Goal: Task Accomplishment & Management: Manage account settings

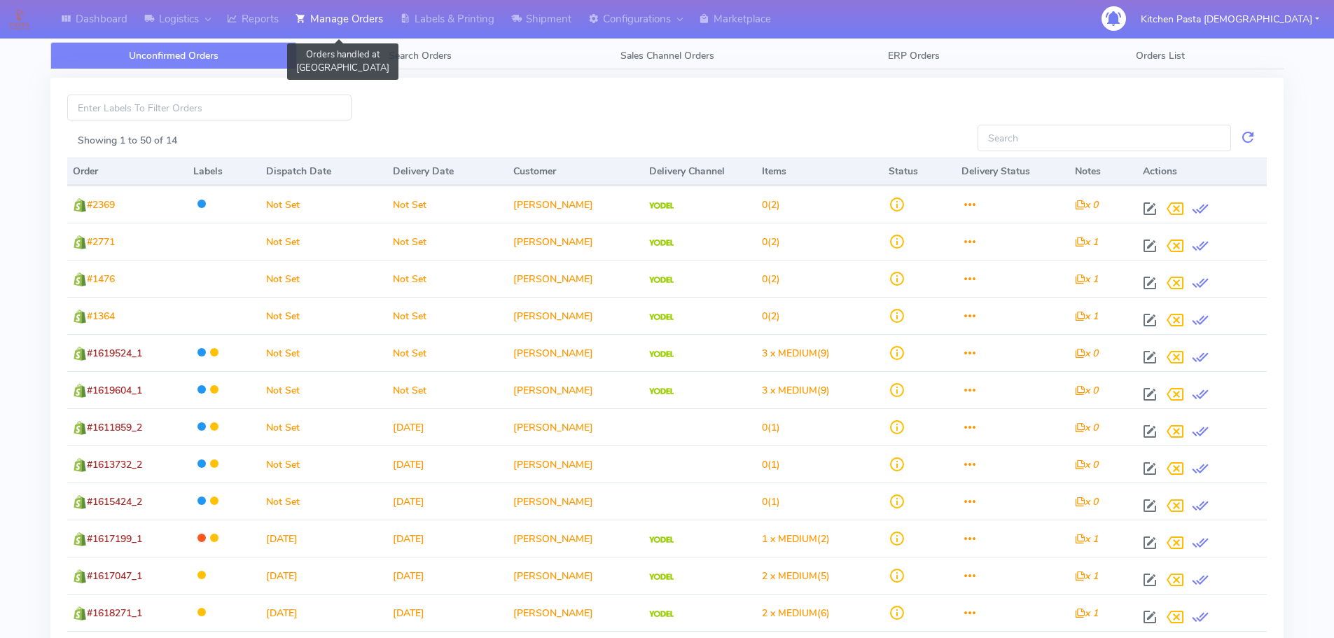
click at [293, 20] on link "Manage Orders" at bounding box center [339, 19] width 104 height 39
click at [273, 24] on link "Reports" at bounding box center [252, 19] width 69 height 39
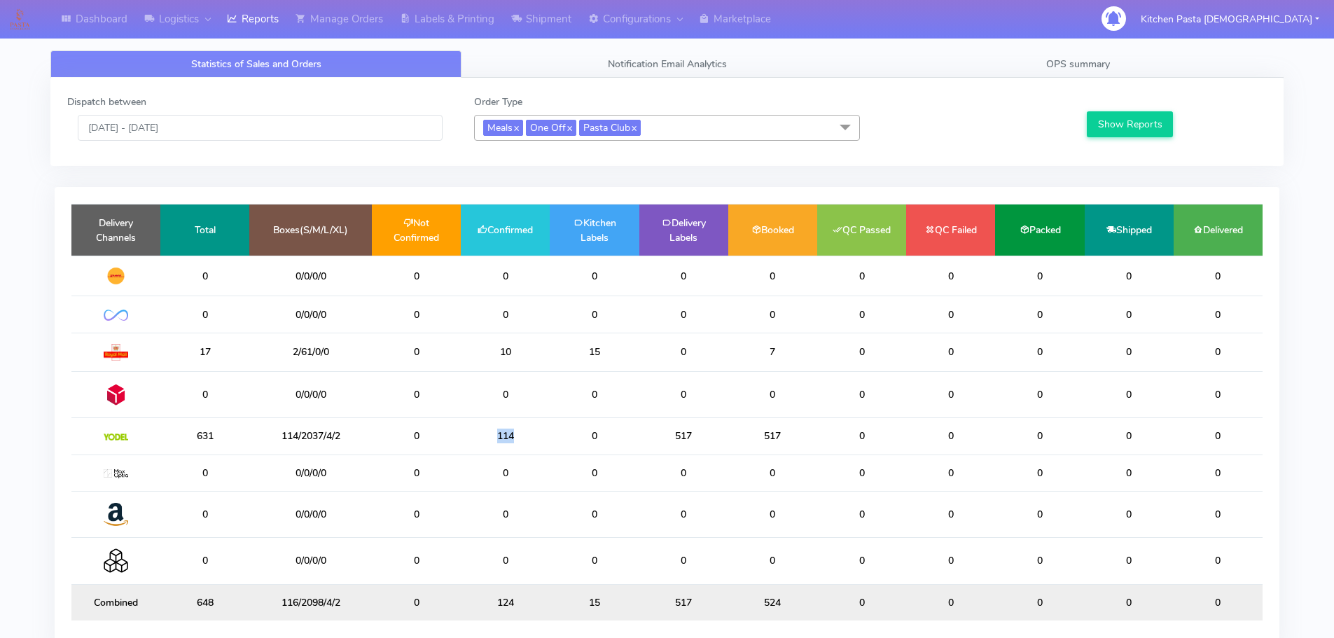
drag, startPoint x: 541, startPoint y: 429, endPoint x: 489, endPoint y: 440, distance: 53.6
click at [489, 440] on td "114" at bounding box center [505, 436] width 89 height 36
click at [433, 17] on link "Labels & Printing" at bounding box center [446, 19] width 111 height 39
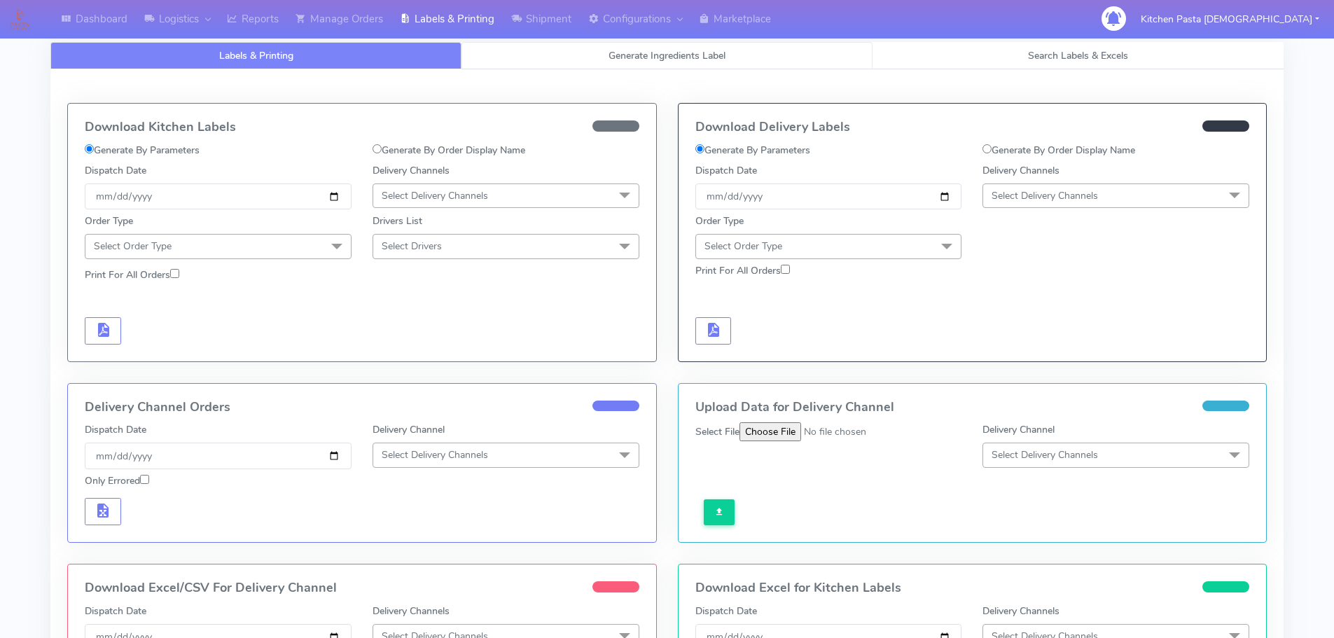
click at [618, 59] on span "Generate Ingredients Label" at bounding box center [667, 55] width 117 height 13
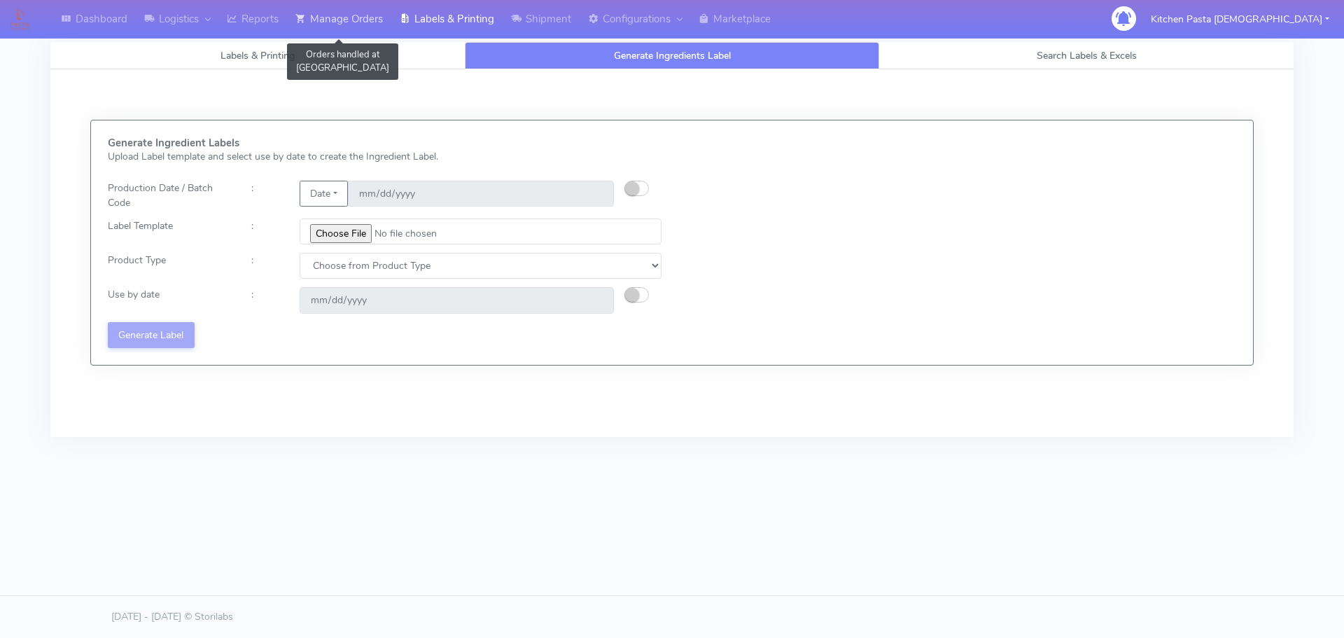
click at [341, 34] on link "Manage Orders" at bounding box center [339, 19] width 104 height 39
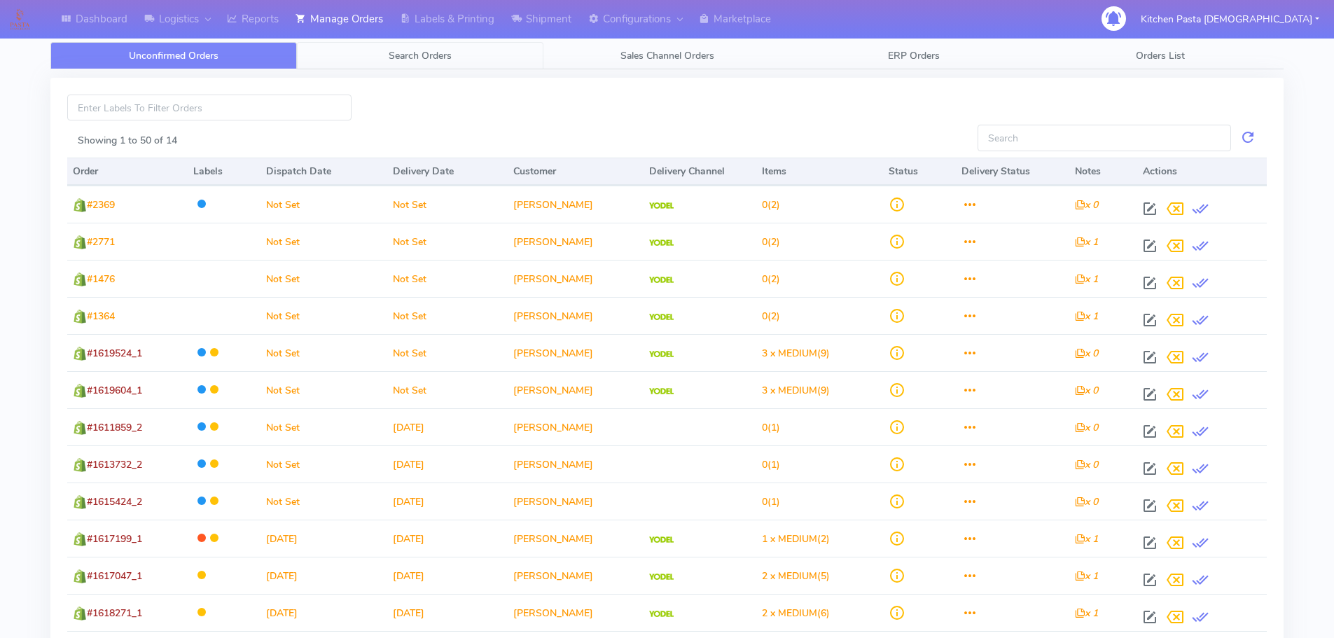
click at [501, 55] on link "Search Orders" at bounding box center [420, 55] width 246 height 27
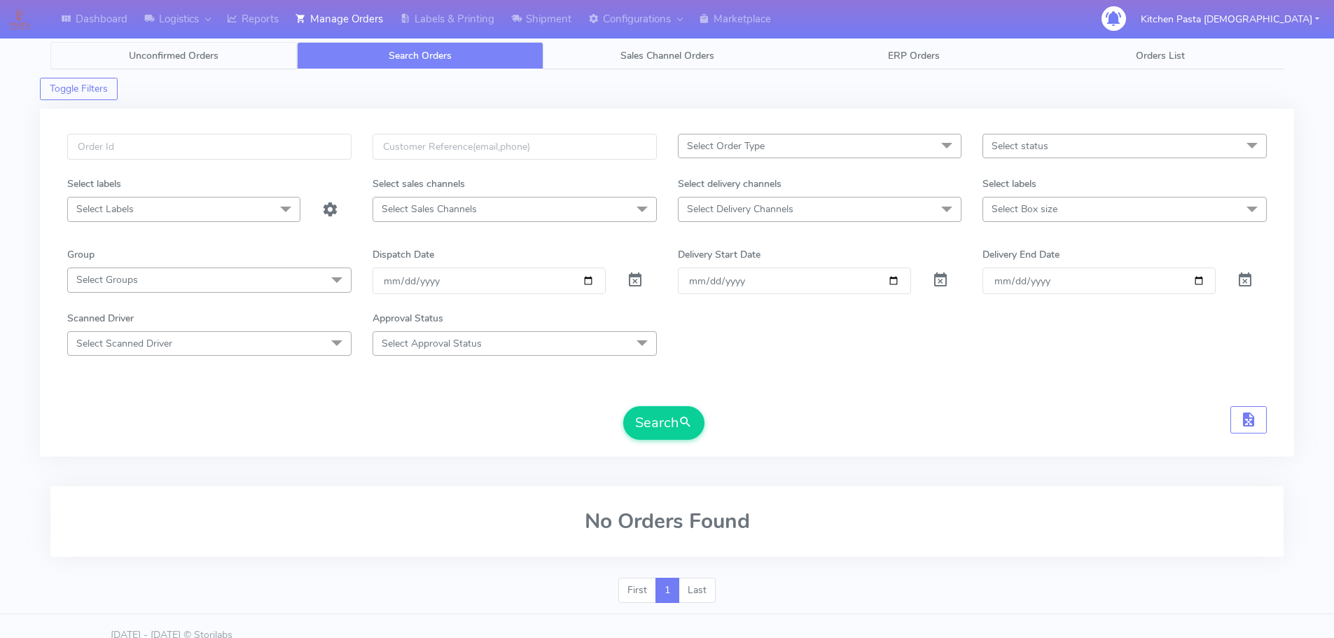
click at [239, 67] on link "Unconfirmed Orders" at bounding box center [173, 55] width 246 height 27
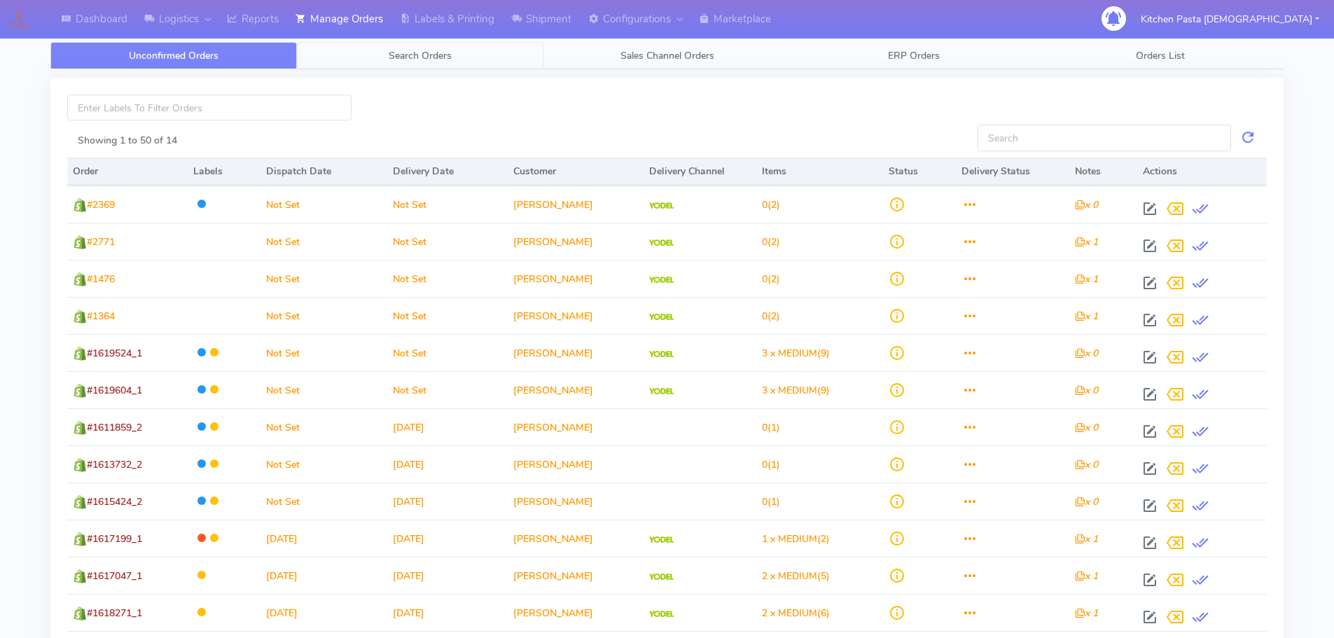
click at [403, 46] on link "Search Orders" at bounding box center [420, 55] width 246 height 27
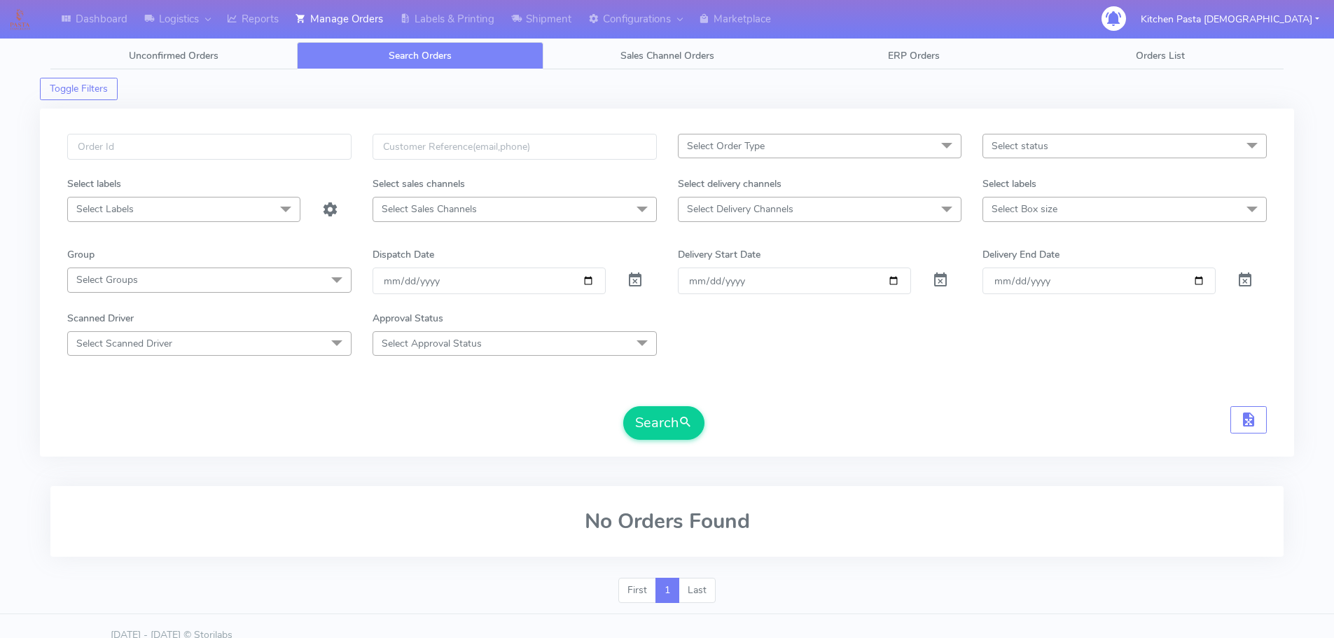
click at [1112, 190] on div "Select labels" at bounding box center [1124, 186] width 305 height 20
click at [1099, 211] on span "Select Box size" at bounding box center [1124, 209] width 284 height 25
click at [1054, 352] on div "Medium" at bounding box center [1124, 350] width 269 height 15
checkbox input "true"
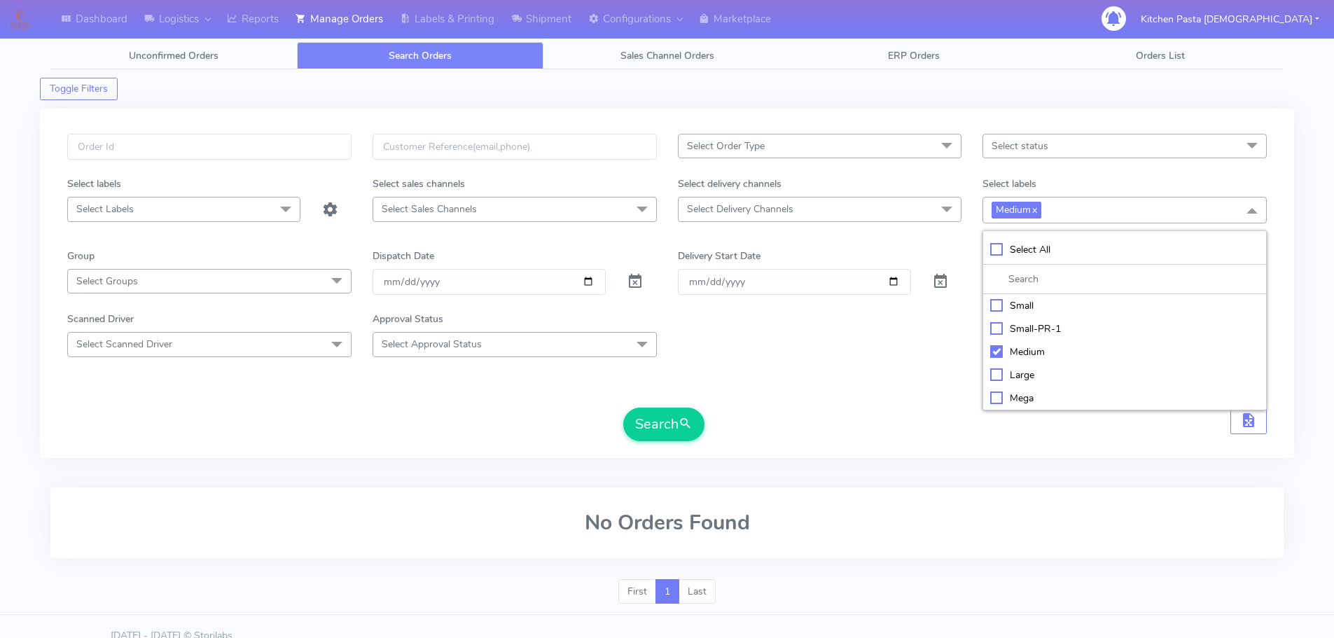
click at [858, 189] on div "Select delivery channels" at bounding box center [819, 186] width 305 height 20
click at [830, 229] on form "Select Order Type Select All MEALS ATAVI One Off Pasta Club Gift Kit Event Unkn…" at bounding box center [667, 287] width 1200 height 307
click at [833, 204] on span "Select Delivery Channels" at bounding box center [820, 209] width 284 height 25
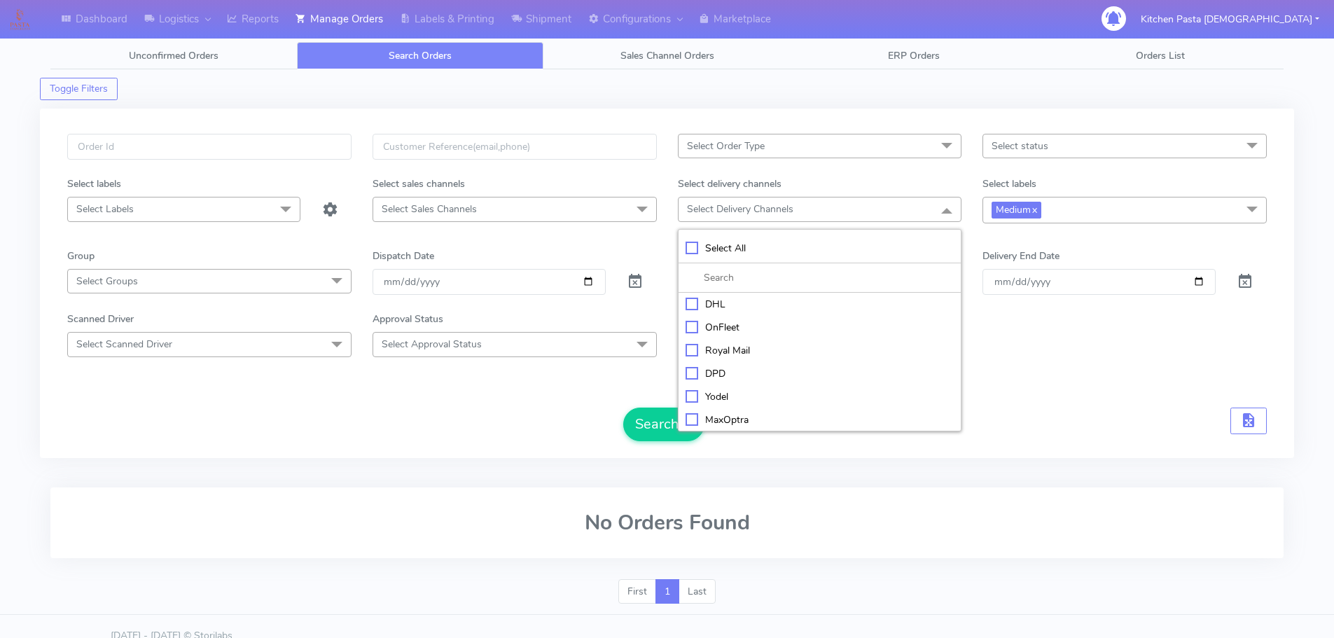
click at [730, 405] on li "Yodel" at bounding box center [820, 396] width 283 height 23
checkbox input "true"
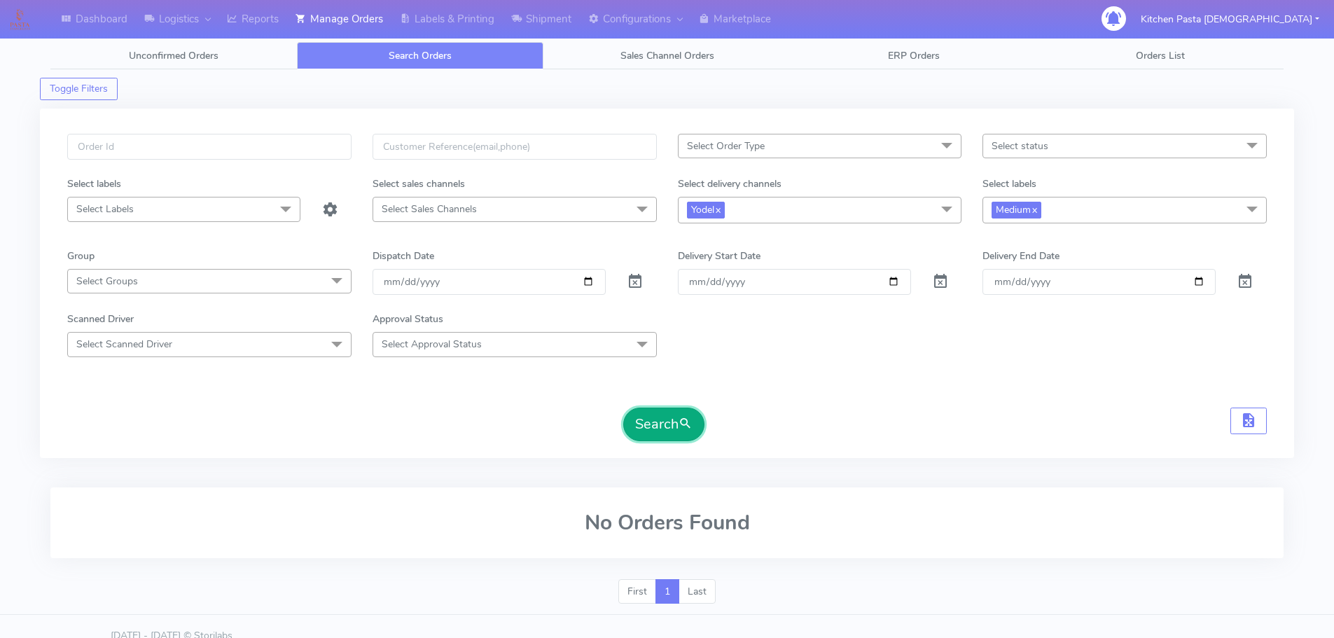
click at [660, 427] on button "Search" at bounding box center [663, 425] width 81 height 34
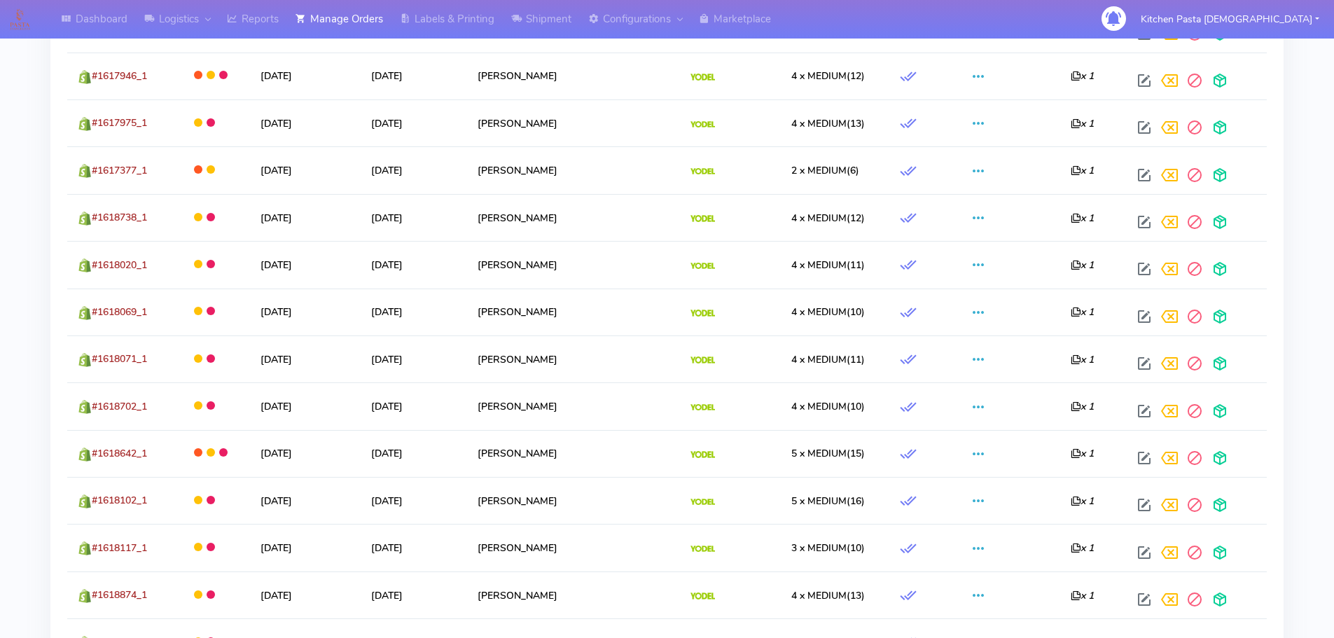
scroll to position [2450, 0]
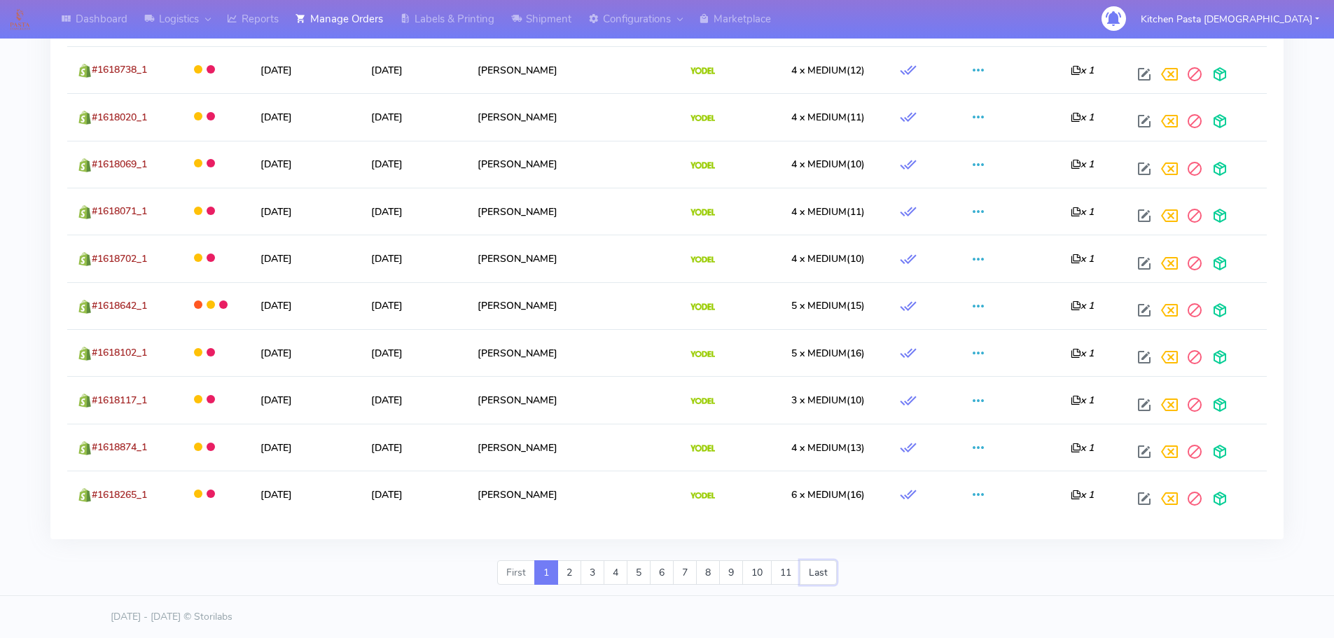
click at [822, 578] on link "Last" at bounding box center [818, 572] width 37 height 25
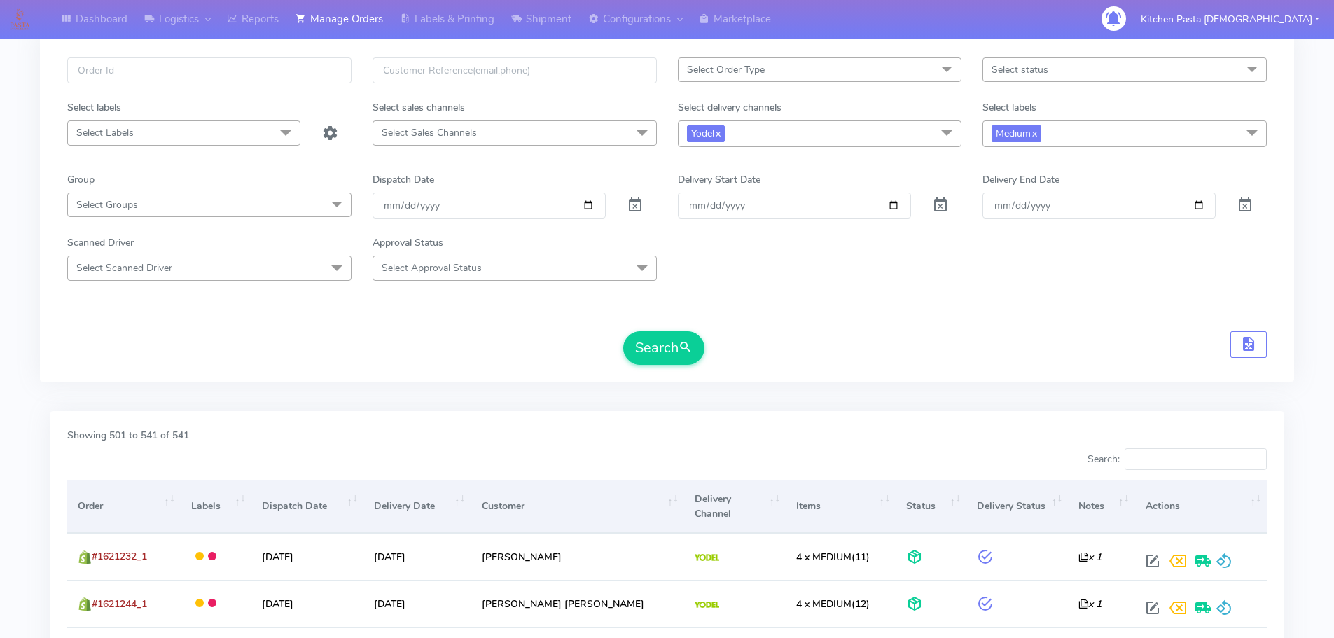
scroll to position [70, 0]
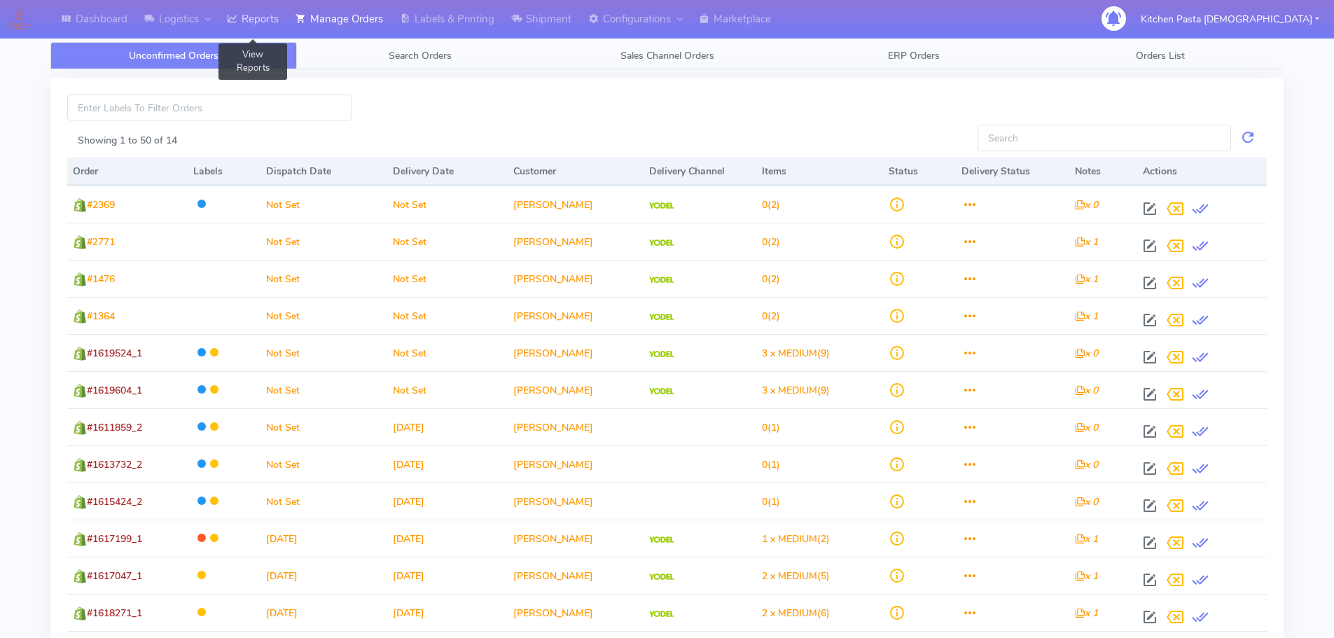
click at [250, 14] on link "Reports" at bounding box center [252, 19] width 69 height 39
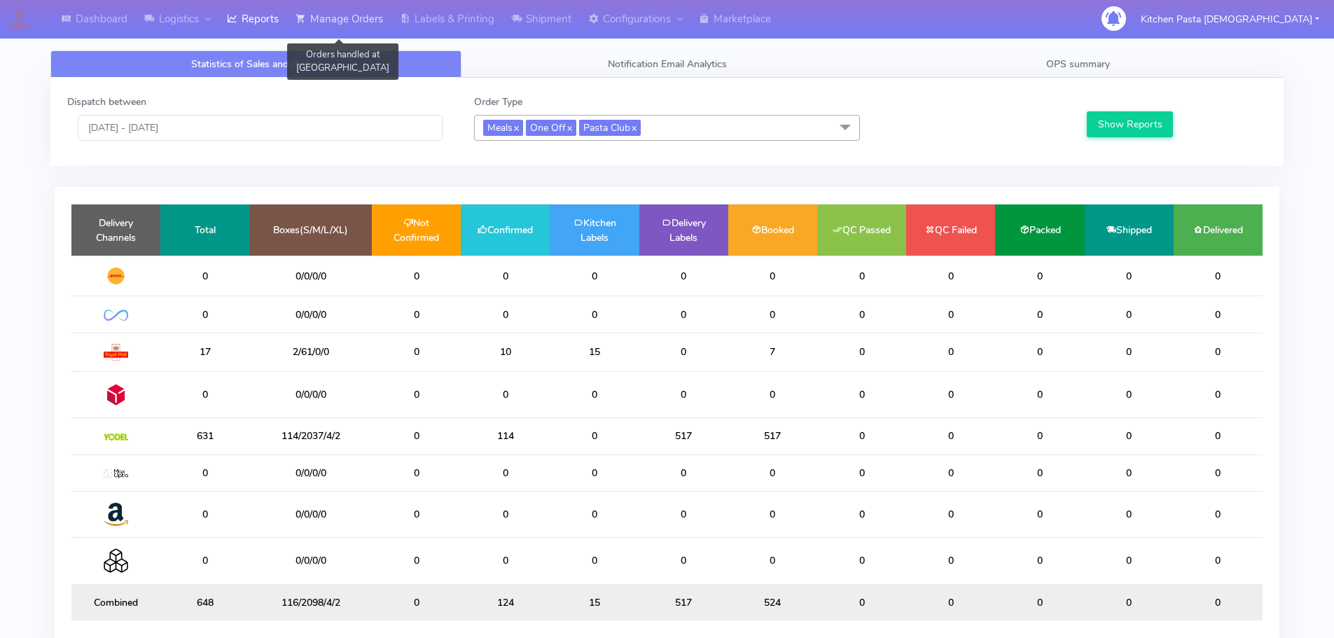
click at [370, 15] on link "Manage Orders" at bounding box center [339, 19] width 104 height 39
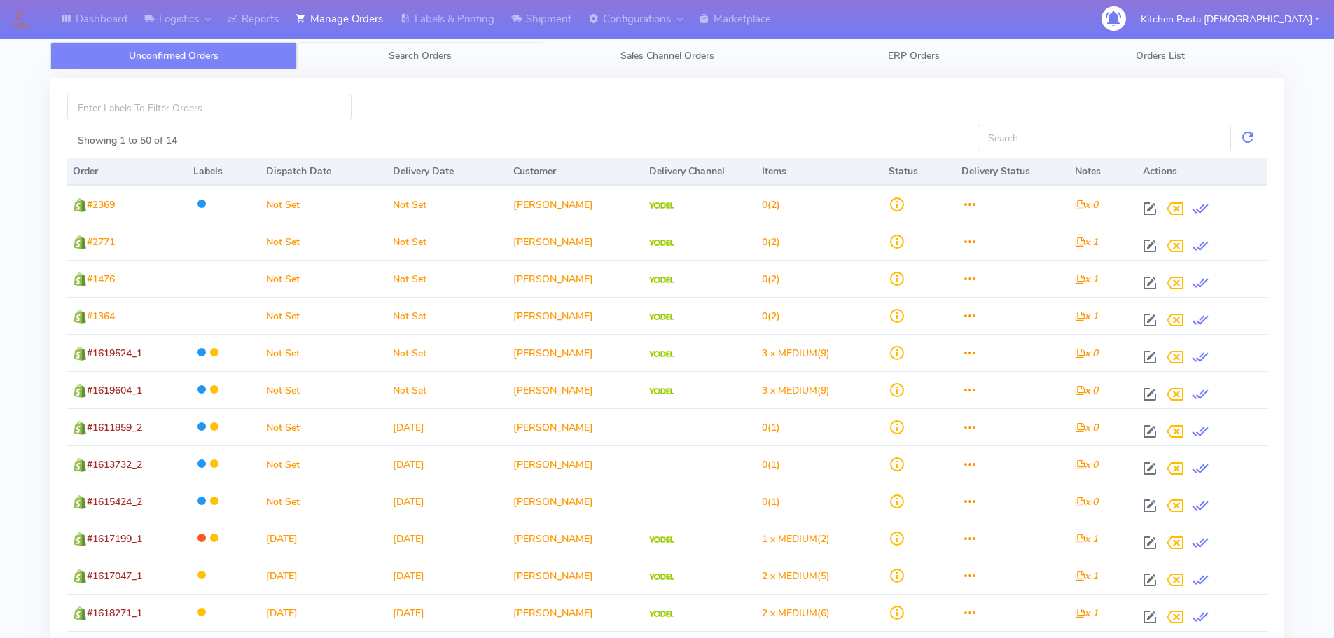
click at [463, 54] on link "Search Orders" at bounding box center [420, 55] width 246 height 27
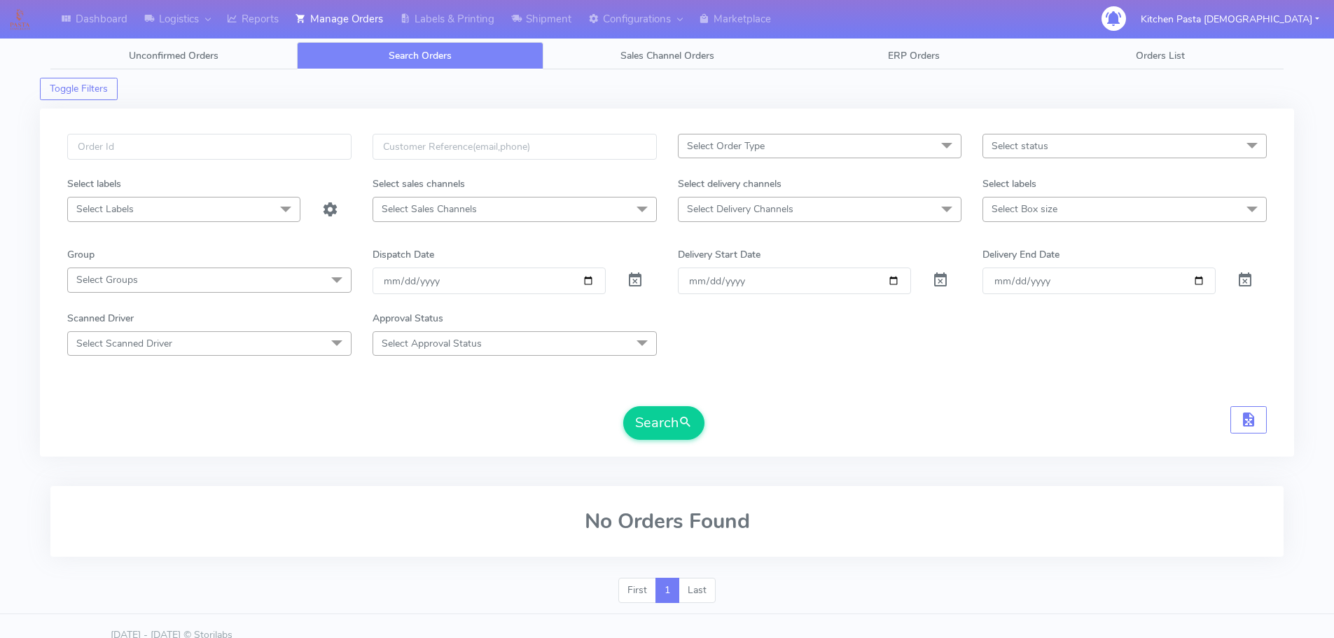
click at [870, 215] on span "Select Delivery Channels" at bounding box center [820, 209] width 284 height 25
click at [760, 398] on div "Yodel" at bounding box center [820, 396] width 269 height 15
checkbox input "true"
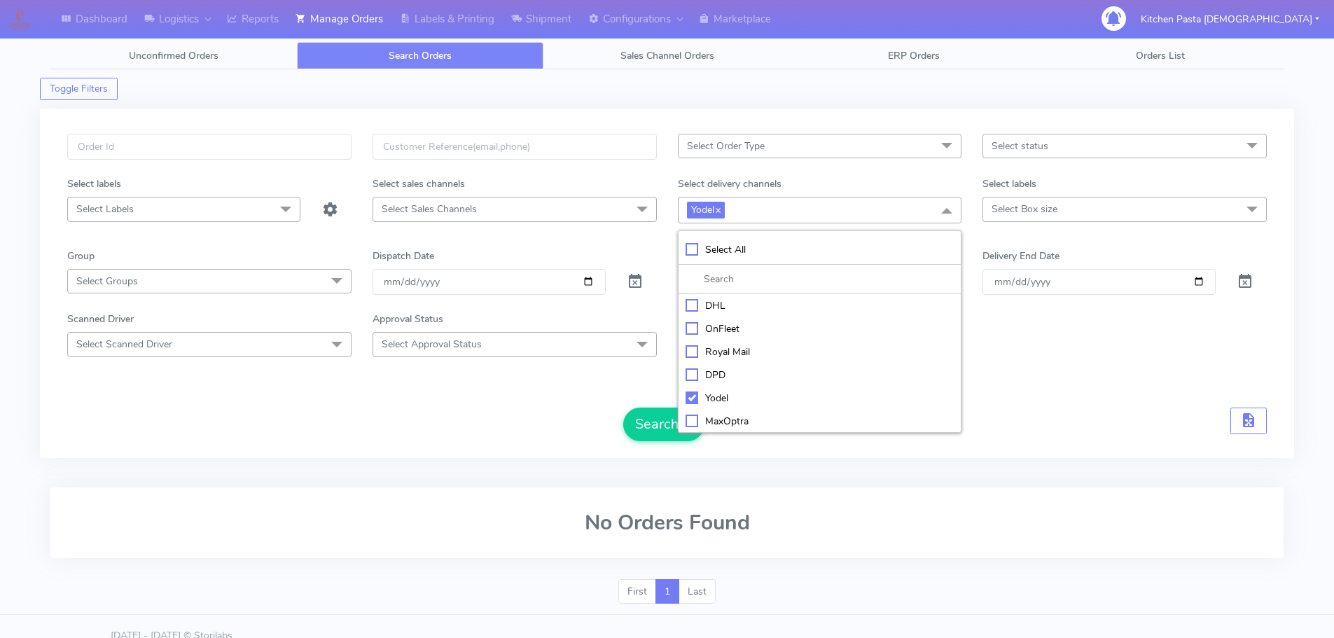
click at [1014, 216] on span "Select Box size" at bounding box center [1025, 208] width 66 height 13
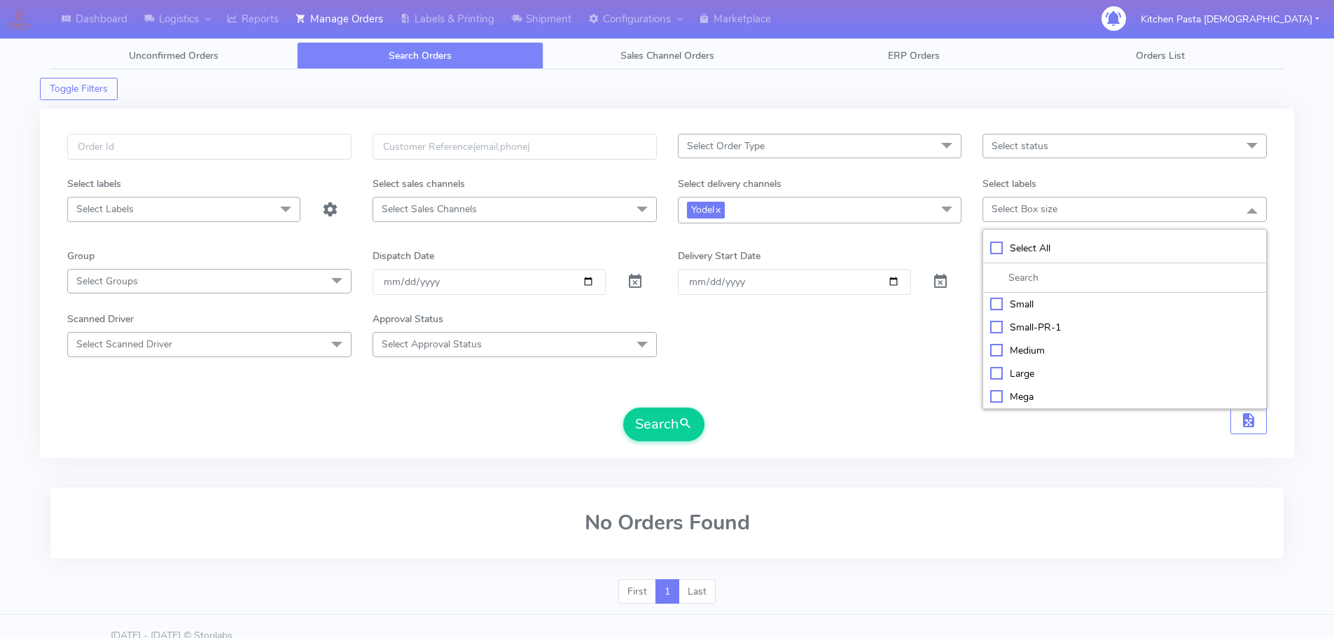
drag, startPoint x: 1016, startPoint y: 342, endPoint x: 793, endPoint y: 368, distance: 224.2
click at [1014, 341] on li "Medium" at bounding box center [1124, 350] width 283 height 23
checkbox input "true"
click at [695, 417] on button "Search" at bounding box center [663, 425] width 81 height 34
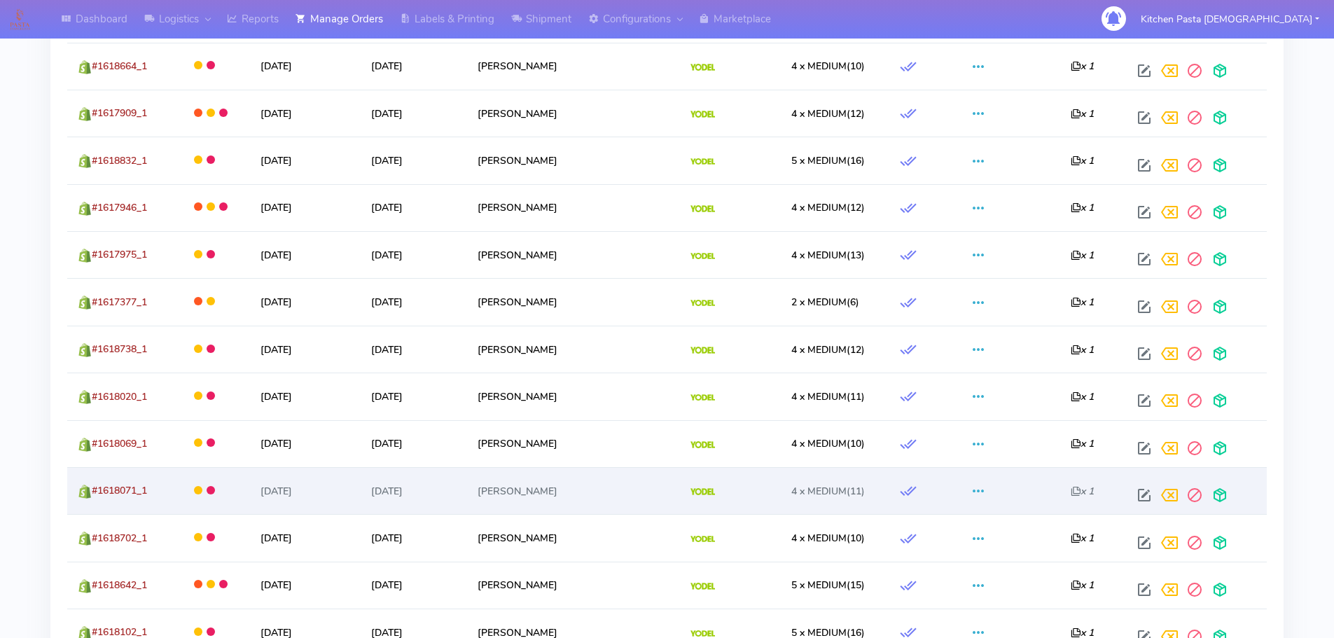
scroll to position [2450, 0]
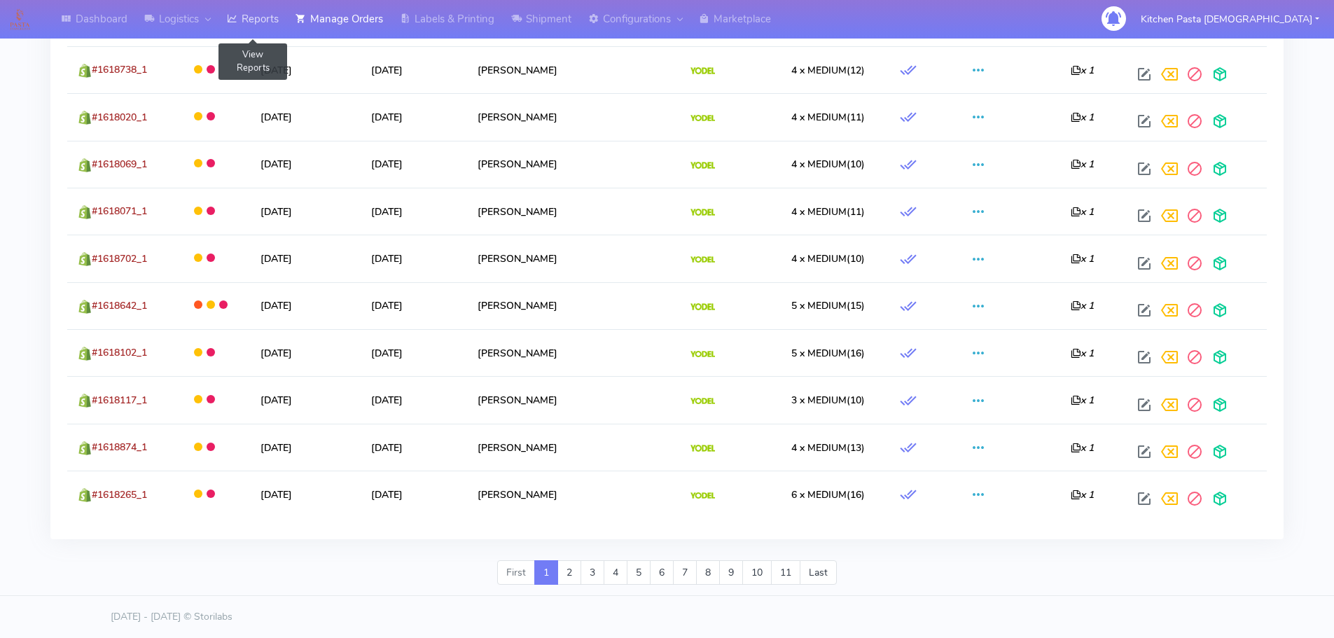
click at [269, 14] on link "Reports" at bounding box center [252, 19] width 69 height 39
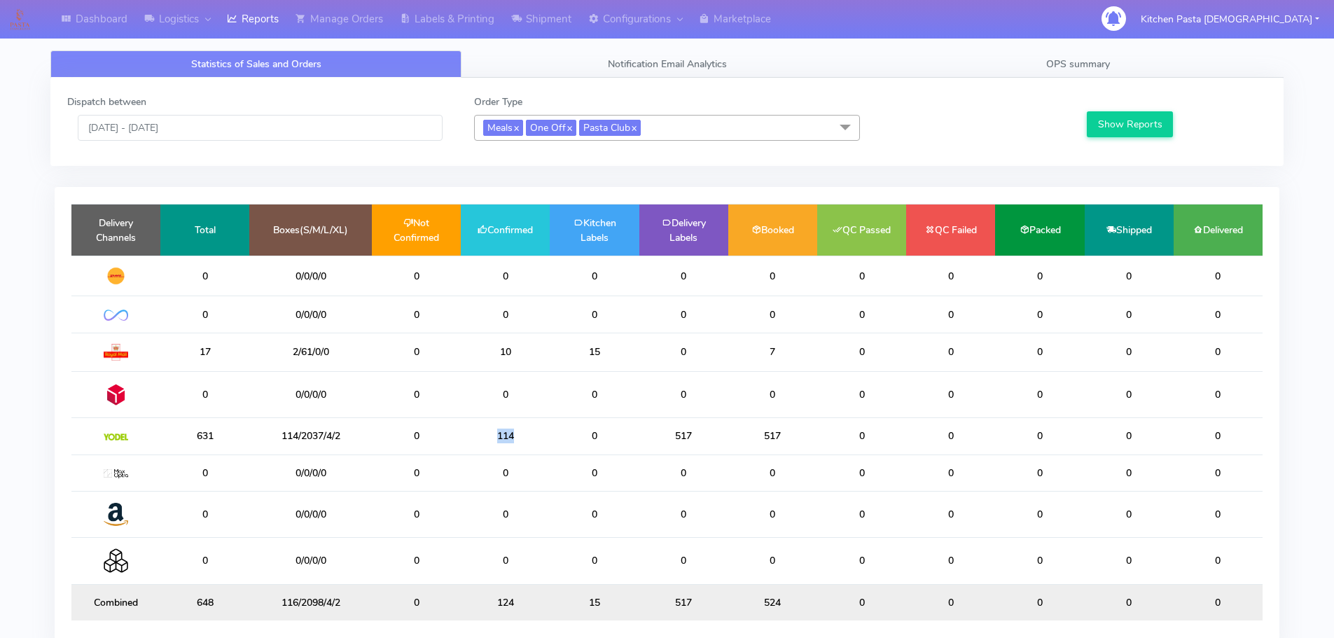
drag, startPoint x: 522, startPoint y: 436, endPoint x: 431, endPoint y: 433, distance: 90.4
click at [431, 433] on tr "631 114/2037/4/2 0 114 0 517 517 0 0 0 0 0" at bounding box center [666, 436] width 1191 height 36
click at [563, 423] on td "0" at bounding box center [594, 436] width 89 height 36
drag, startPoint x: 529, startPoint y: 347, endPoint x: 425, endPoint y: 349, distance: 103.7
click at [425, 349] on tr "17 2/61/0/0 0 10 15 0 7 0 0 0 0 0" at bounding box center [666, 352] width 1191 height 39
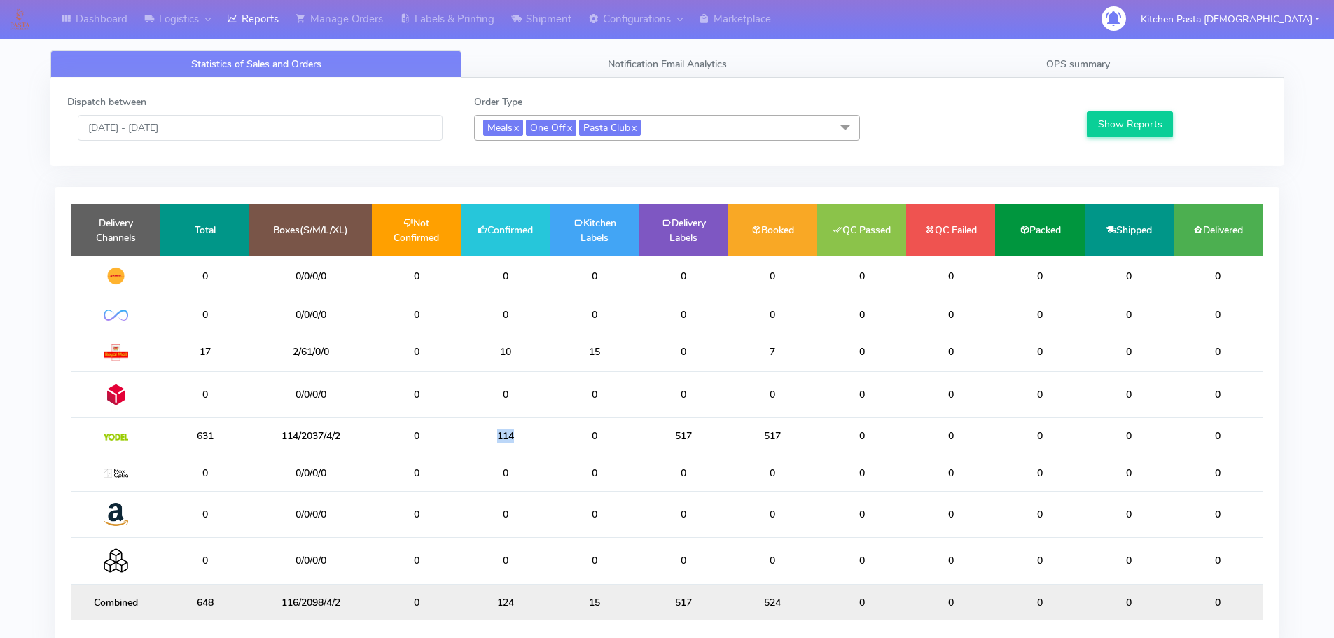
click at [429, 439] on tr "631 114/2037/4/2 0 114 0 517 517 0 0 0 0 0" at bounding box center [666, 436] width 1191 height 36
drag, startPoint x: 501, startPoint y: 352, endPoint x: 499, endPoint y: 338, distance: 14.1
click at [463, 344] on td "10" at bounding box center [505, 352] width 89 height 39
drag, startPoint x: 518, startPoint y: 356, endPoint x: 428, endPoint y: 356, distance: 90.3
click at [428, 356] on tr "17 2/61/0/0 0 10 15 0 7 0 0 0 0 0" at bounding box center [666, 352] width 1191 height 39
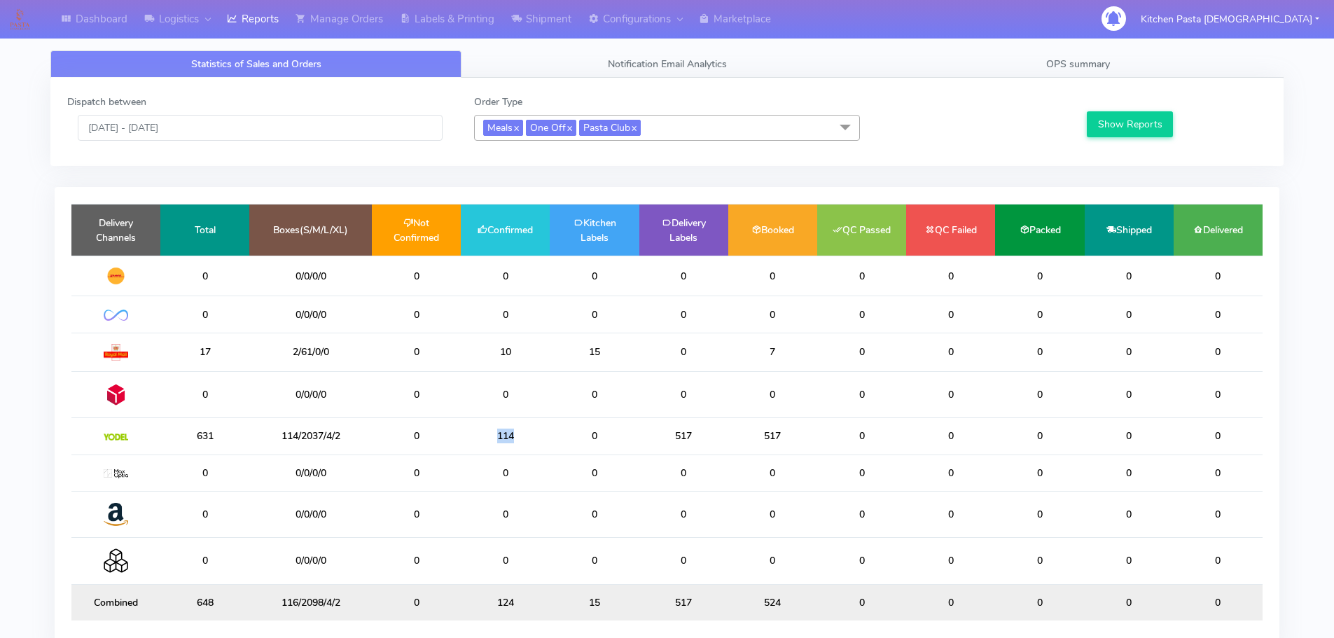
drag, startPoint x: 517, startPoint y: 433, endPoint x: 427, endPoint y: 432, distance: 90.3
click at [427, 432] on tr "631 114/2037/4/2 0 114 0 517 517 0 0 0 0 0" at bounding box center [666, 436] width 1191 height 36
click at [311, 429] on td "114/2037/4/2" at bounding box center [310, 436] width 123 height 36
click at [567, 34] on link "Shipment" at bounding box center [541, 19] width 77 height 39
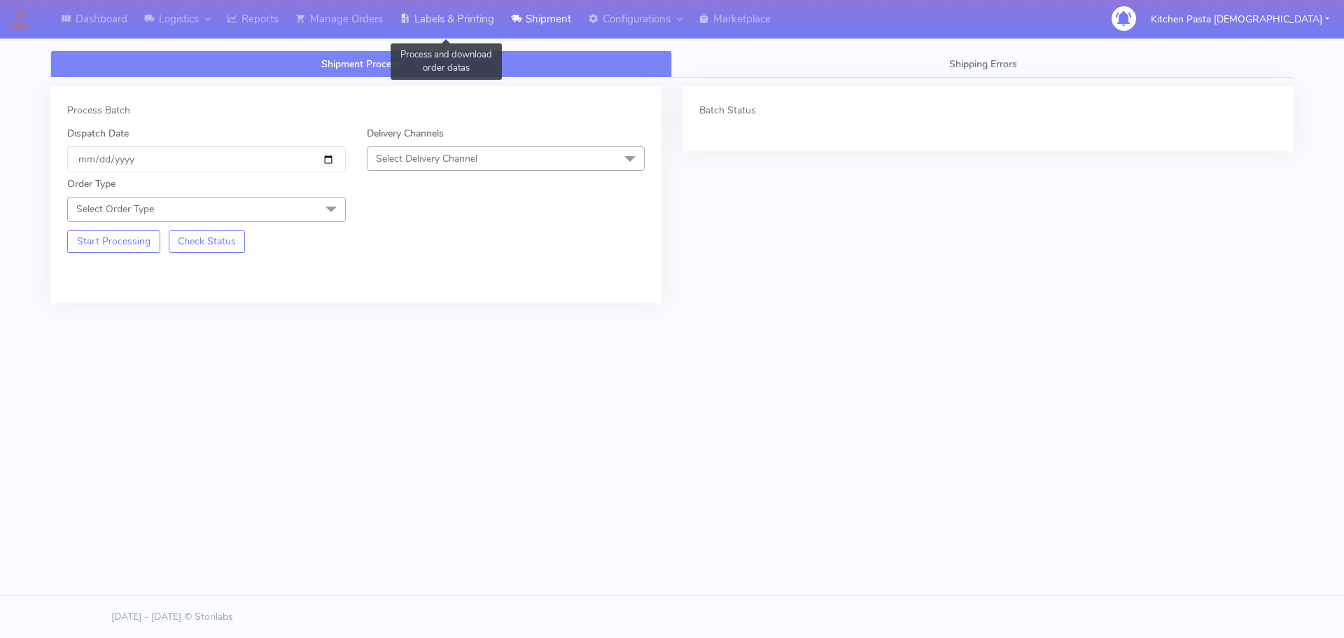
click at [442, 19] on link "Labels & Printing" at bounding box center [446, 19] width 111 height 39
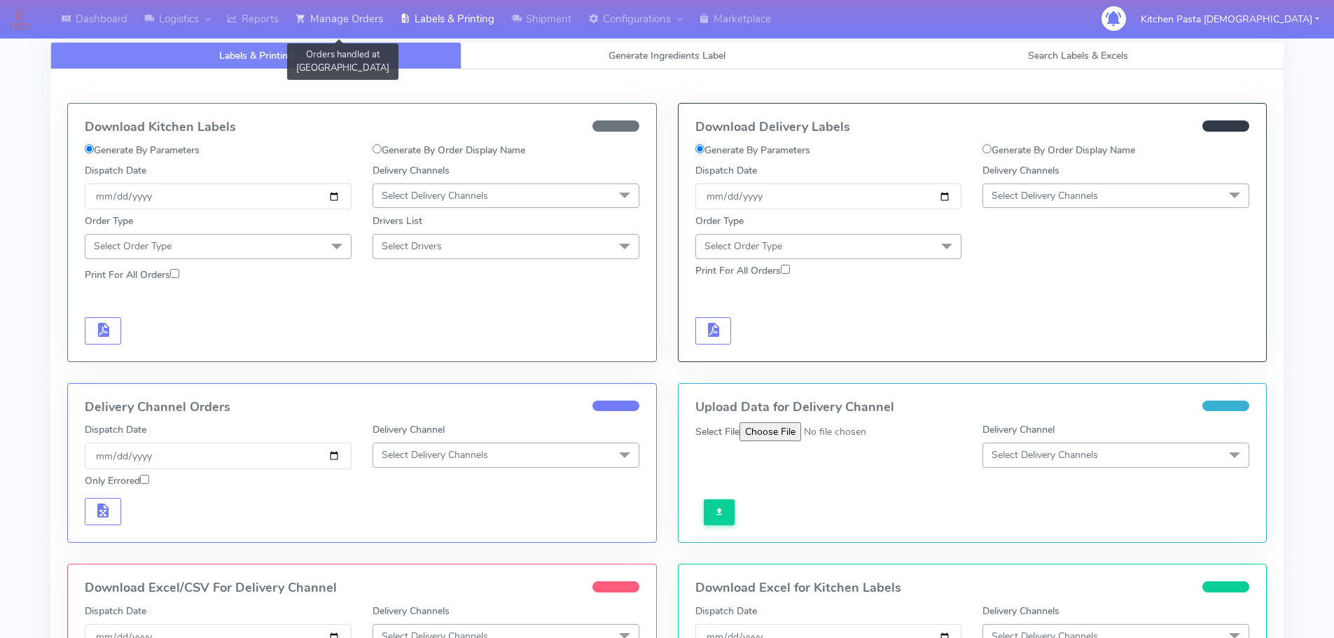
click at [385, 23] on link "Manage Orders" at bounding box center [339, 19] width 104 height 39
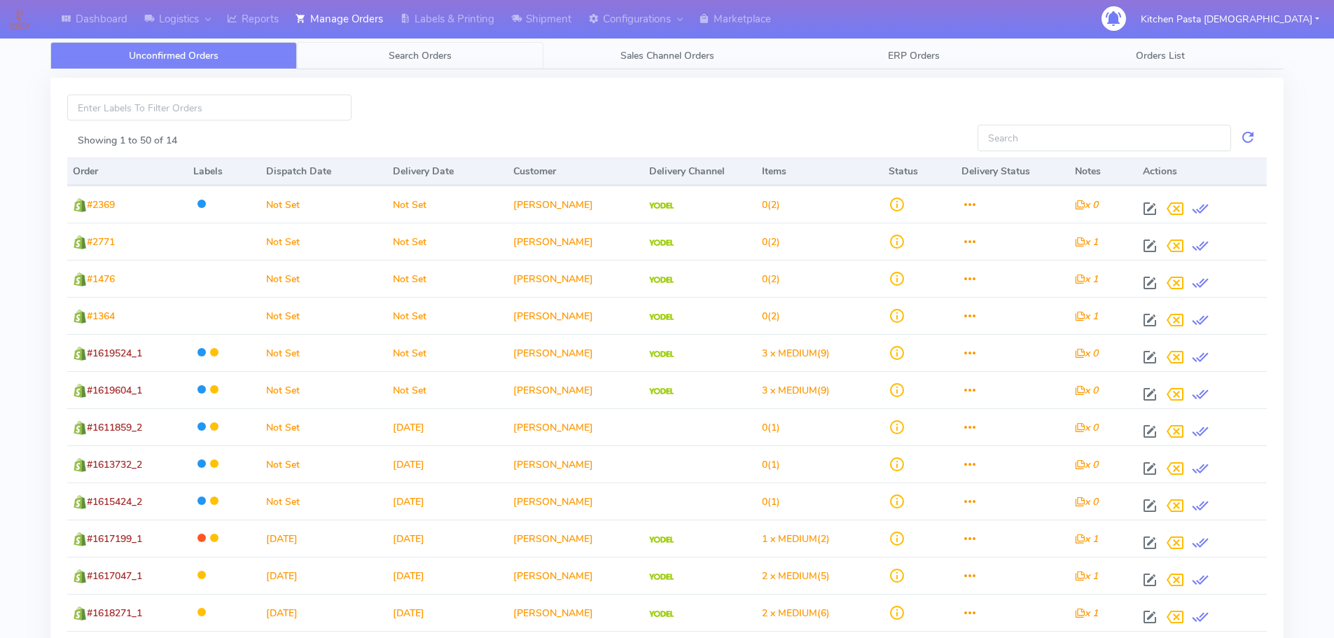
click at [412, 52] on span "Search Orders" at bounding box center [420, 55] width 63 height 13
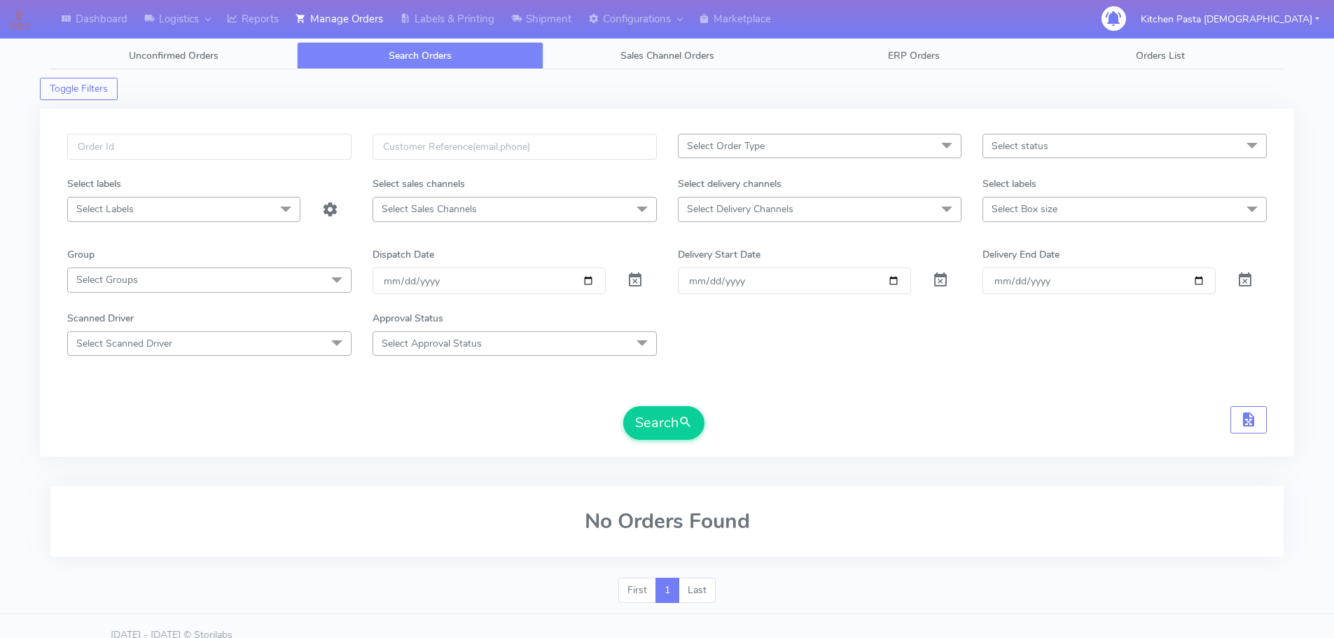
click at [837, 206] on span "Select Delivery Channels" at bounding box center [820, 209] width 284 height 25
click at [742, 390] on div "Yodel" at bounding box center [820, 396] width 269 height 15
checkbox input "true"
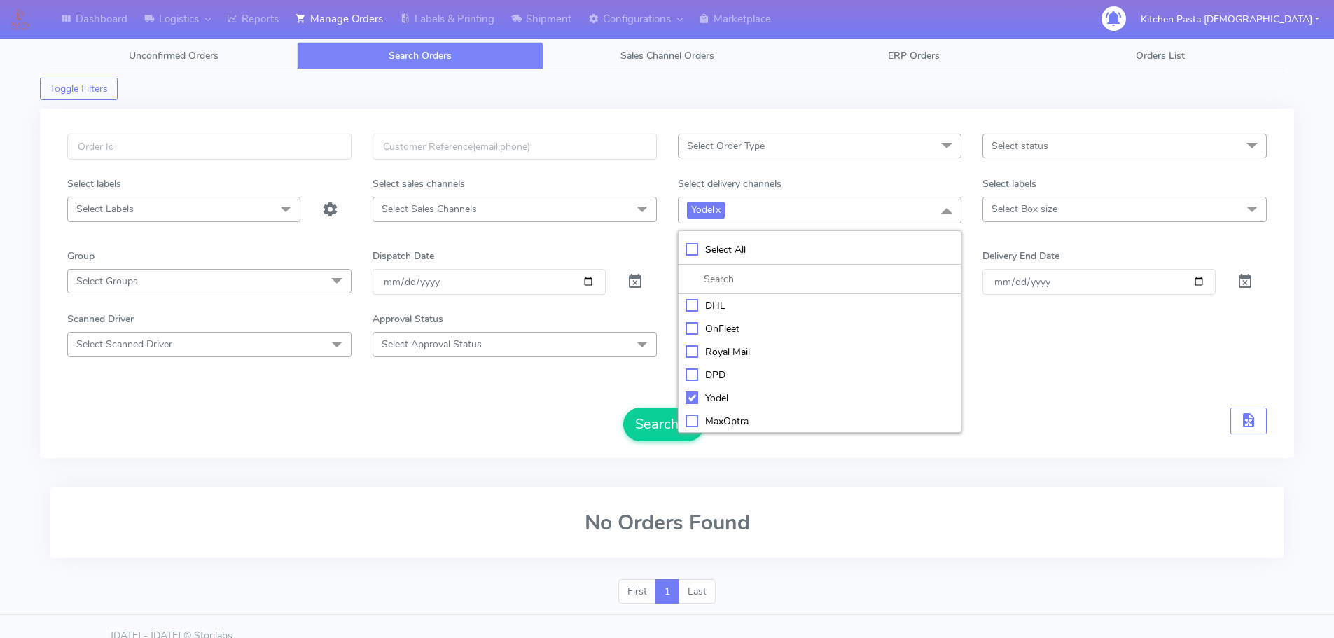
click at [1059, 205] on span "Select Box size" at bounding box center [1124, 209] width 284 height 25
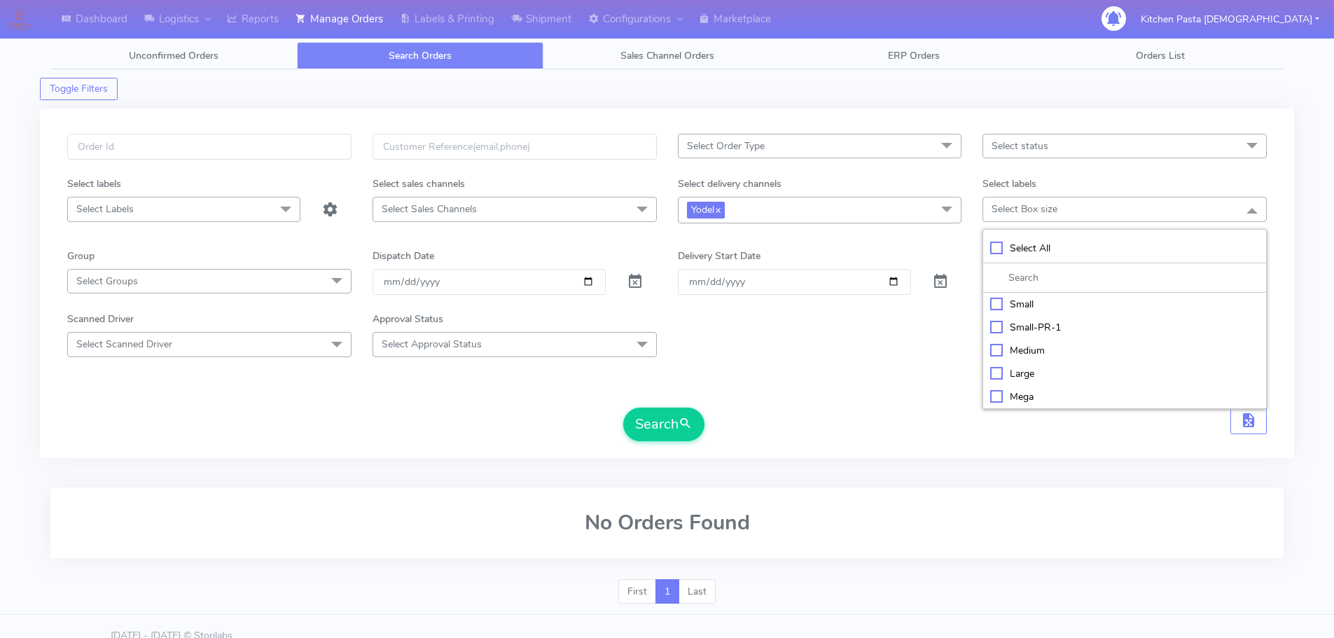
click at [1043, 351] on div "Medium" at bounding box center [1124, 350] width 269 height 15
checkbox input "true"
click at [664, 431] on button "Search" at bounding box center [663, 425] width 81 height 34
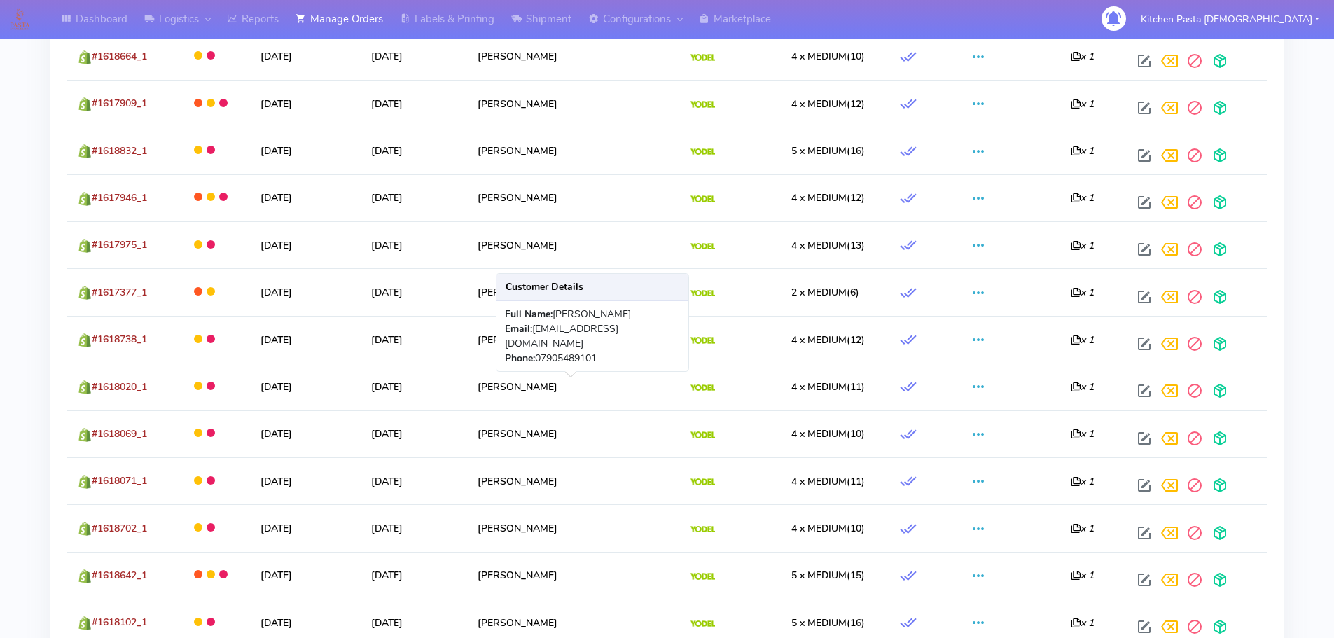
scroll to position [2100, 0]
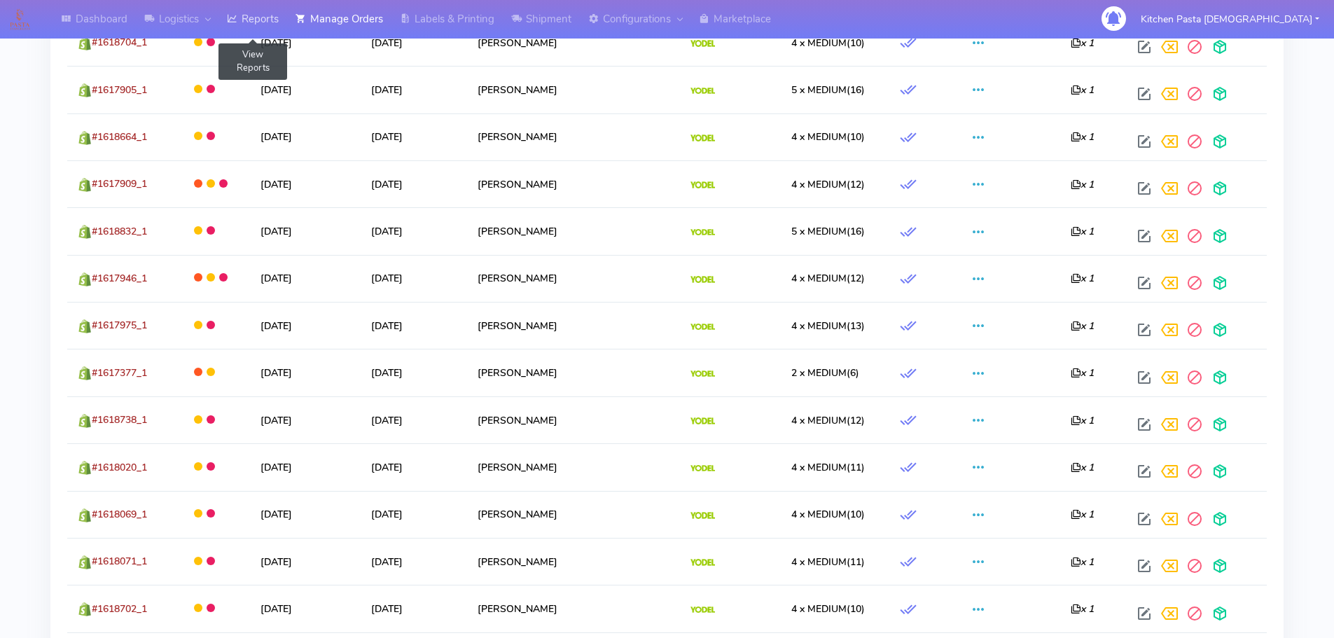
click at [255, 13] on link "Reports" at bounding box center [252, 19] width 69 height 39
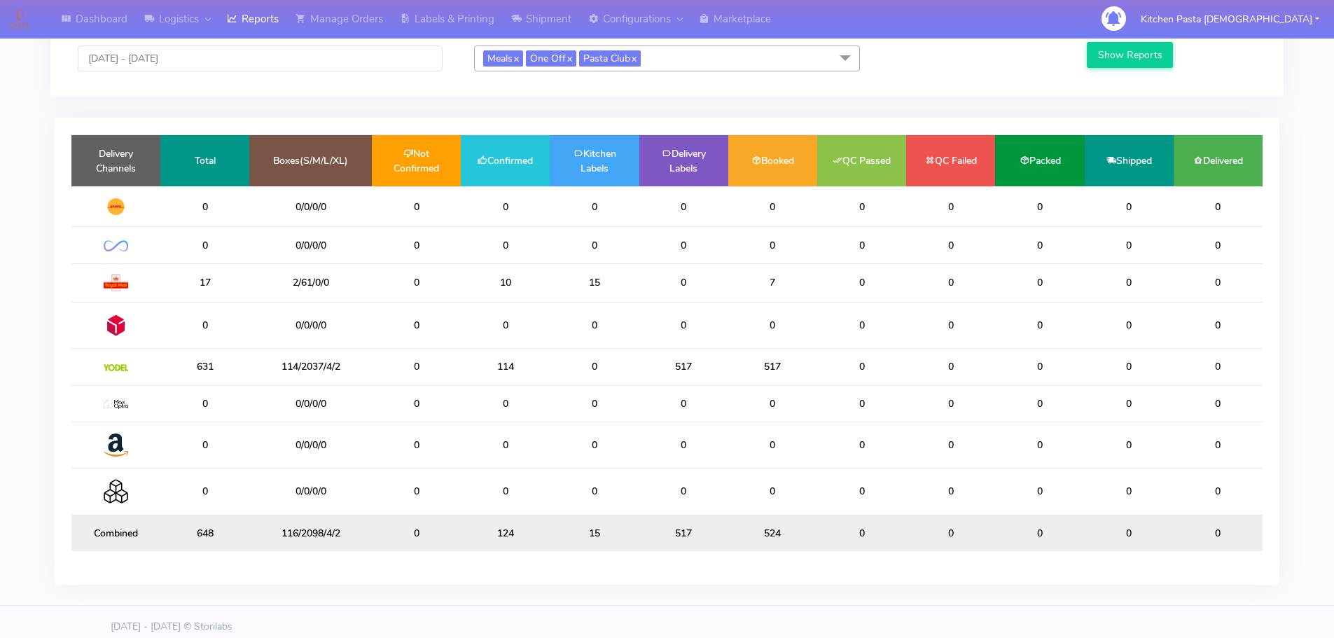
scroll to position [70, 0]
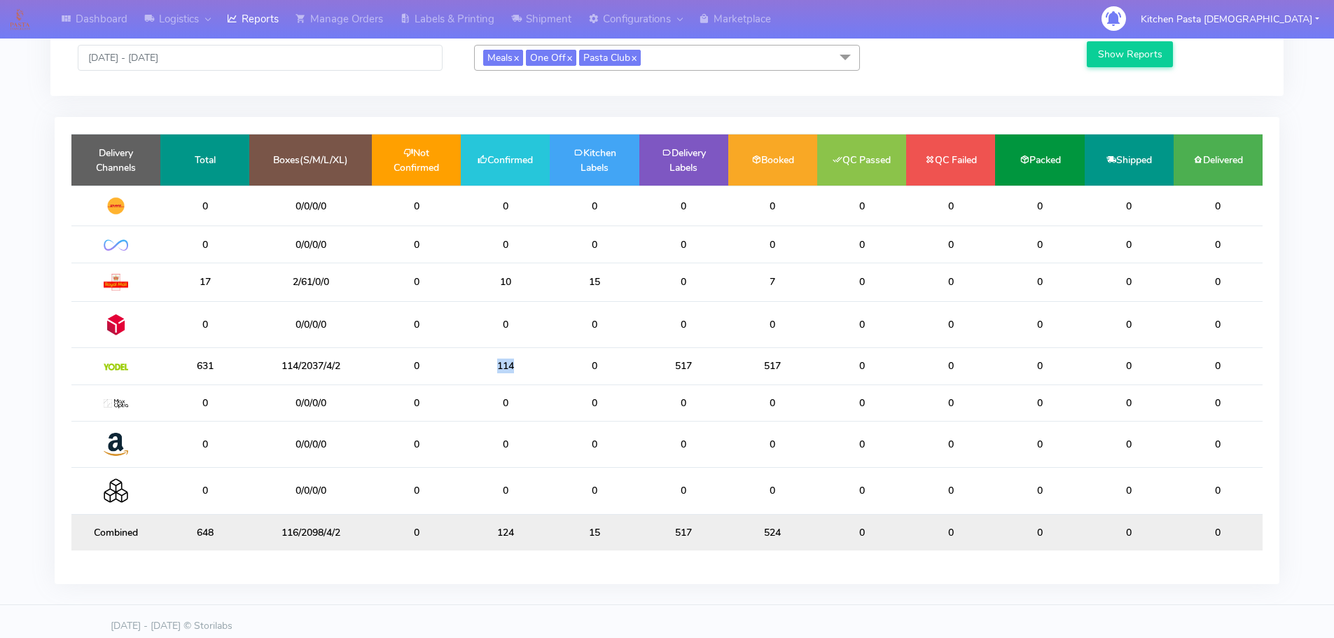
drag, startPoint x: 501, startPoint y: 365, endPoint x: 524, endPoint y: 361, distance: 23.5
click at [524, 361] on td "114" at bounding box center [505, 366] width 89 height 36
click at [284, 370] on td "114/2037/4/2" at bounding box center [310, 366] width 123 height 36
click at [306, 369] on td "114/2037/4/2" at bounding box center [310, 366] width 123 height 36
click at [351, 21] on link "Manage Orders" at bounding box center [339, 19] width 104 height 39
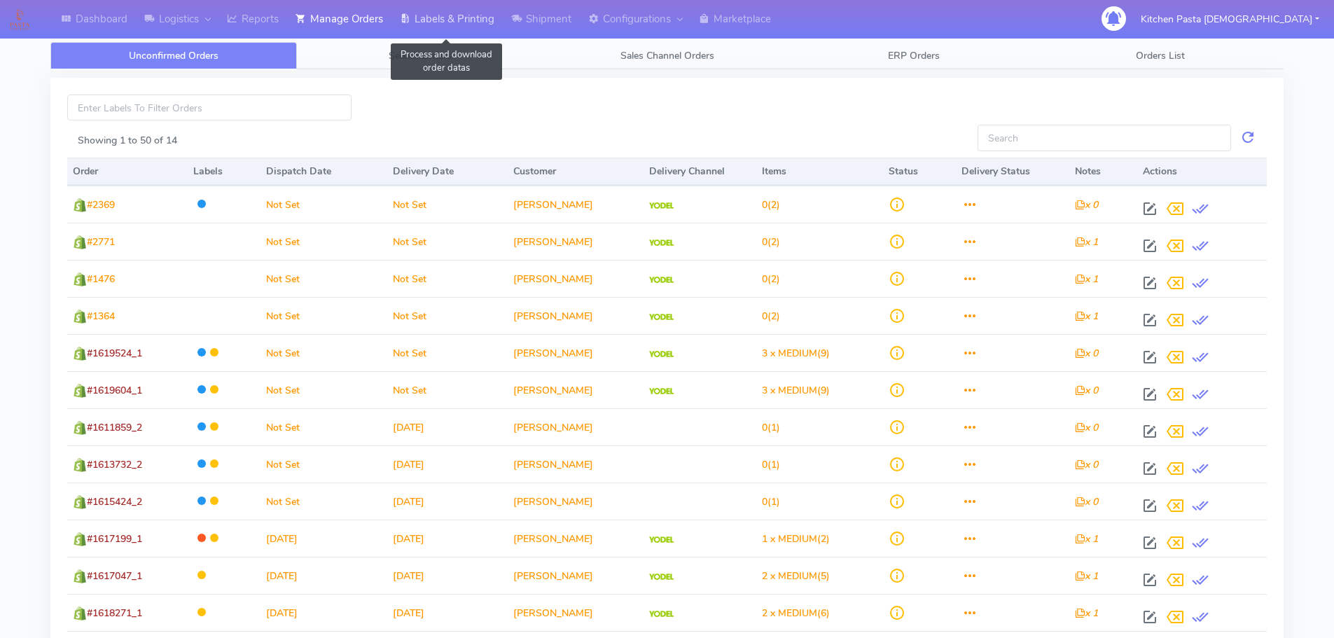
click at [452, 19] on link "Labels & Printing" at bounding box center [446, 19] width 111 height 39
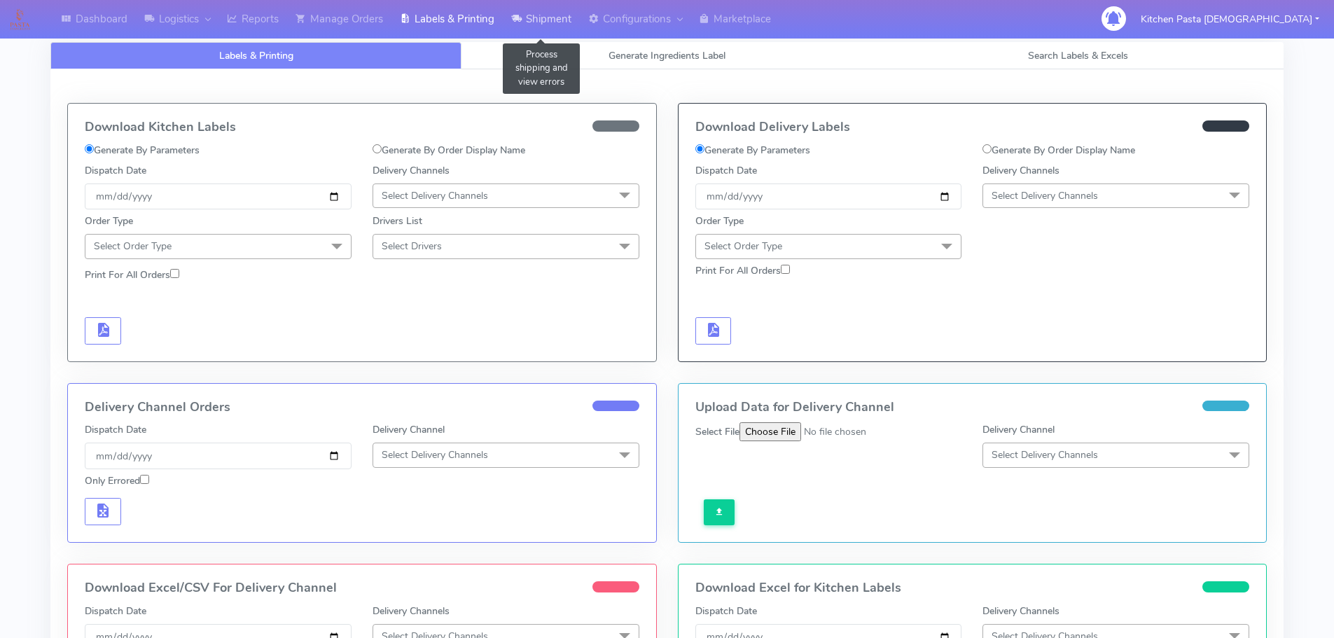
click at [553, 33] on link "Shipment" at bounding box center [541, 19] width 77 height 39
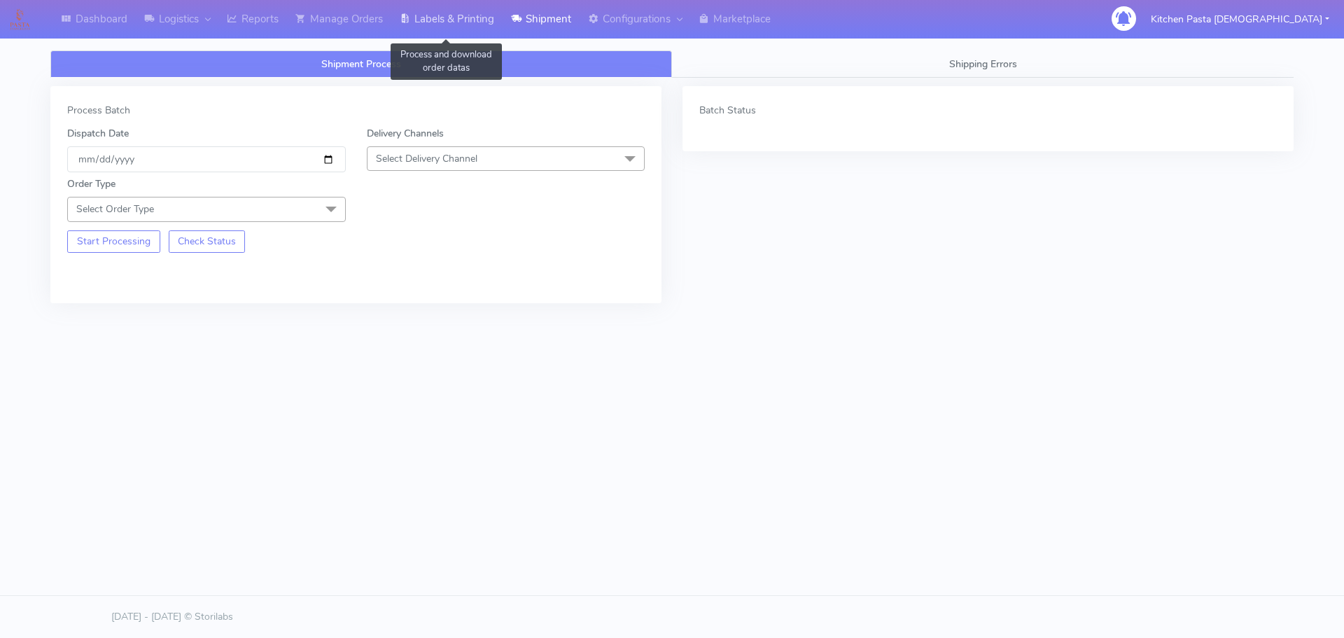
click at [423, 1] on link "Labels & Printing" at bounding box center [446, 19] width 111 height 39
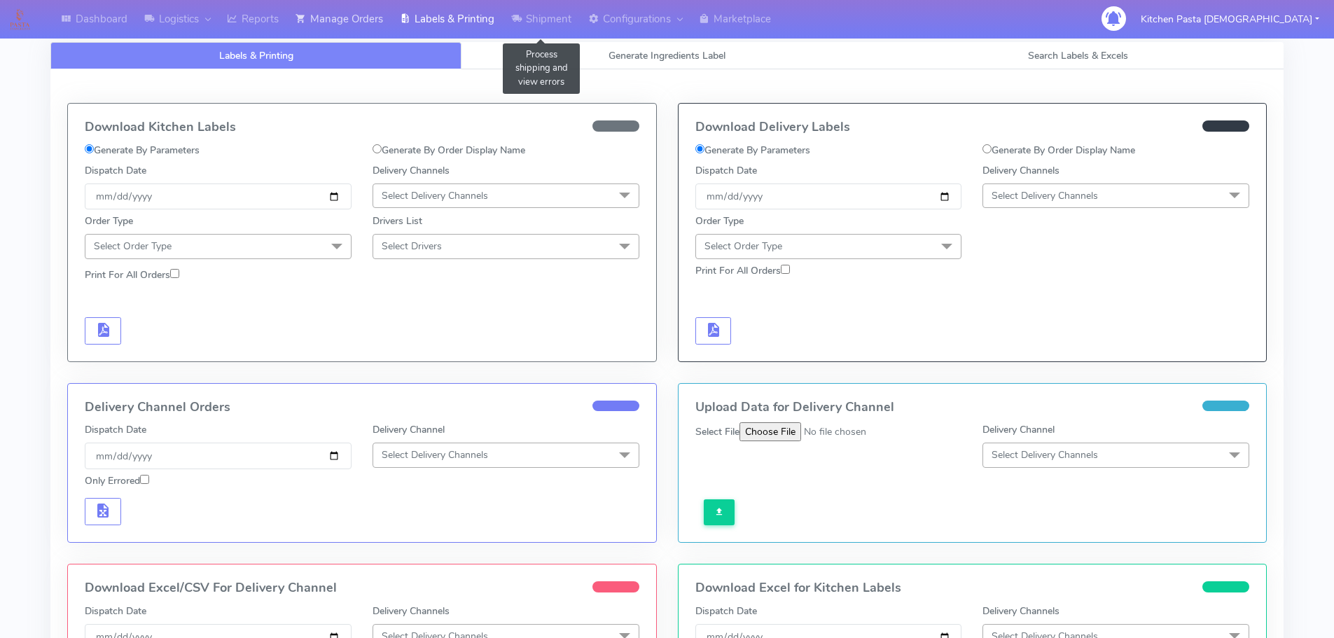
click at [344, 13] on link "Manage Orders" at bounding box center [339, 19] width 104 height 39
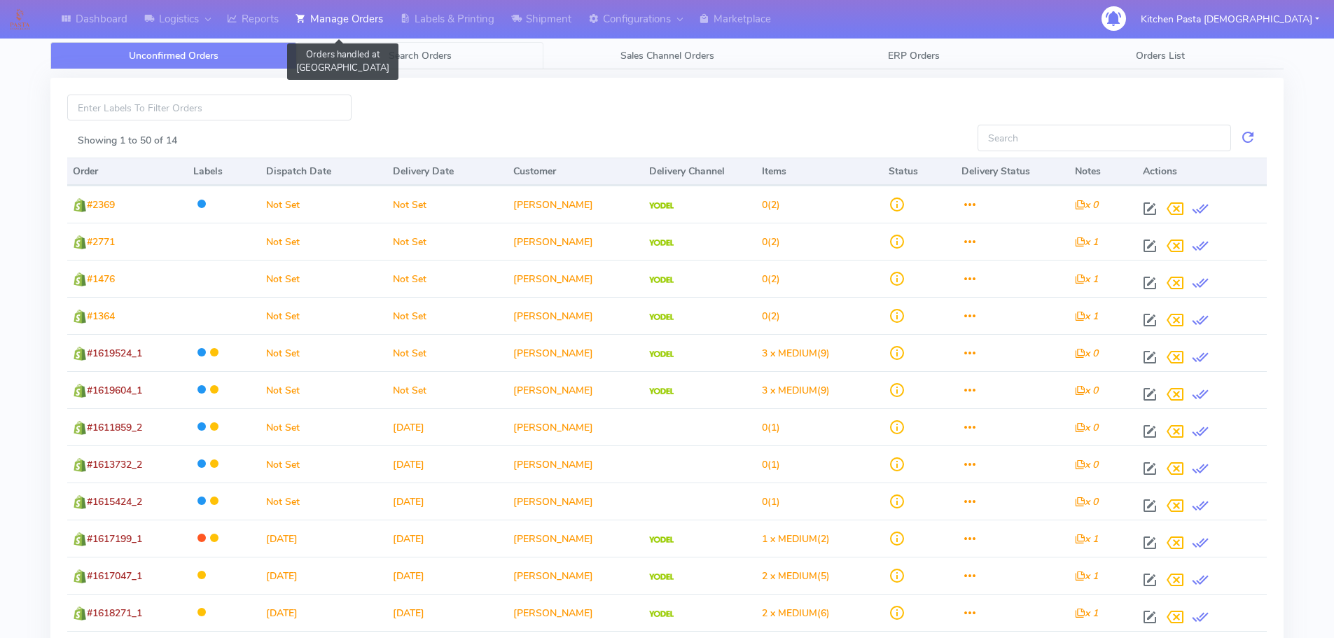
click at [438, 61] on span "Search Orders" at bounding box center [420, 55] width 63 height 13
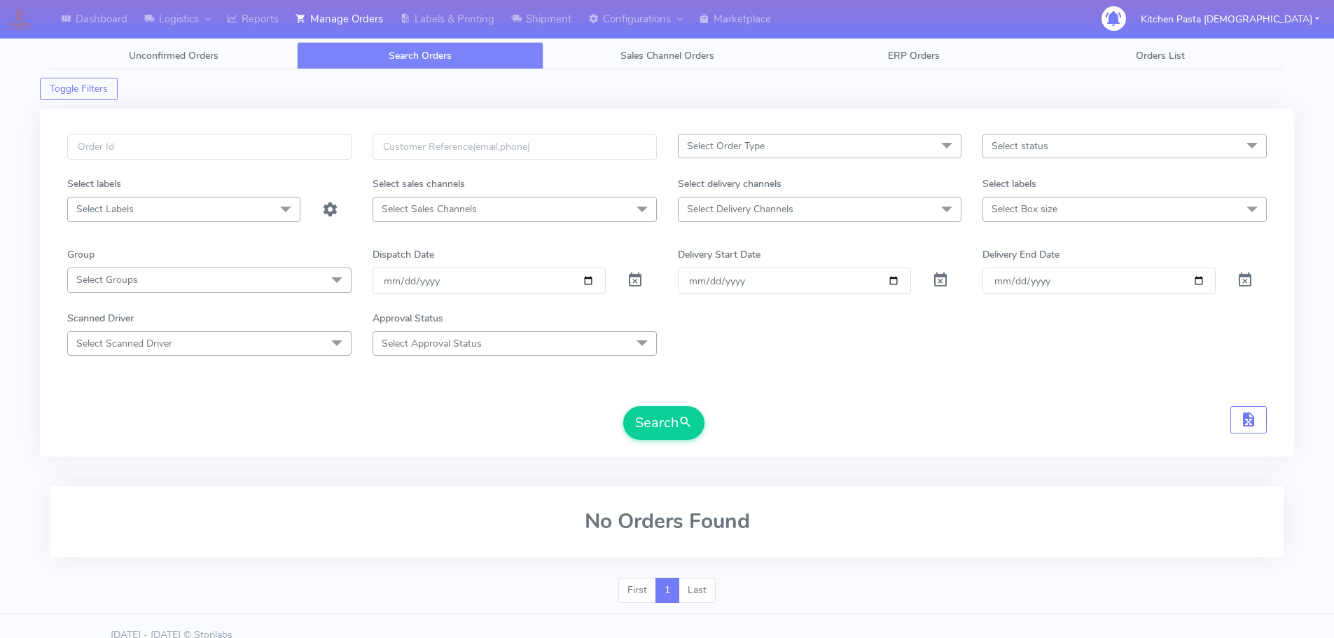
click at [774, 207] on span "Select Delivery Channels" at bounding box center [740, 208] width 106 height 13
click at [715, 331] on div "OnFleet" at bounding box center [820, 327] width 269 height 15
checkbox input "true"
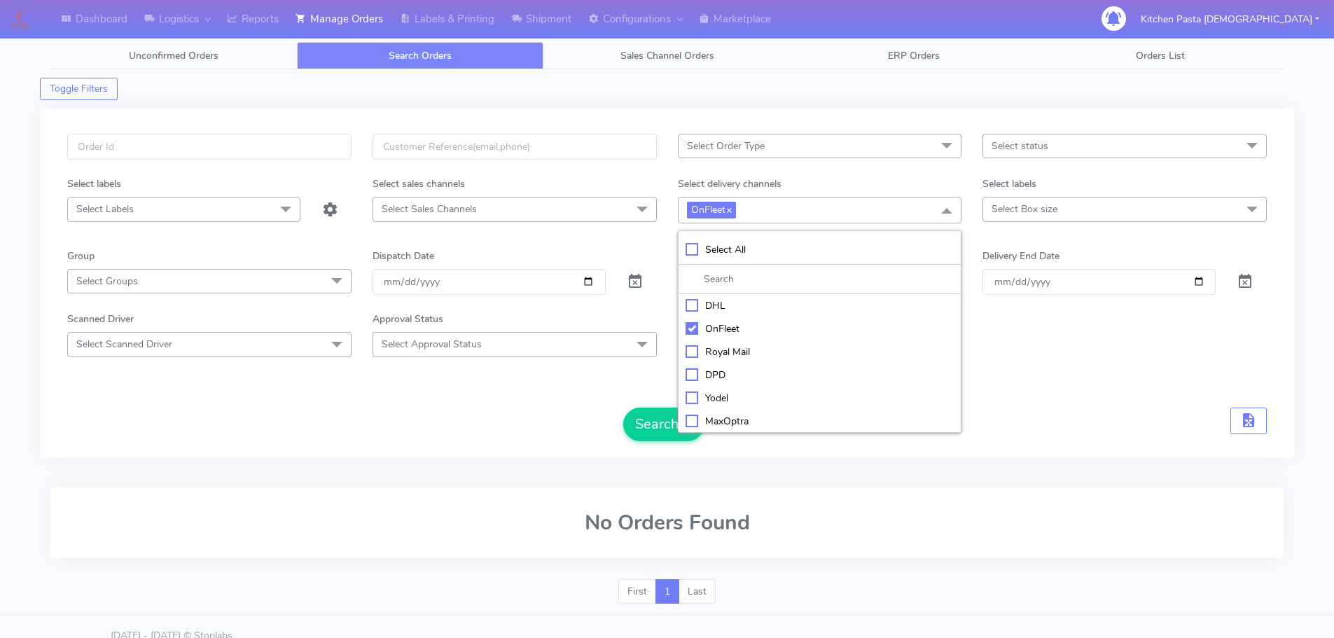
click at [1017, 151] on span "Select status" at bounding box center [1020, 145] width 57 height 13
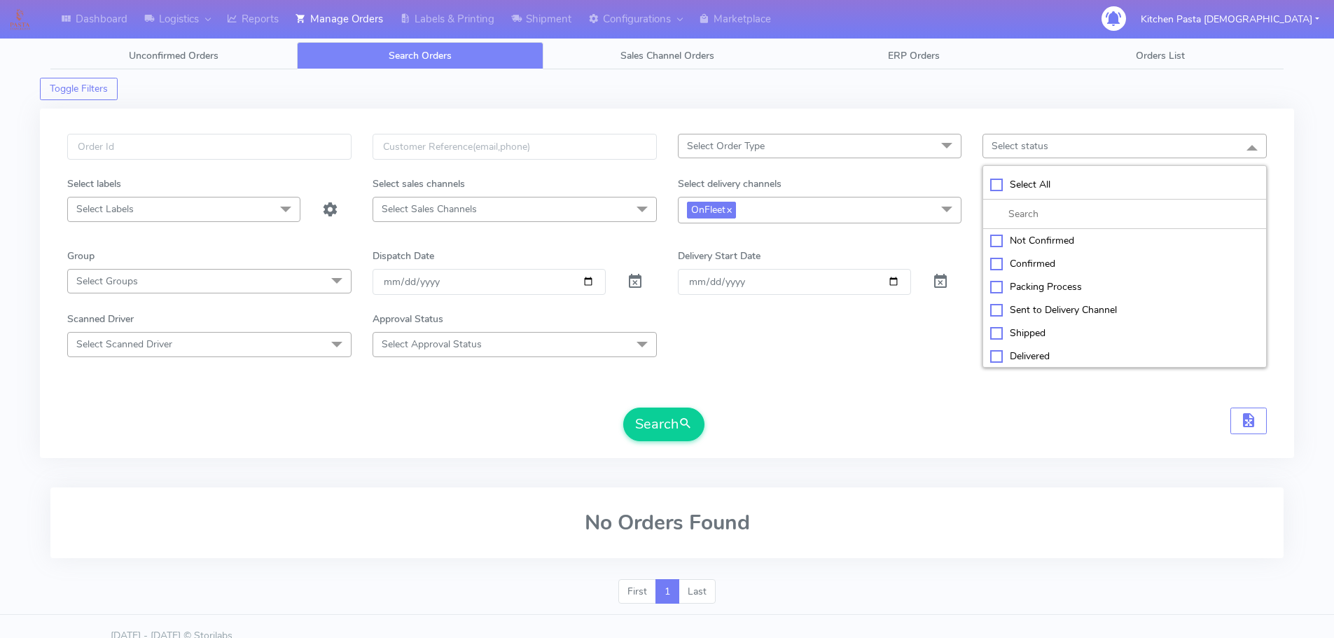
click at [1030, 265] on div "Confirmed" at bounding box center [1124, 263] width 269 height 15
checkbox input "true"
click at [844, 207] on span "OnFleet x" at bounding box center [820, 210] width 284 height 26
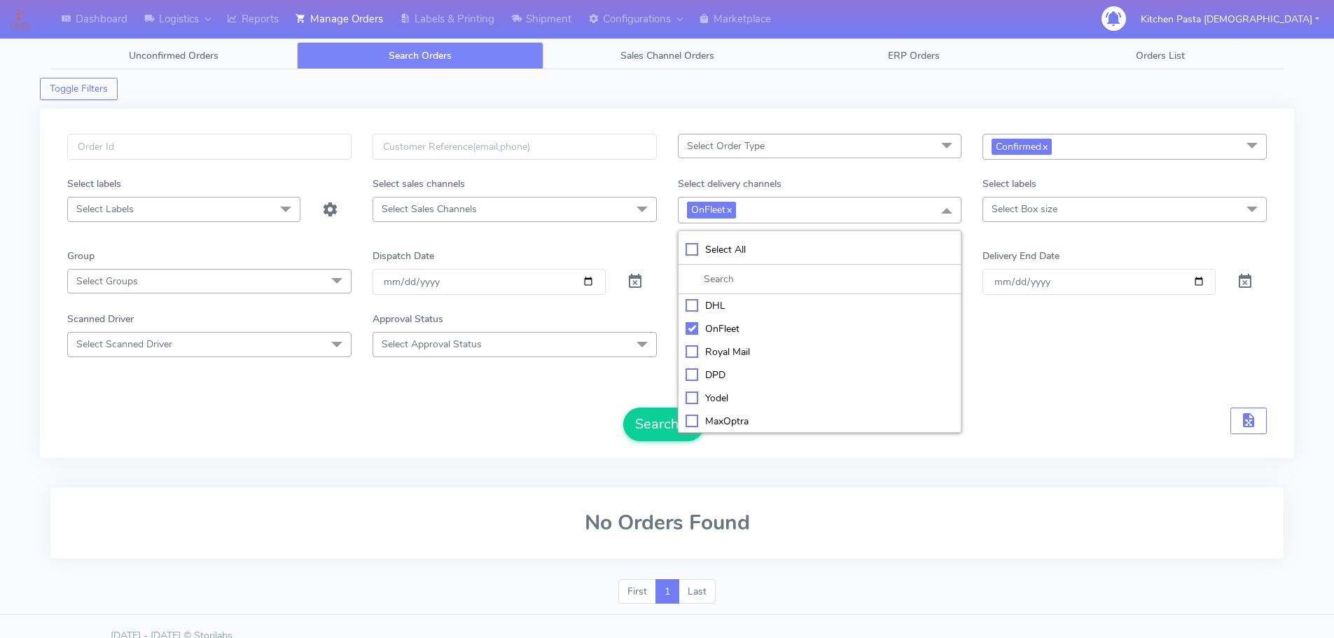
click at [721, 396] on div "Yodel" at bounding box center [820, 398] width 269 height 15
checkbox input "true"
click at [723, 326] on div "OnFleet" at bounding box center [820, 328] width 269 height 15
checkbox input "false"
click at [1046, 204] on span "Select Box size" at bounding box center [1025, 208] width 66 height 13
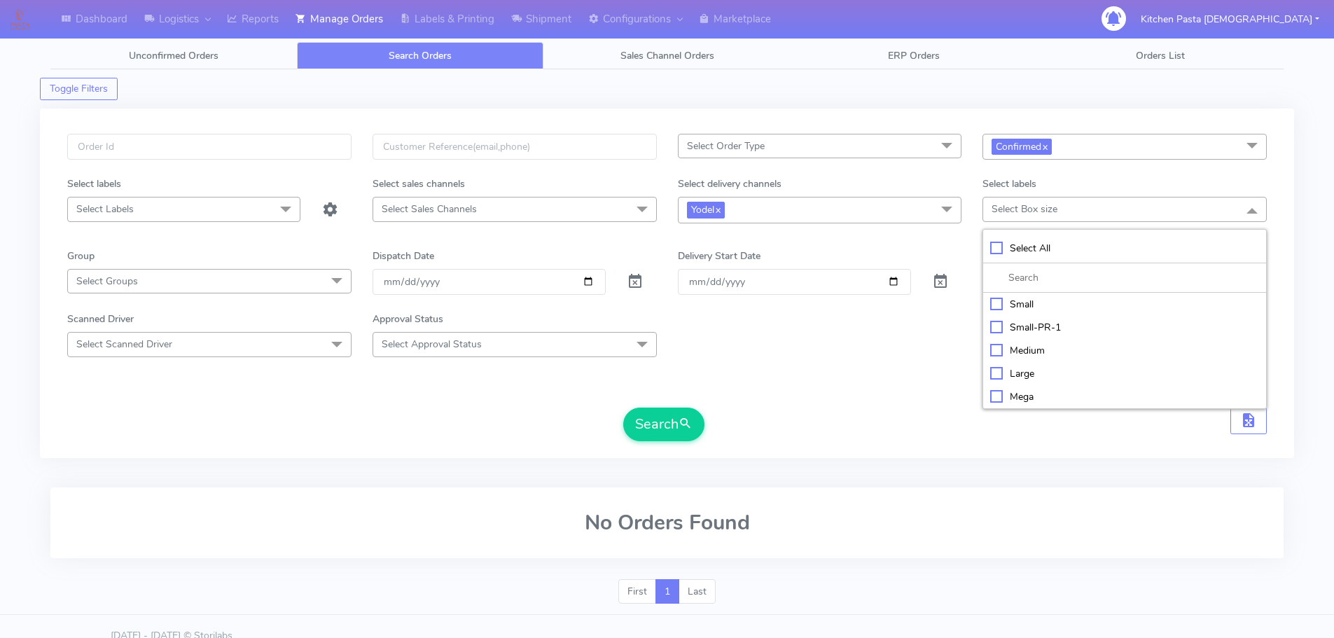
click at [1036, 345] on div "Medium" at bounding box center [1124, 350] width 269 height 15
checkbox input "true"
click at [669, 420] on button "Search" at bounding box center [663, 425] width 81 height 34
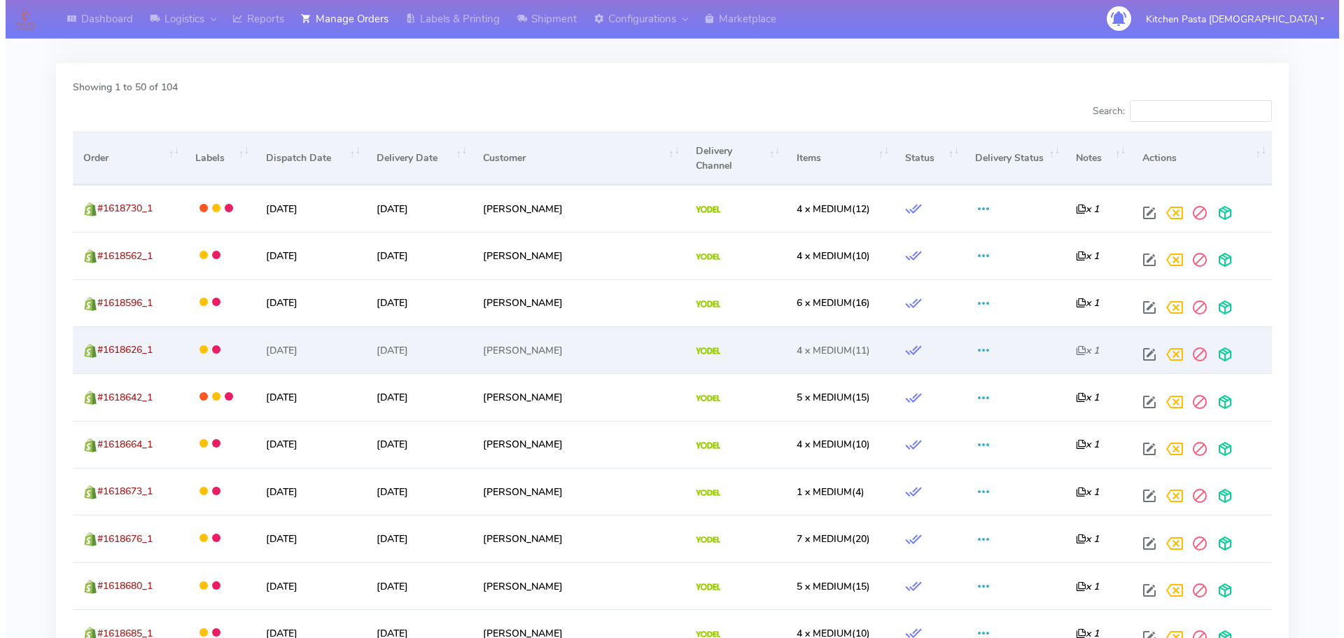
scroll to position [420, 0]
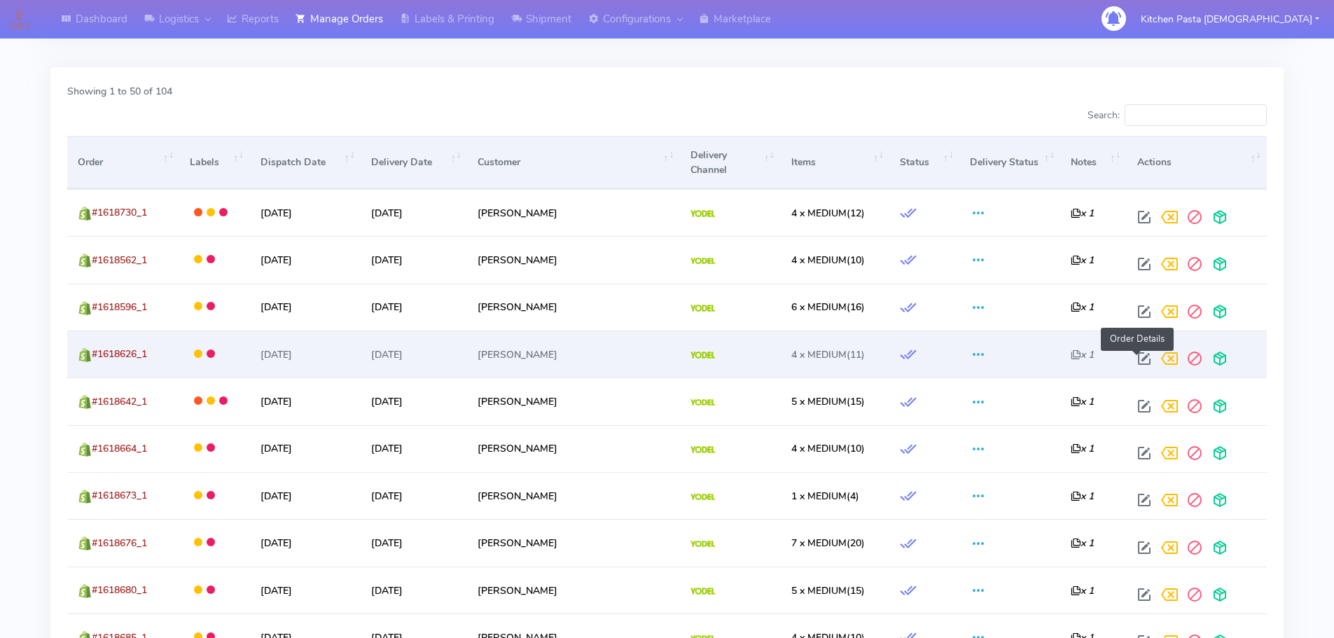
click at [1139, 365] on span at bounding box center [1144, 361] width 25 height 13
select select "5"
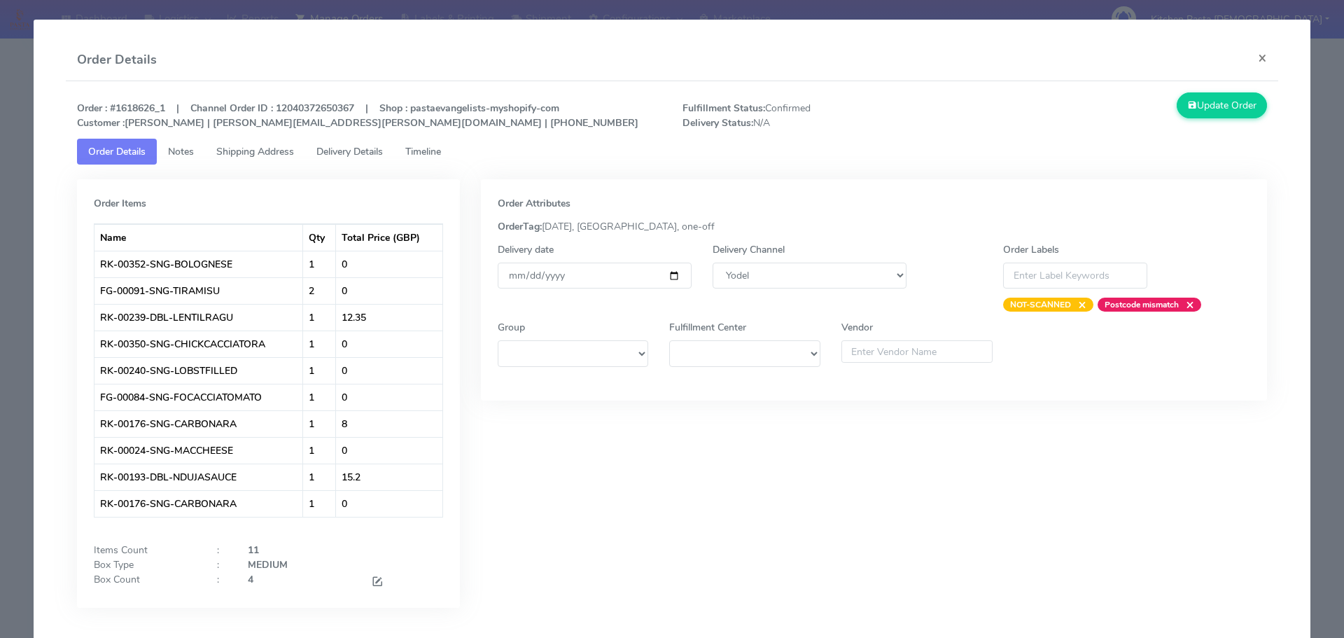
click at [361, 159] on link "Delivery Details" at bounding box center [349, 152] width 89 height 26
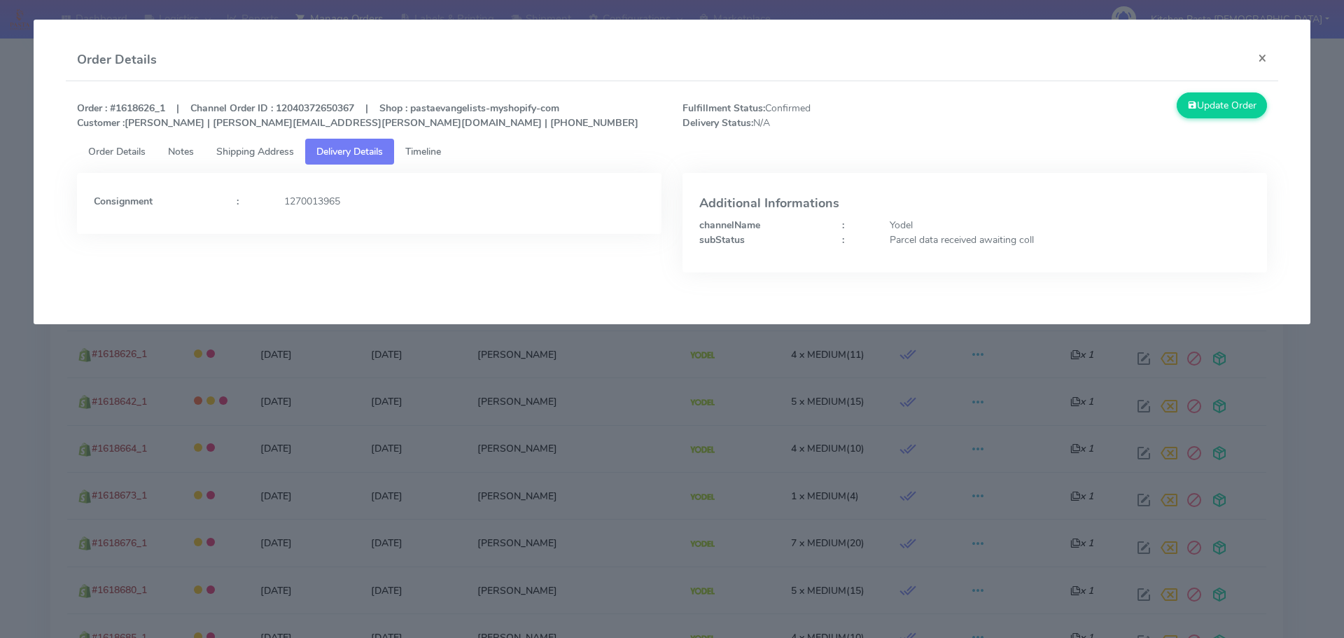
click at [452, 152] on link "Timeline" at bounding box center [423, 152] width 58 height 26
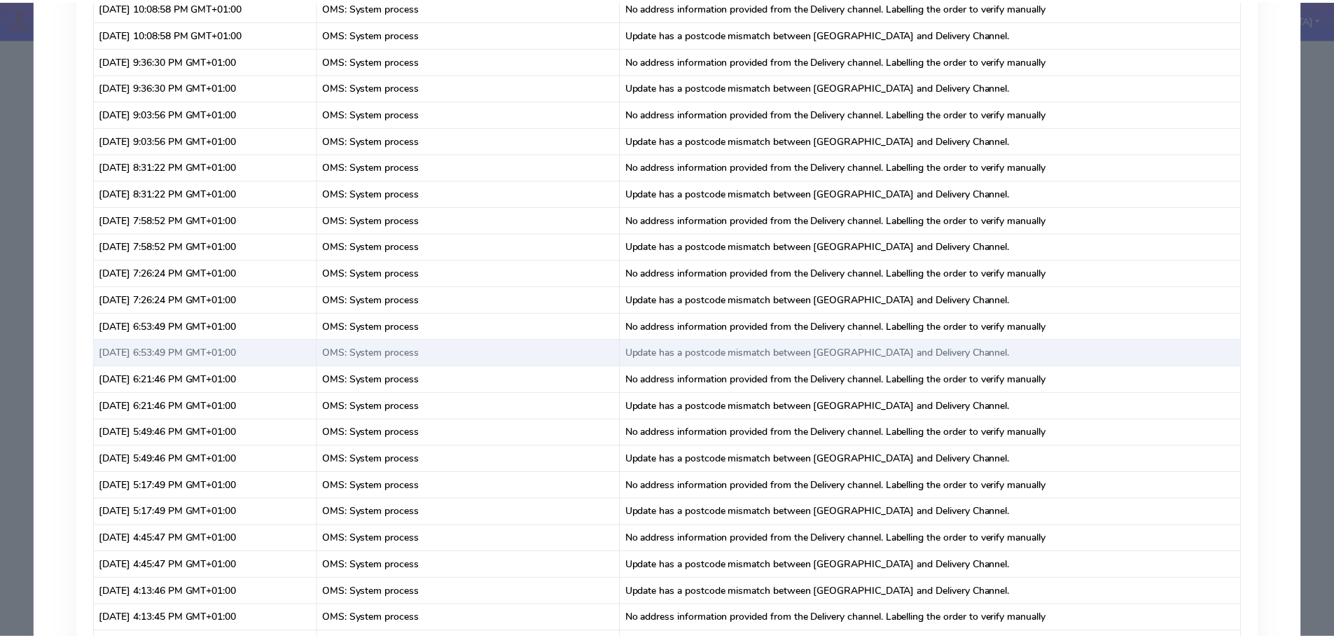
scroll to position [1577, 0]
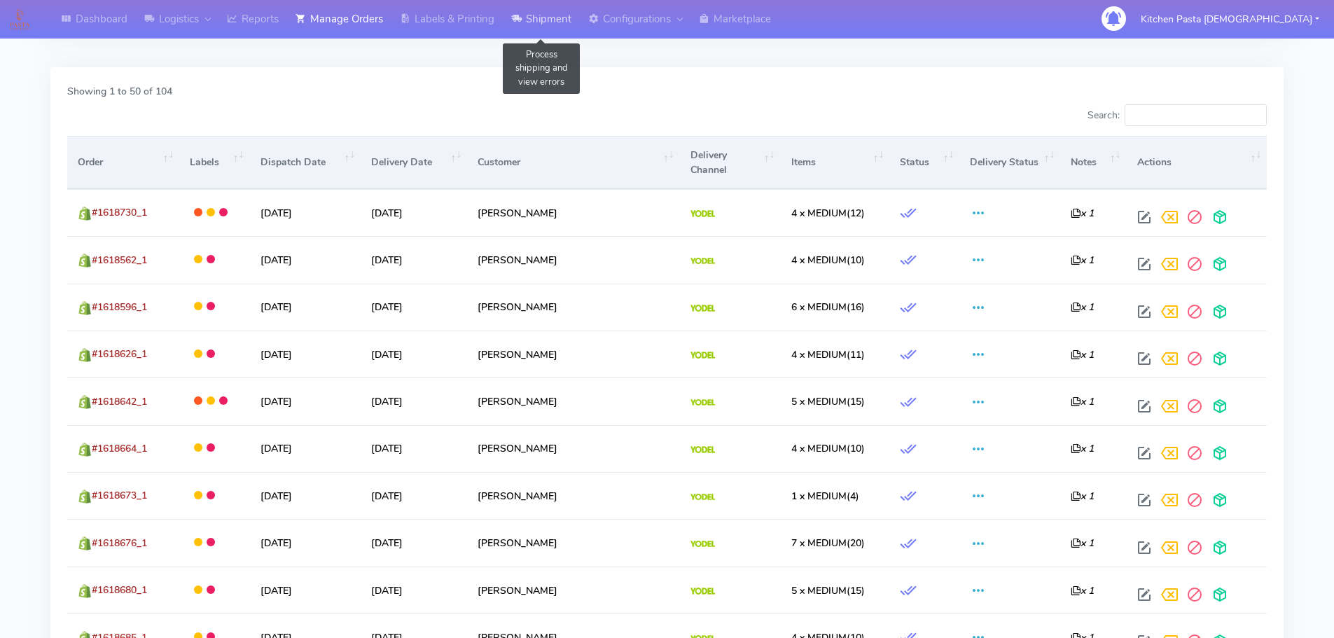
click at [516, 15] on icon at bounding box center [516, 19] width 11 height 14
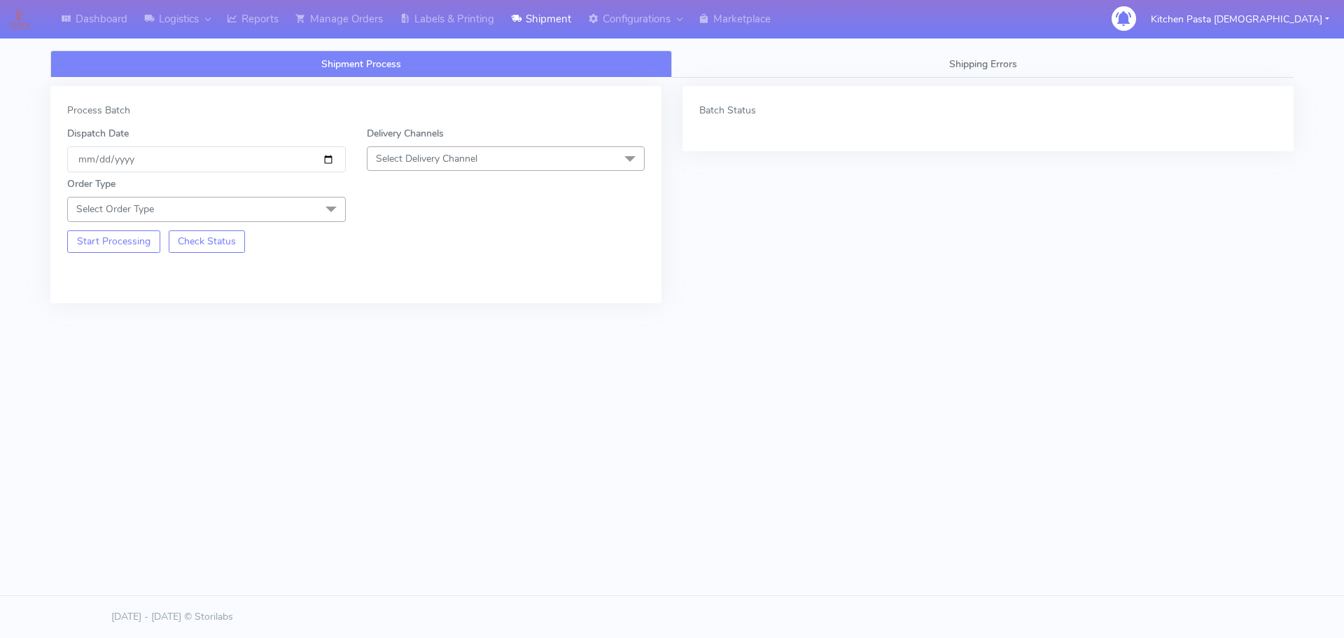
click at [518, 160] on span "Select Delivery Channel" at bounding box center [506, 158] width 279 height 25
click at [419, 321] on div "Yodel" at bounding box center [506, 316] width 263 height 15
click at [324, 216] on span at bounding box center [331, 210] width 28 height 27
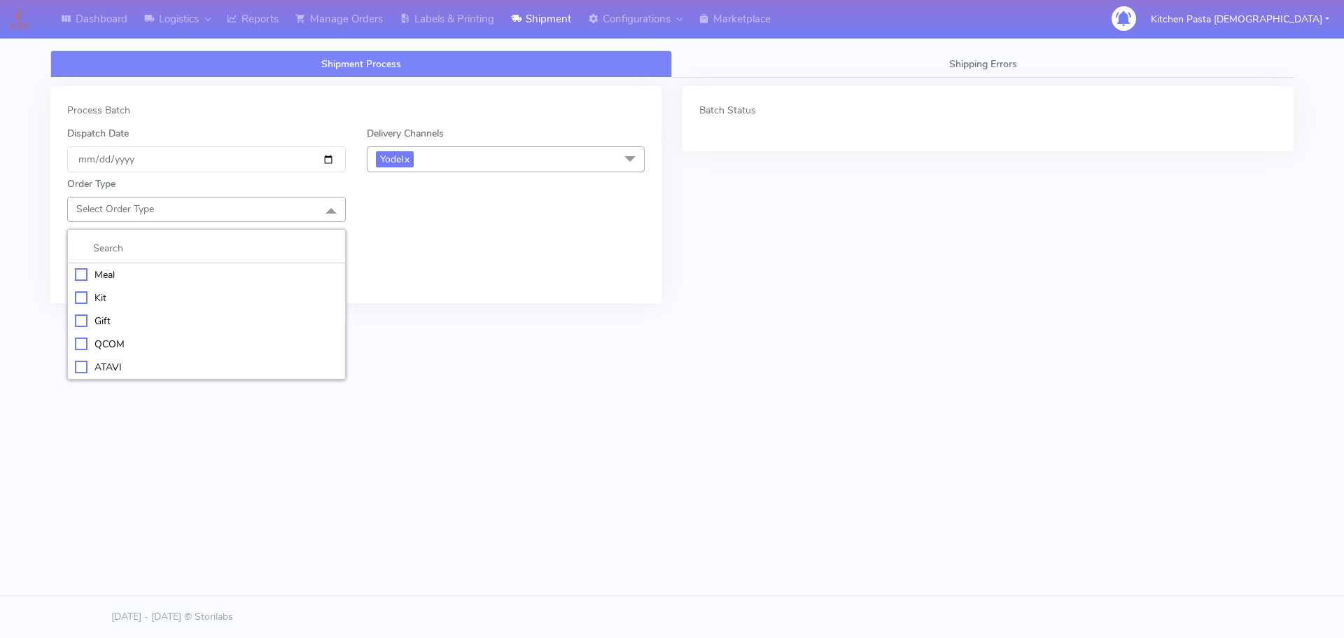
click at [186, 277] on div "Meal" at bounding box center [206, 274] width 263 height 15
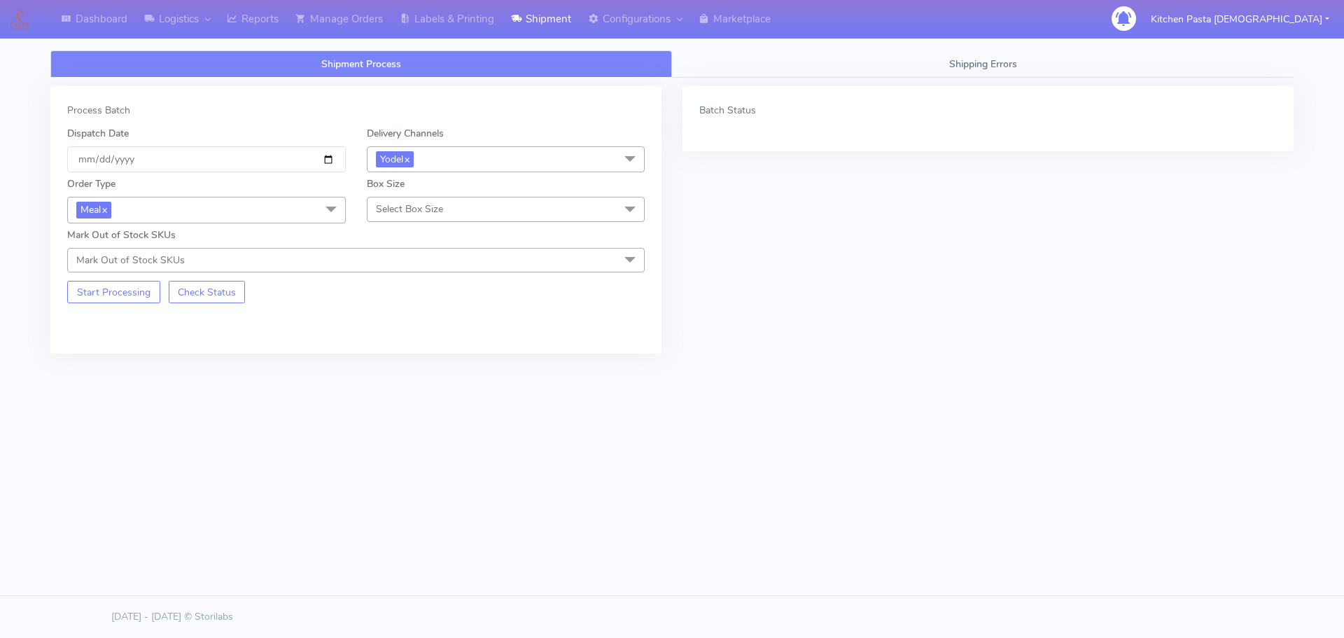
click at [396, 218] on span "Select Box Size" at bounding box center [506, 209] width 279 height 25
click at [407, 312] on li "Medium" at bounding box center [506, 321] width 277 height 23
click at [128, 288] on button "Start Processing" at bounding box center [113, 292] width 93 height 22
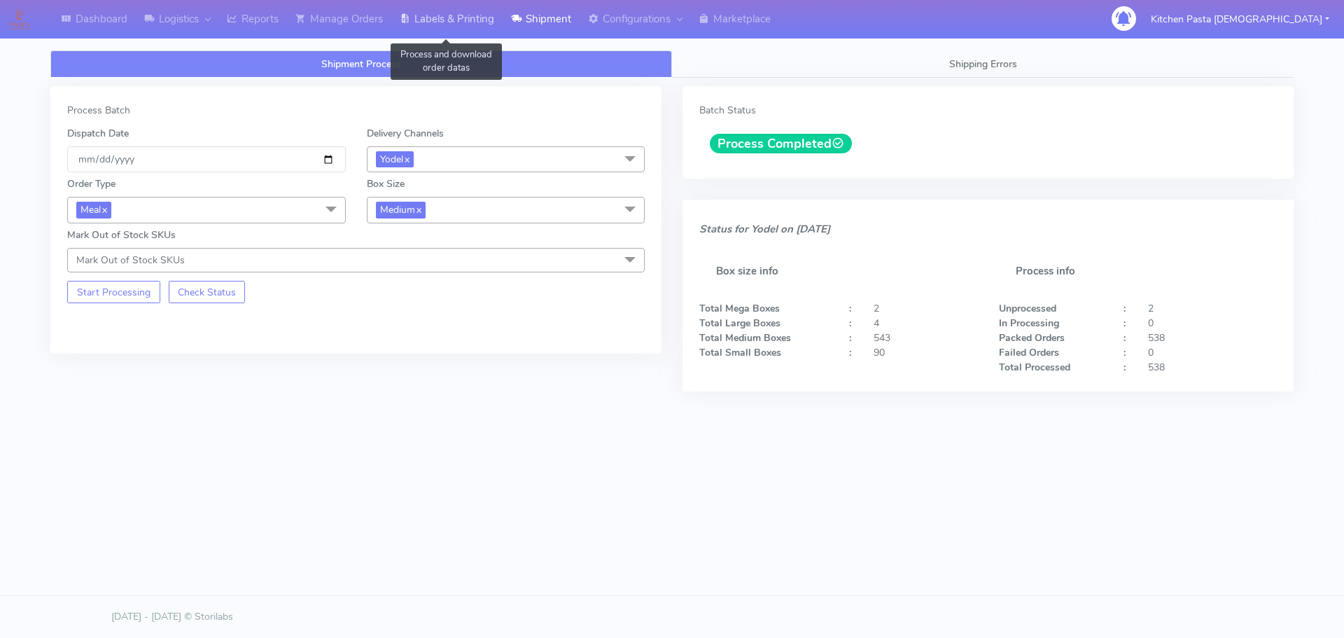
click at [474, 31] on link "Labels & Printing" at bounding box center [446, 19] width 111 height 39
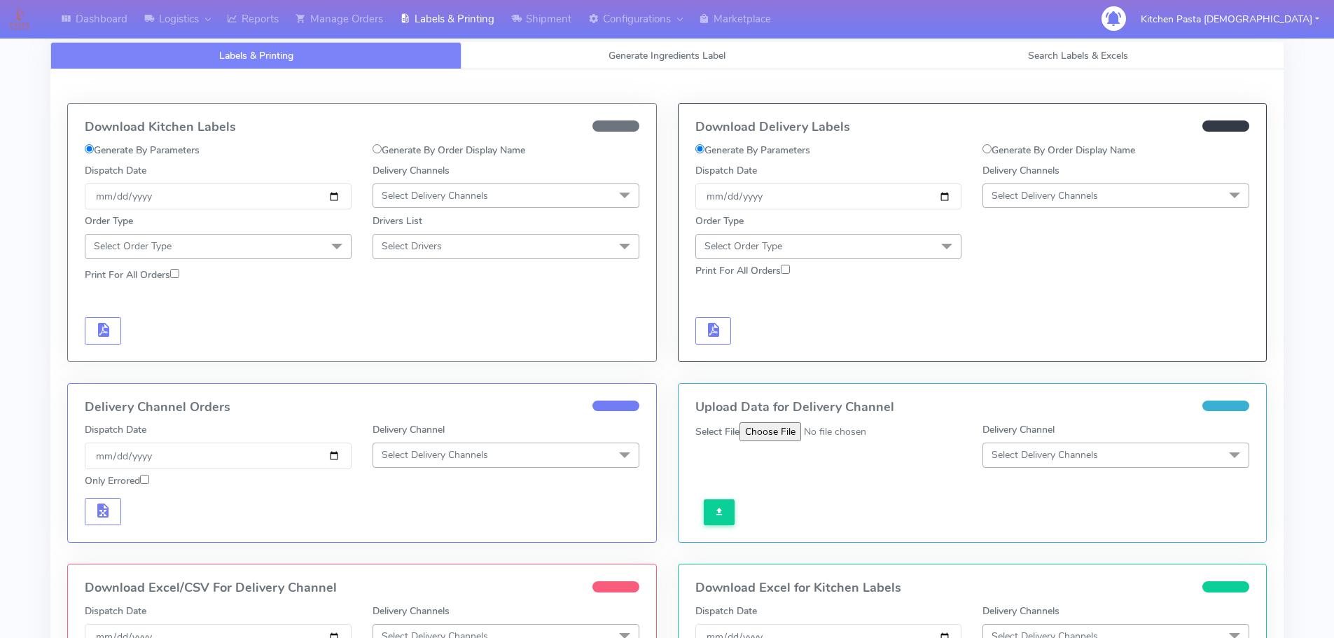
click at [1137, 186] on span "Select Delivery Channels" at bounding box center [1115, 195] width 267 height 25
click at [1050, 345] on li "Yodel" at bounding box center [1115, 353] width 265 height 23
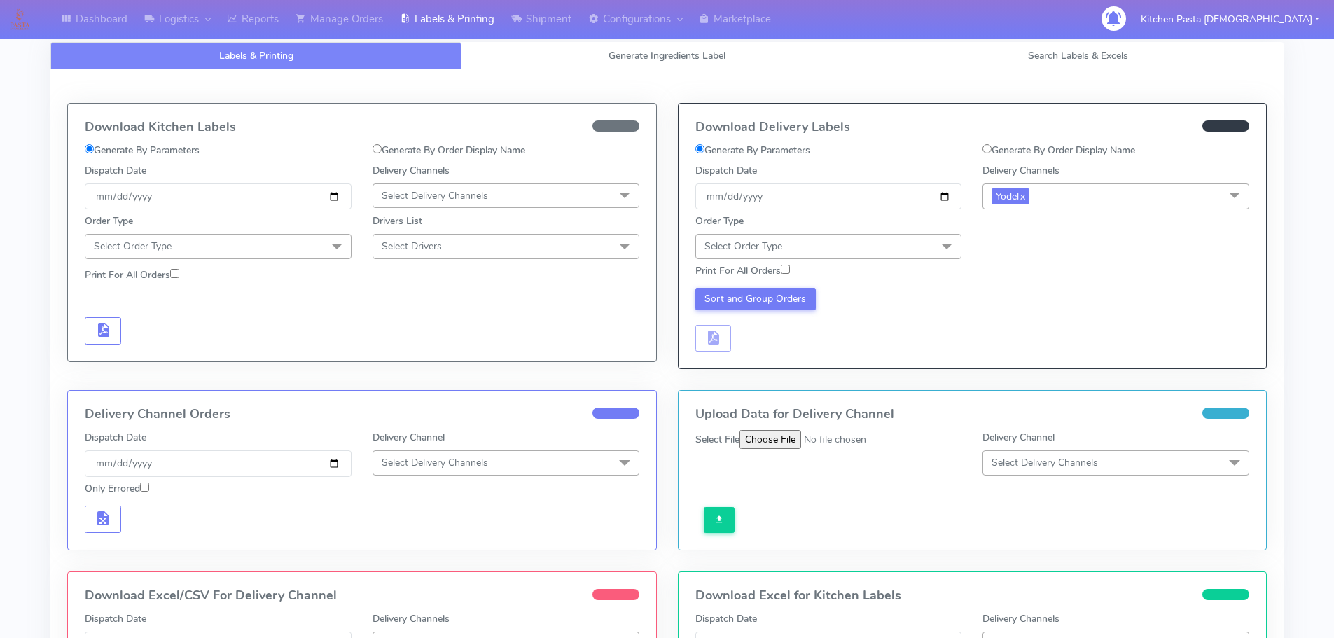
click at [842, 242] on span "Select Order Type" at bounding box center [828, 246] width 267 height 25
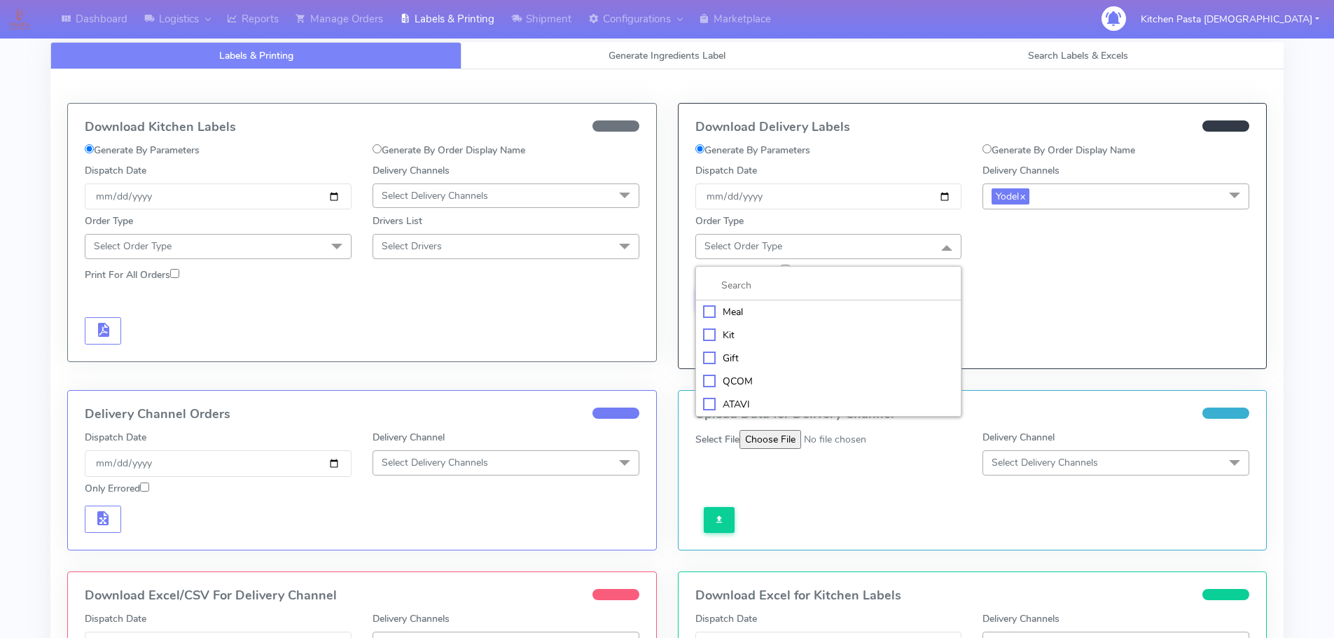
click at [783, 316] on div "Meal" at bounding box center [828, 312] width 251 height 15
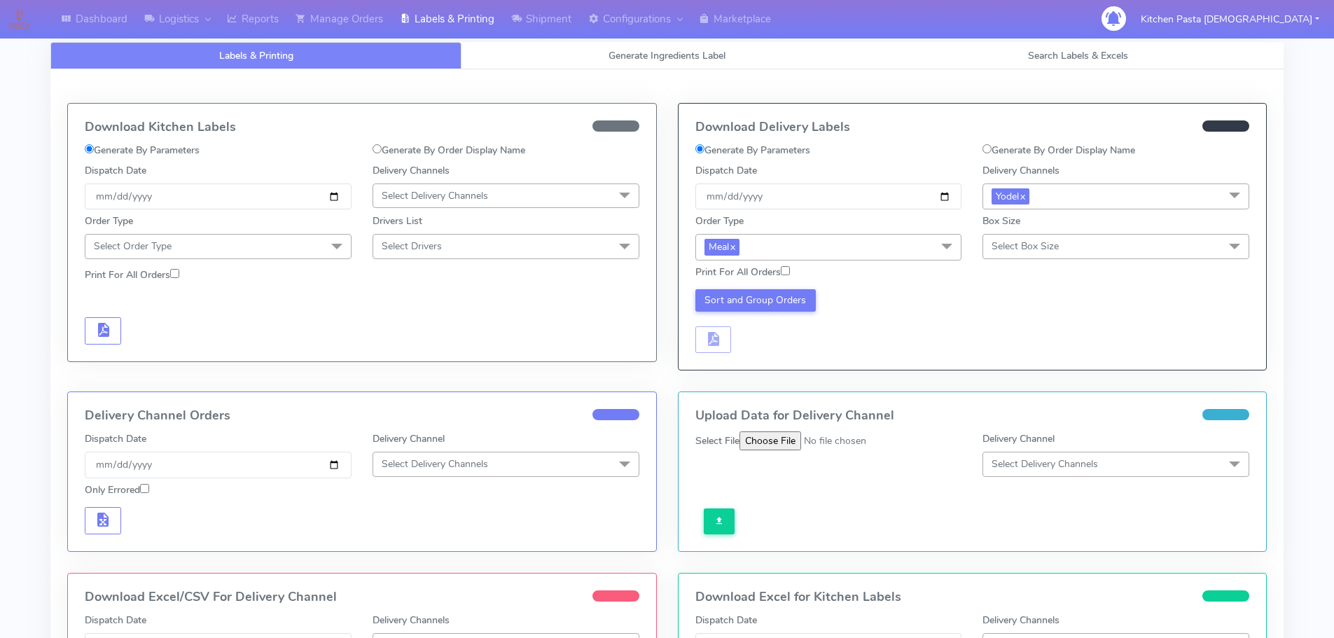
click at [1031, 249] on span "Select Box Size" at bounding box center [1025, 245] width 67 height 13
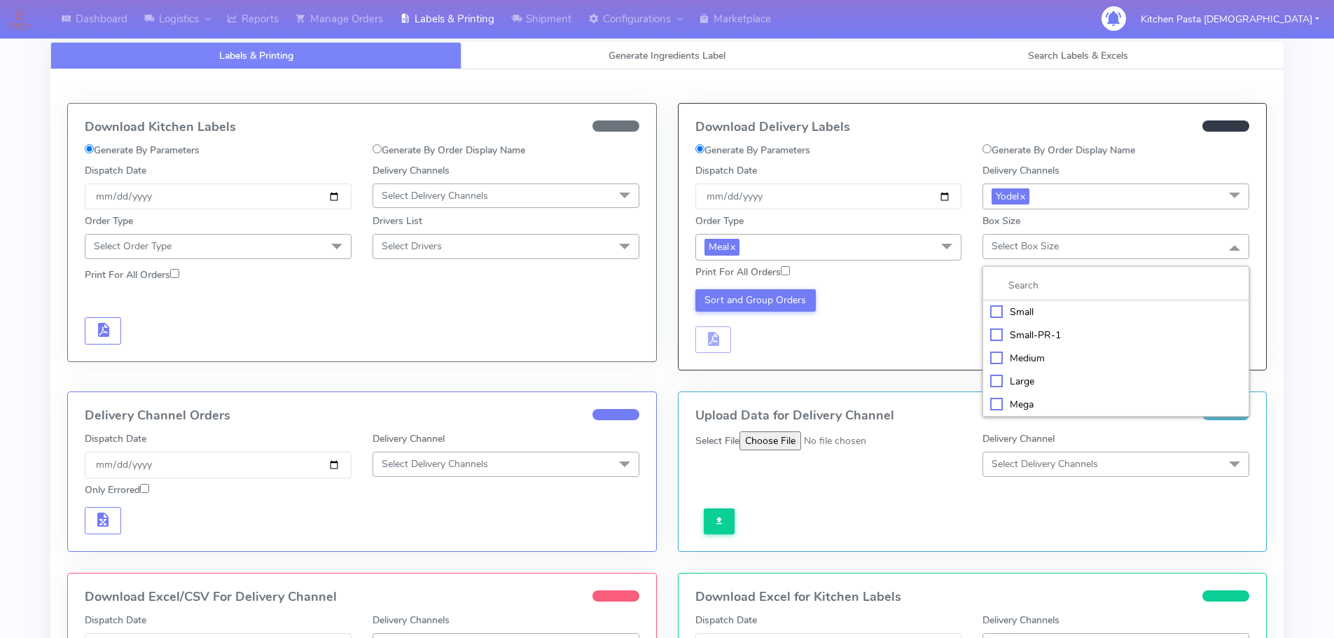
click at [1024, 351] on div "Medium" at bounding box center [1115, 358] width 251 height 15
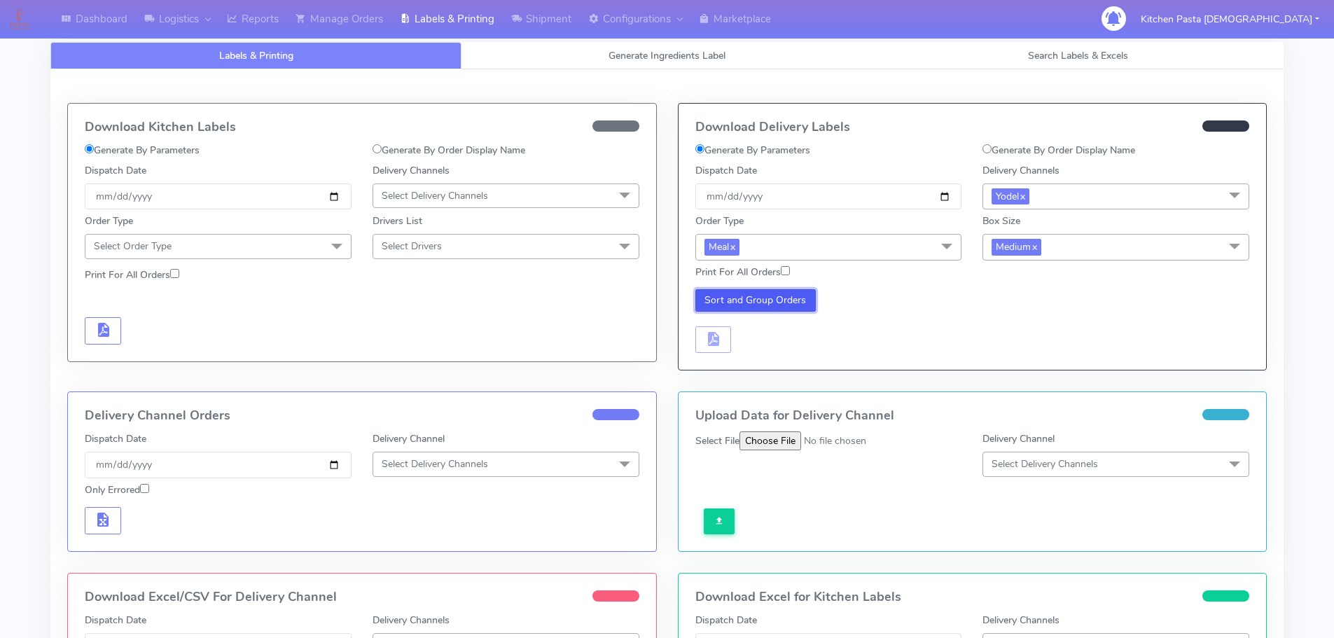
click at [798, 298] on button "Sort and Group Orders" at bounding box center [755, 300] width 121 height 22
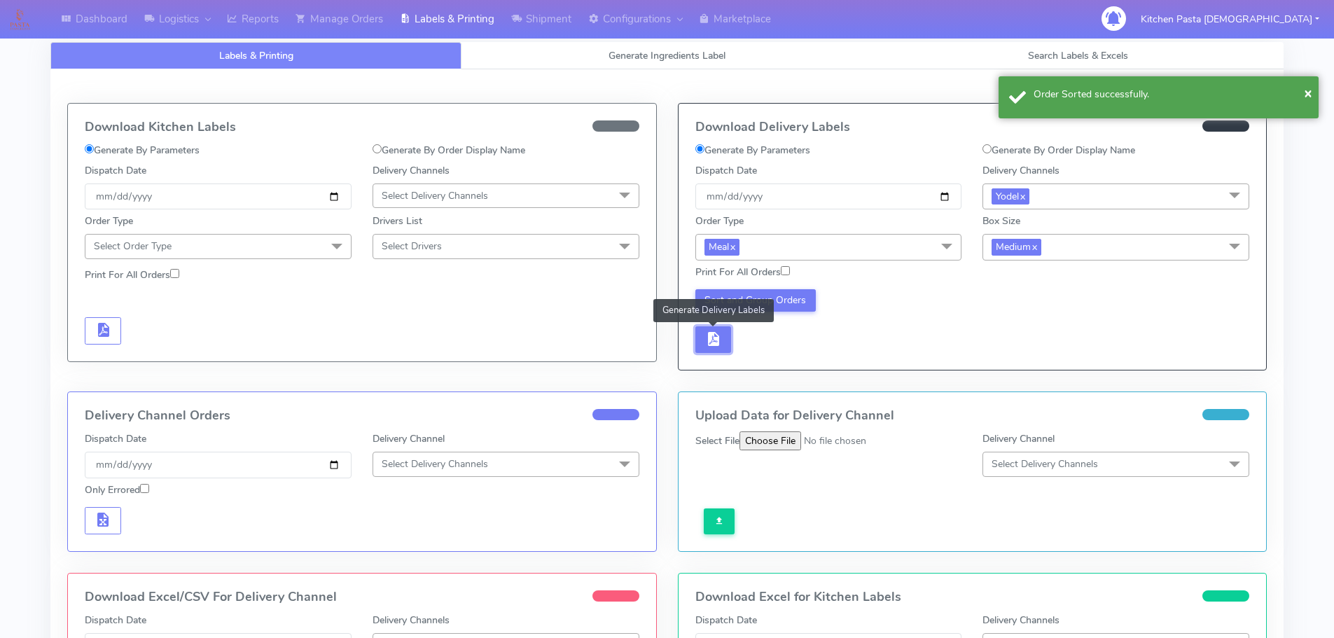
click at [707, 342] on span "button" at bounding box center [712, 341] width 17 height 13
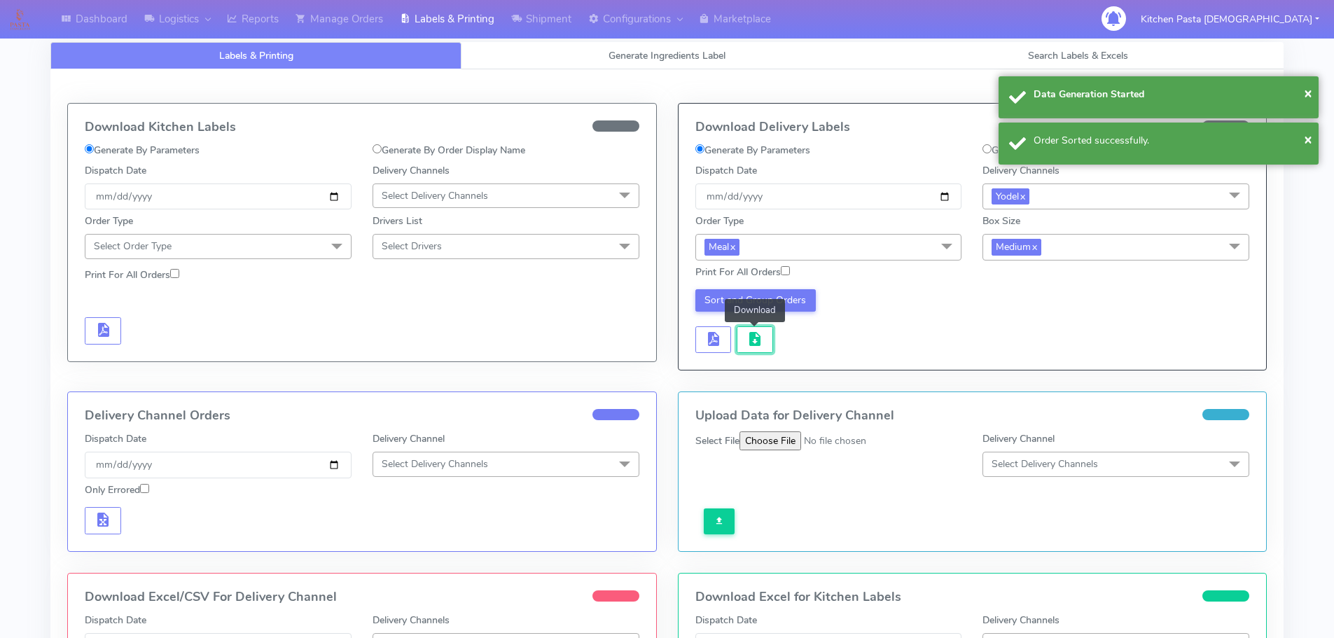
click at [751, 345] on span "button" at bounding box center [754, 341] width 17 height 13
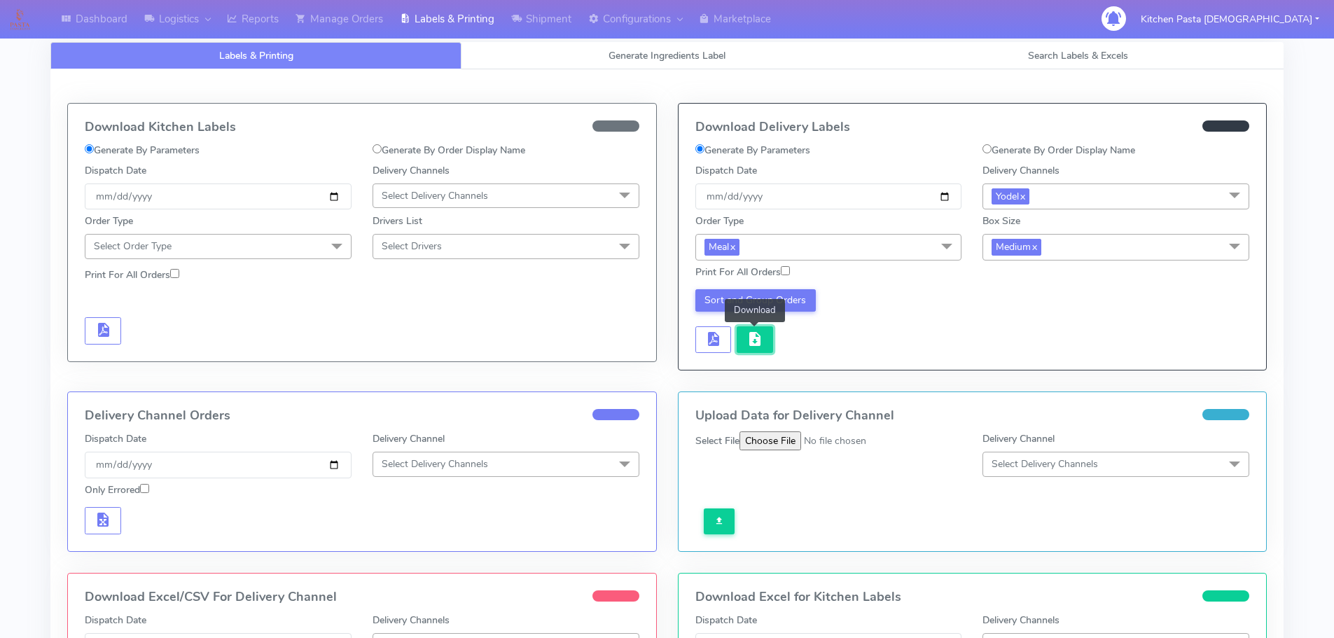
click at [755, 343] on span "button" at bounding box center [754, 341] width 17 height 13
click at [770, 338] on button "button" at bounding box center [755, 339] width 36 height 27
click at [763, 338] on button "button" at bounding box center [755, 339] width 36 height 27
drag, startPoint x: 258, startPoint y: 29, endPoint x: 265, endPoint y: 39, distance: 11.7
click at [258, 29] on link "Reports" at bounding box center [252, 19] width 69 height 39
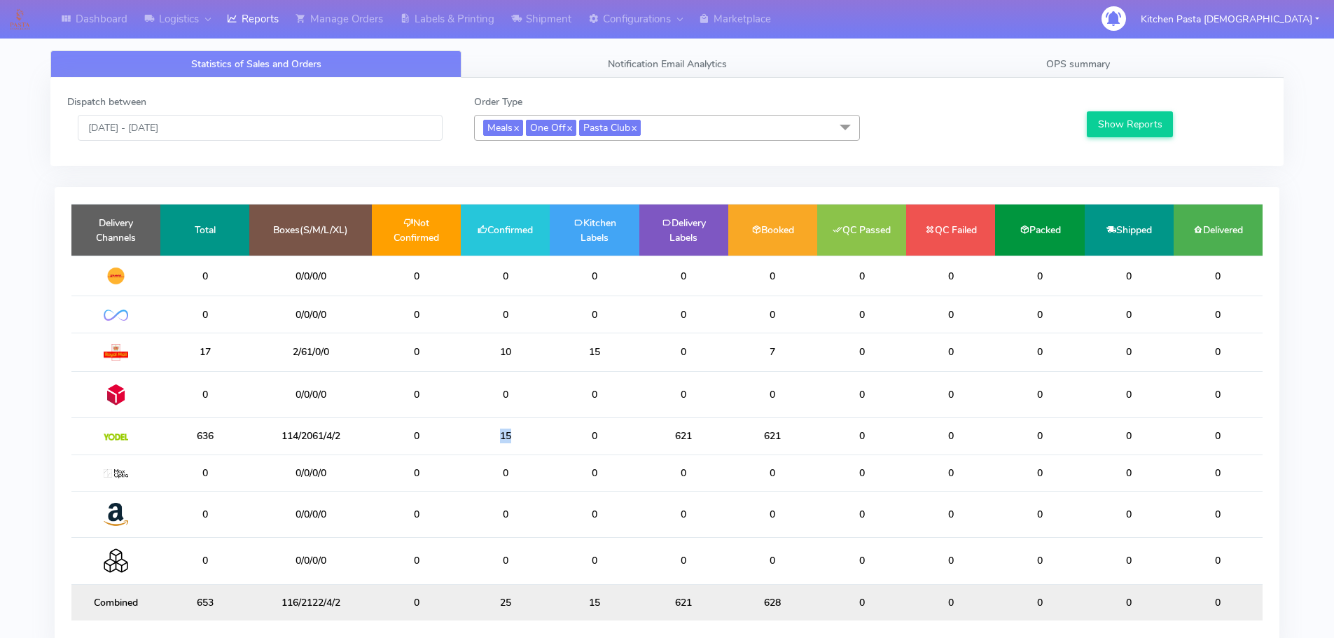
drag, startPoint x: 520, startPoint y: 436, endPoint x: 477, endPoint y: 434, distance: 43.4
click at [477, 434] on td "15" at bounding box center [505, 436] width 89 height 36
click at [548, 12] on link "Shipment" at bounding box center [541, 19] width 77 height 39
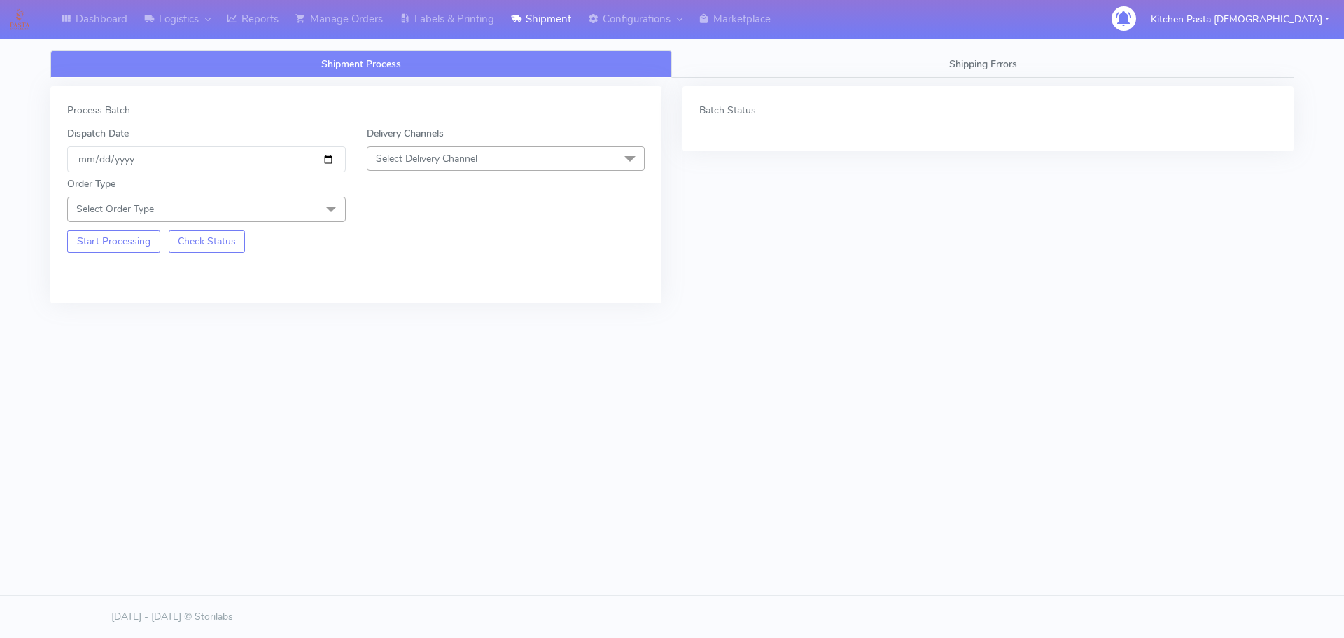
click at [484, 158] on span "Select Delivery Channel" at bounding box center [506, 158] width 279 height 25
drag, startPoint x: 389, startPoint y: 315, endPoint x: 290, endPoint y: 214, distance: 142.1
click at [389, 313] on div "Yodel" at bounding box center [506, 316] width 263 height 15
click at [296, 200] on span "Select Order Type" at bounding box center [206, 209] width 279 height 25
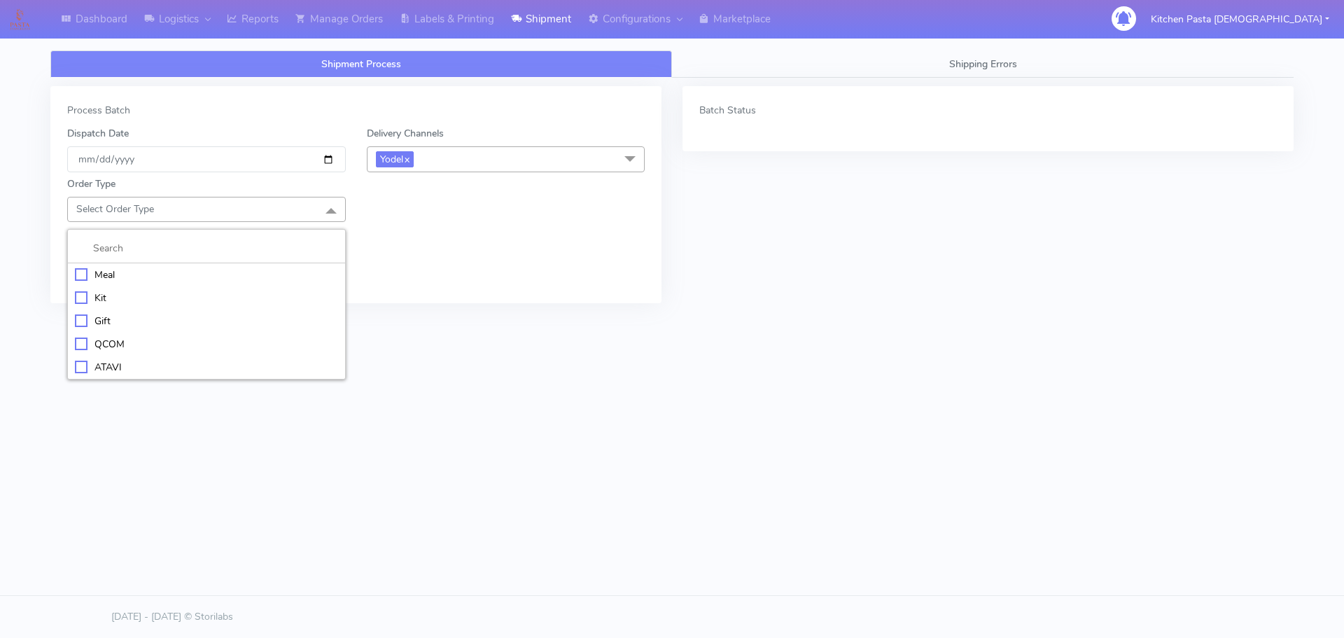
click at [215, 279] on div "Meal" at bounding box center [206, 274] width 263 height 15
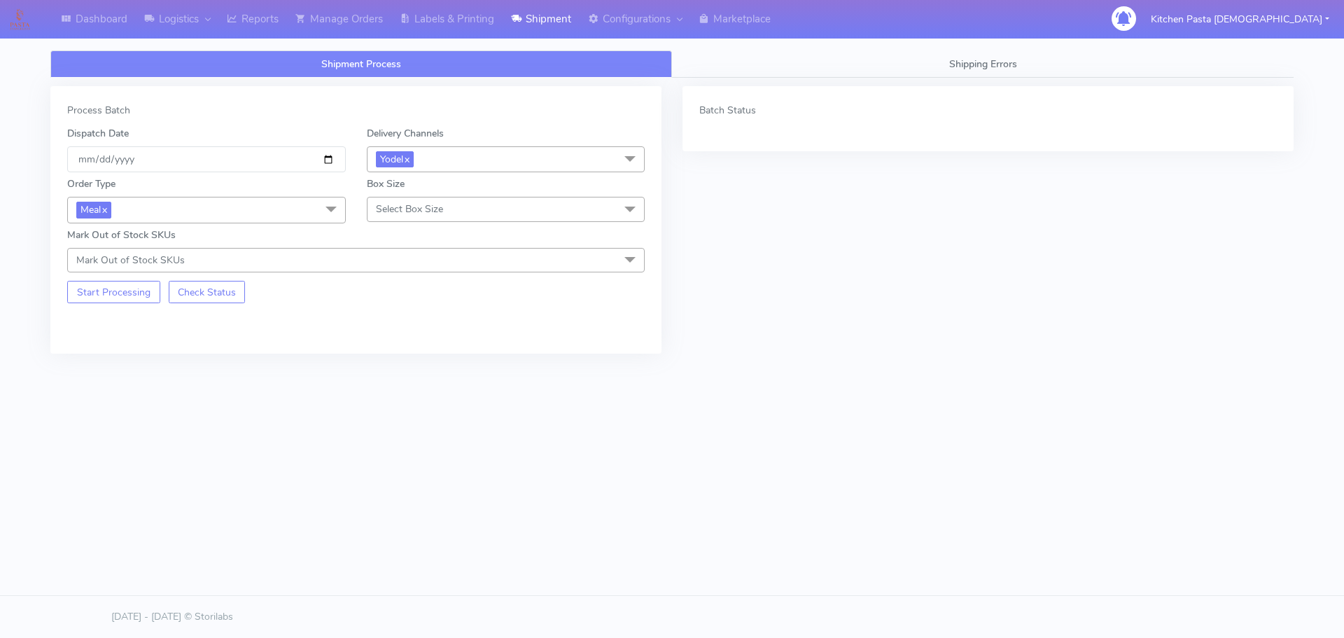
click at [457, 192] on div "Box Size Select Box Size Small Small-PR-1 Medium Large Mega" at bounding box center [506, 199] width 300 height 46
click at [440, 214] on span "Select Box Size" at bounding box center [409, 208] width 67 height 13
click at [406, 271] on div "Small" at bounding box center [506, 274] width 263 height 15
click at [124, 288] on button "Start Processing" at bounding box center [113, 292] width 93 height 22
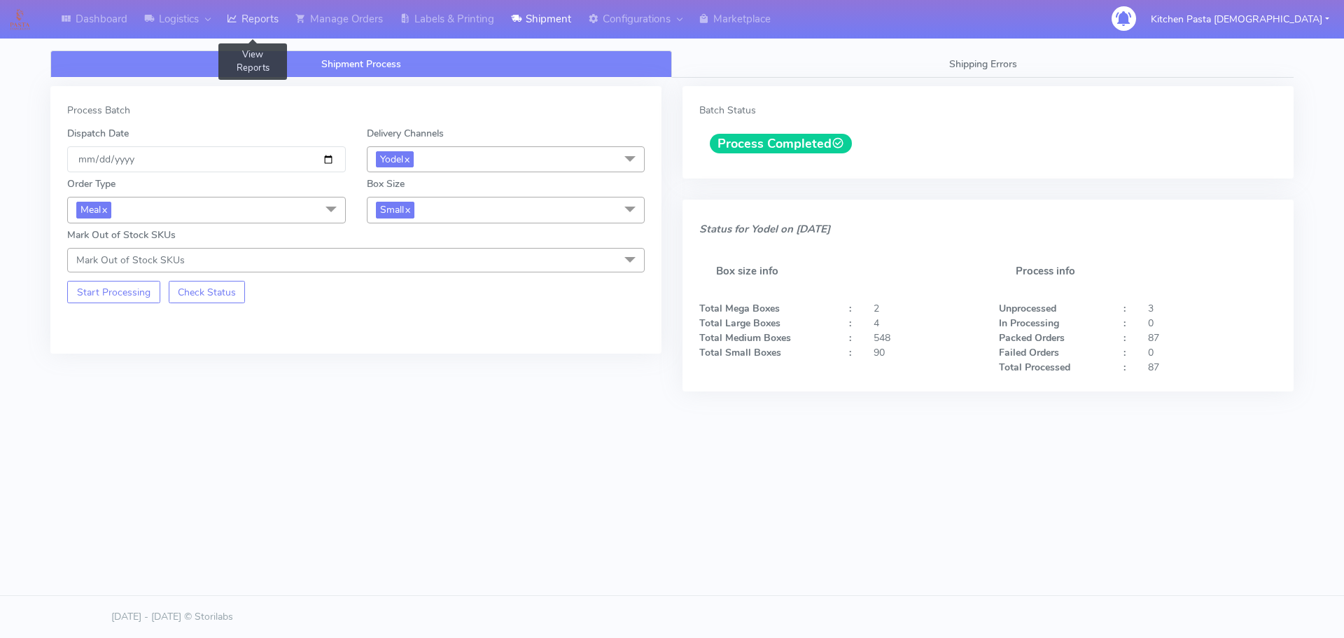
click at [260, 15] on link "Reports" at bounding box center [252, 19] width 69 height 39
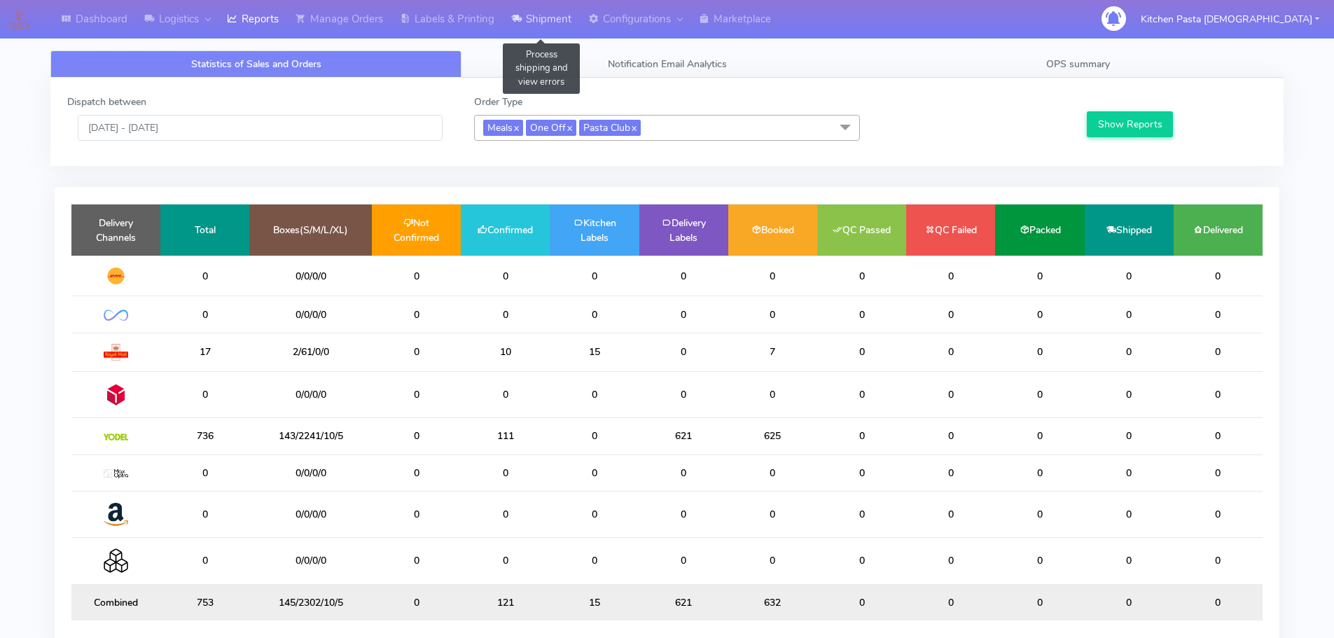
click at [562, 19] on link "Shipment" at bounding box center [541, 19] width 77 height 39
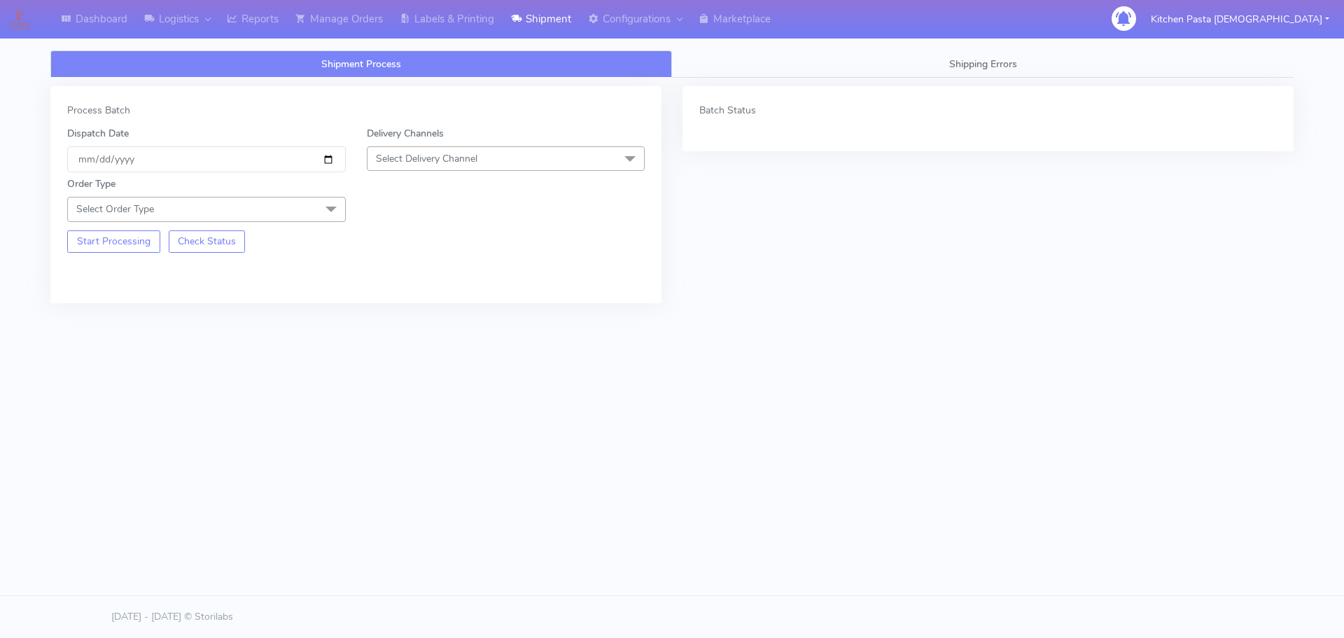
click at [458, 155] on span "Select Delivery Channel" at bounding box center [427, 158] width 102 height 13
click at [422, 317] on div "Yodel" at bounding box center [506, 316] width 263 height 15
click at [307, 215] on span "Select Order Type" at bounding box center [206, 209] width 279 height 25
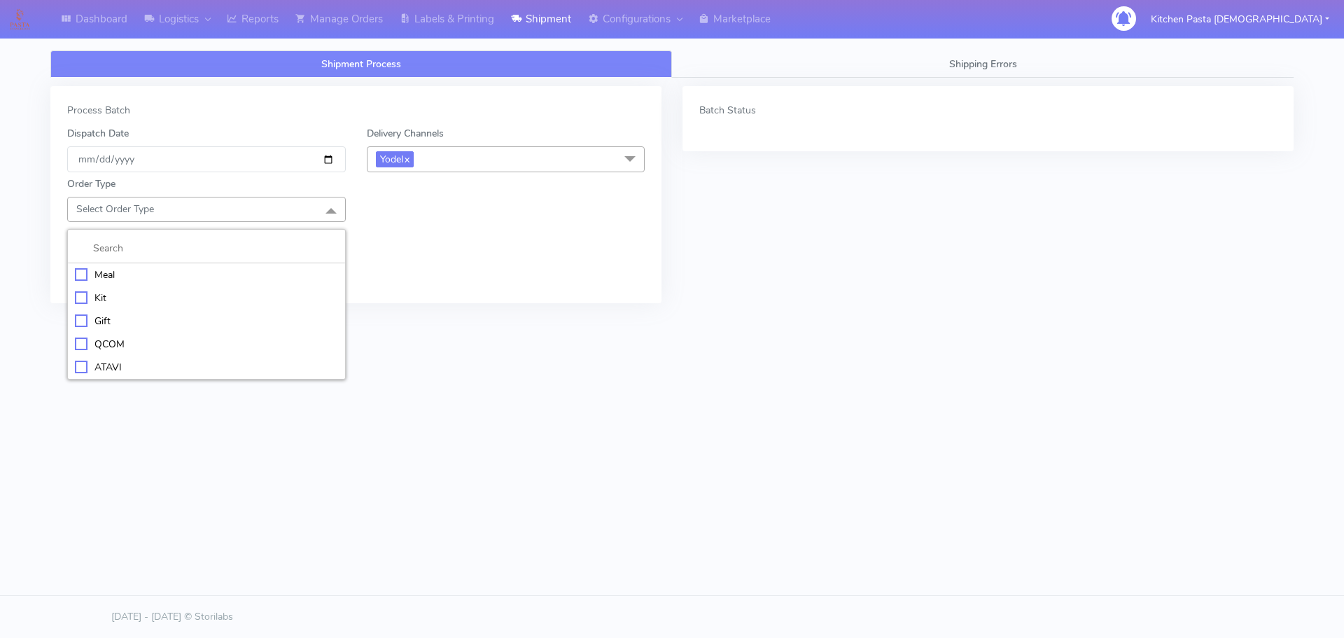
click at [135, 267] on div "Meal" at bounding box center [206, 274] width 263 height 15
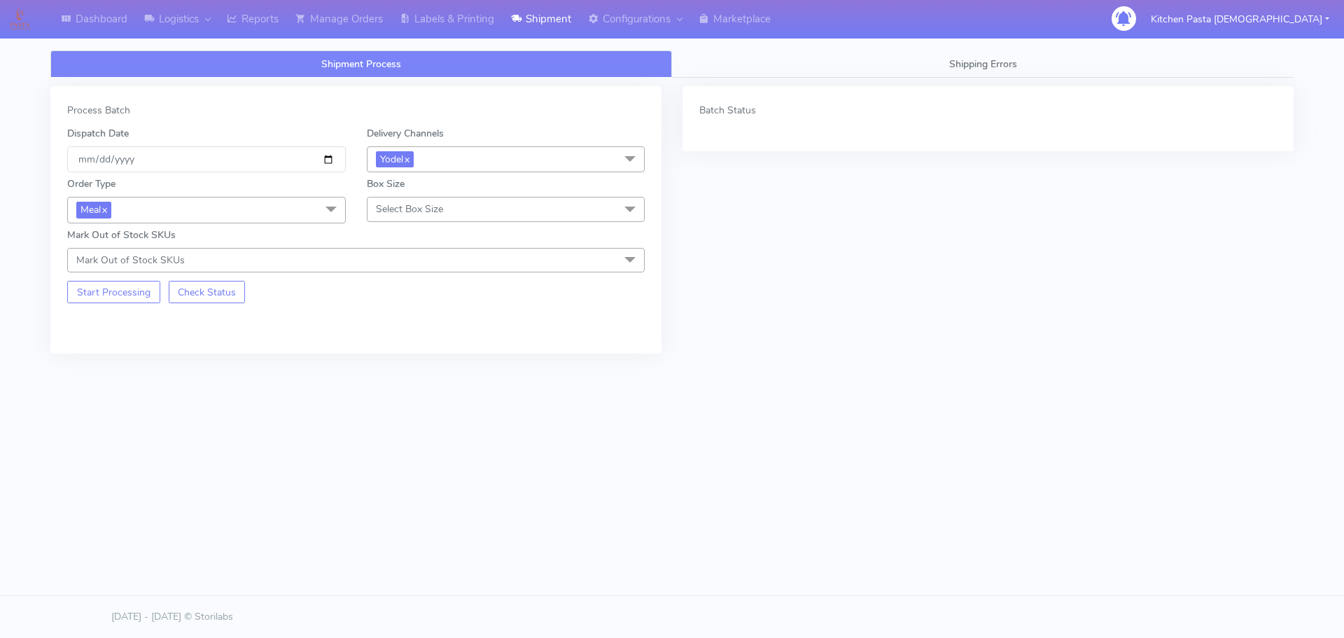
click at [422, 221] on span "Select Box Size" at bounding box center [506, 209] width 279 height 25
click at [404, 314] on div "Medium" at bounding box center [506, 321] width 263 height 15
click at [112, 290] on button "Start Processing" at bounding box center [113, 292] width 93 height 22
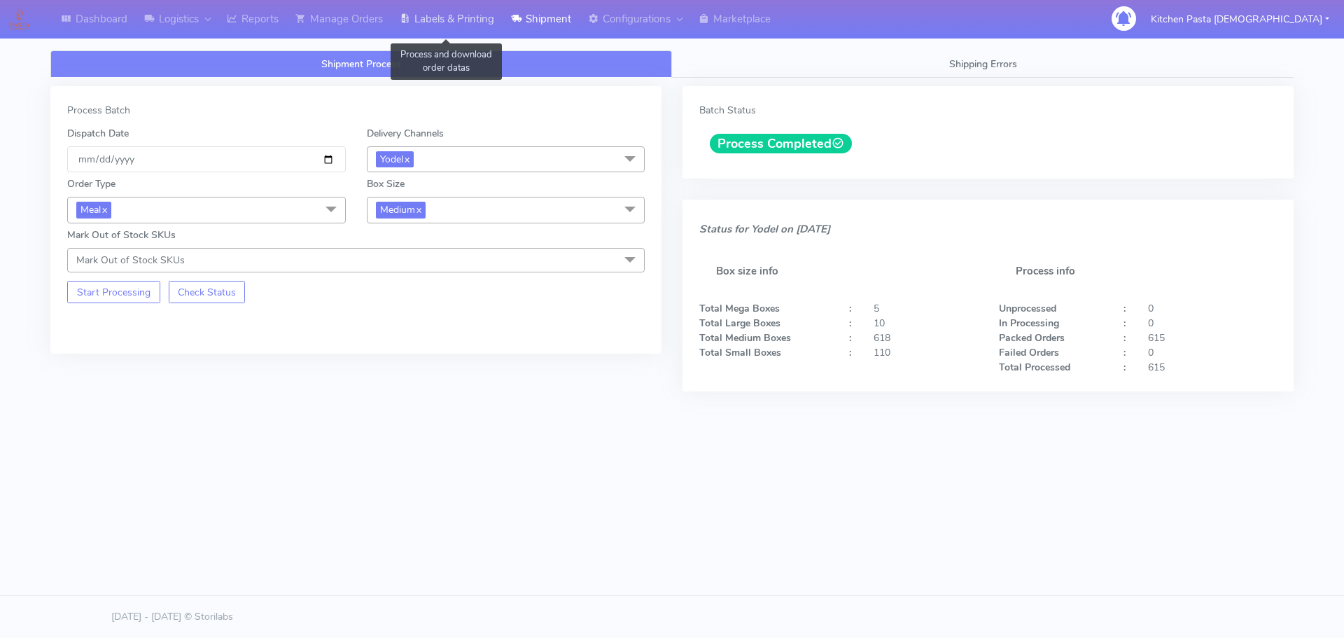
drag, startPoint x: 470, startPoint y: 20, endPoint x: 523, endPoint y: 18, distance: 53.2
click at [470, 20] on link "Labels & Printing" at bounding box center [446, 19] width 111 height 39
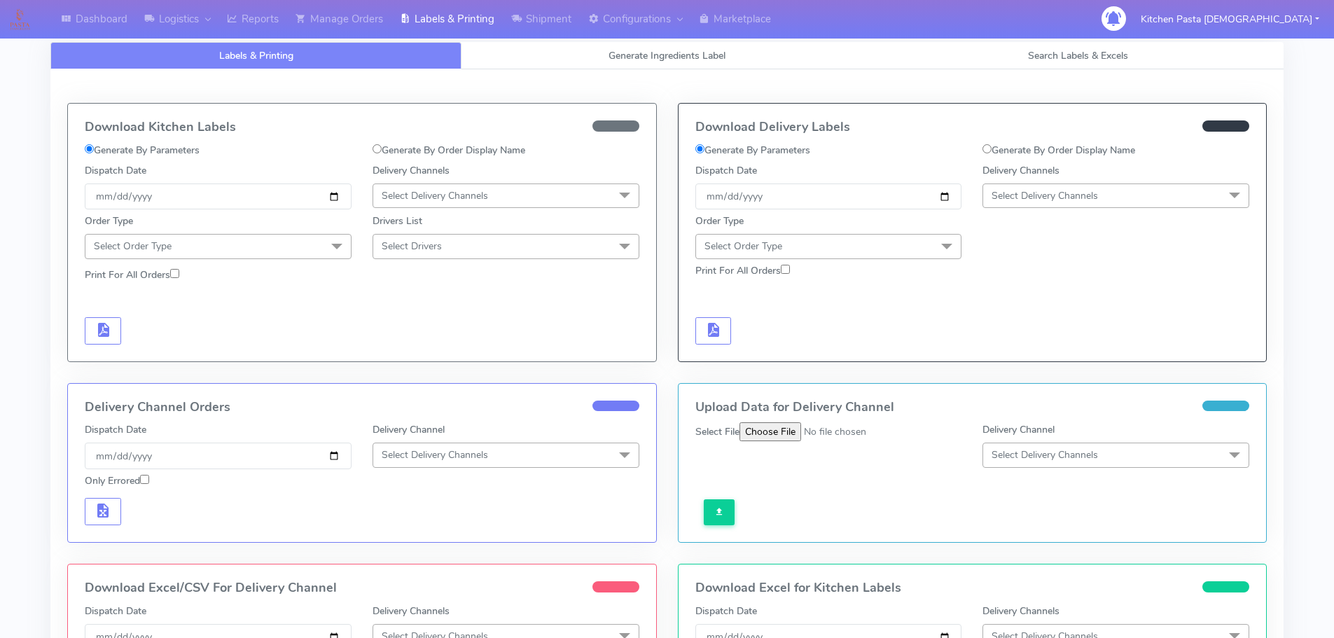
click at [1032, 203] on span "Select Delivery Channels" at bounding box center [1115, 195] width 267 height 25
click at [1017, 349] on div "Yodel" at bounding box center [1115, 353] width 251 height 15
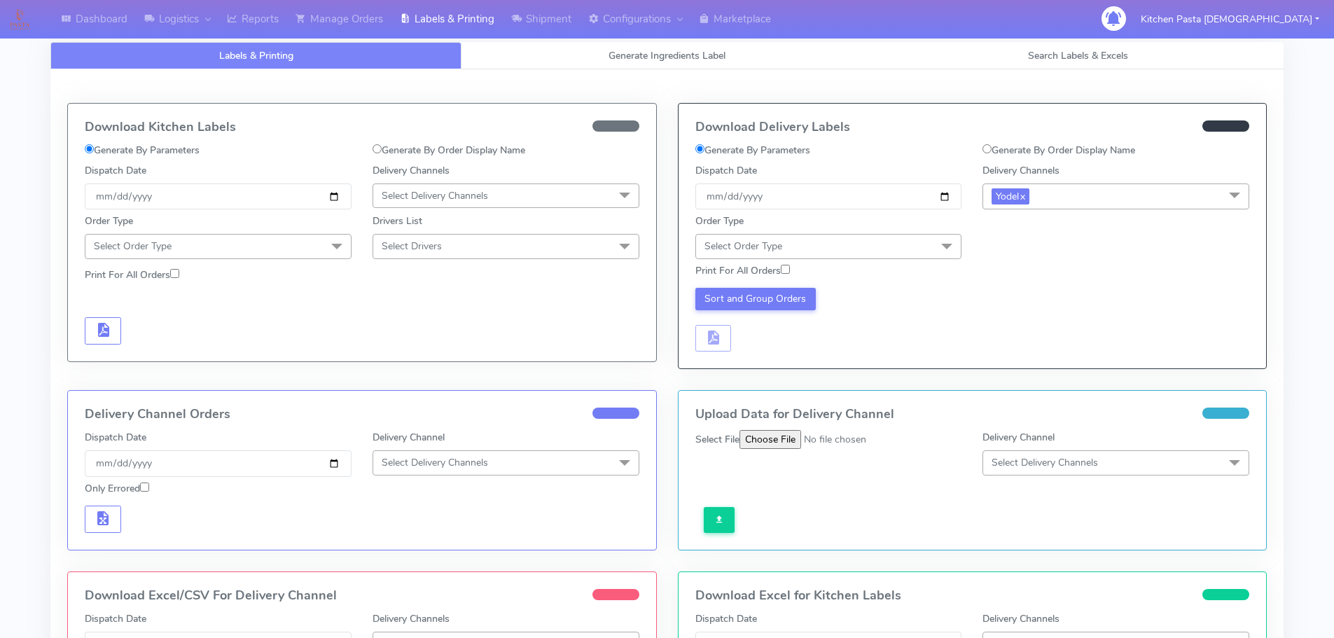
click at [900, 262] on div "Print For All Orders" at bounding box center [973, 271] width 576 height 25
click at [902, 246] on span "Select Order Type" at bounding box center [828, 246] width 267 height 25
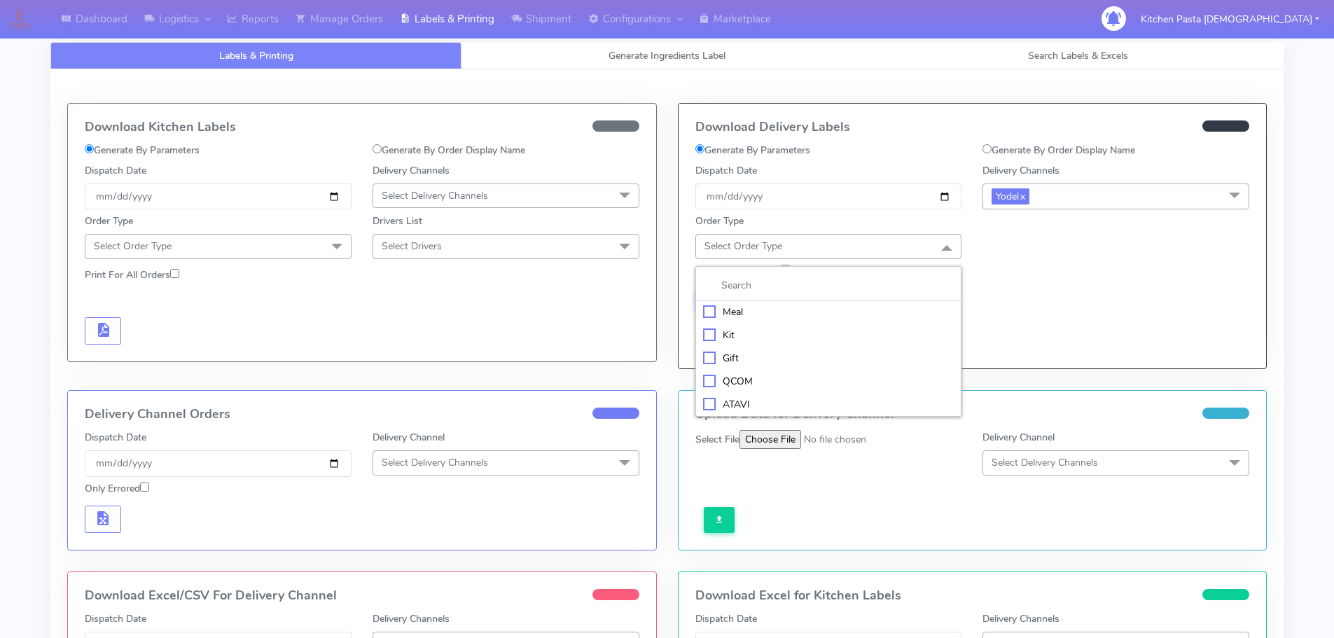
click at [793, 300] on li at bounding box center [828, 285] width 265 height 29
click at [858, 312] on div "Meal" at bounding box center [828, 312] width 251 height 15
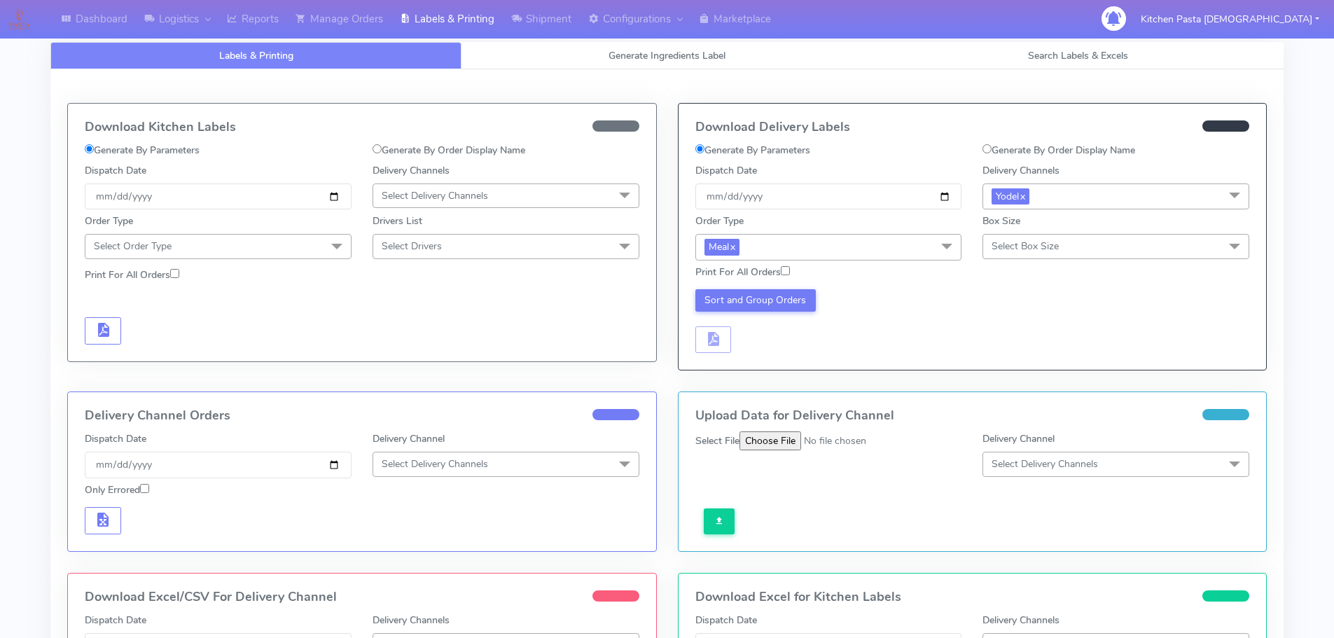
click at [1090, 260] on div "Print For All Orders" at bounding box center [973, 272] width 576 height 25
click at [1041, 253] on span "Select Box Size" at bounding box center [1115, 246] width 267 height 25
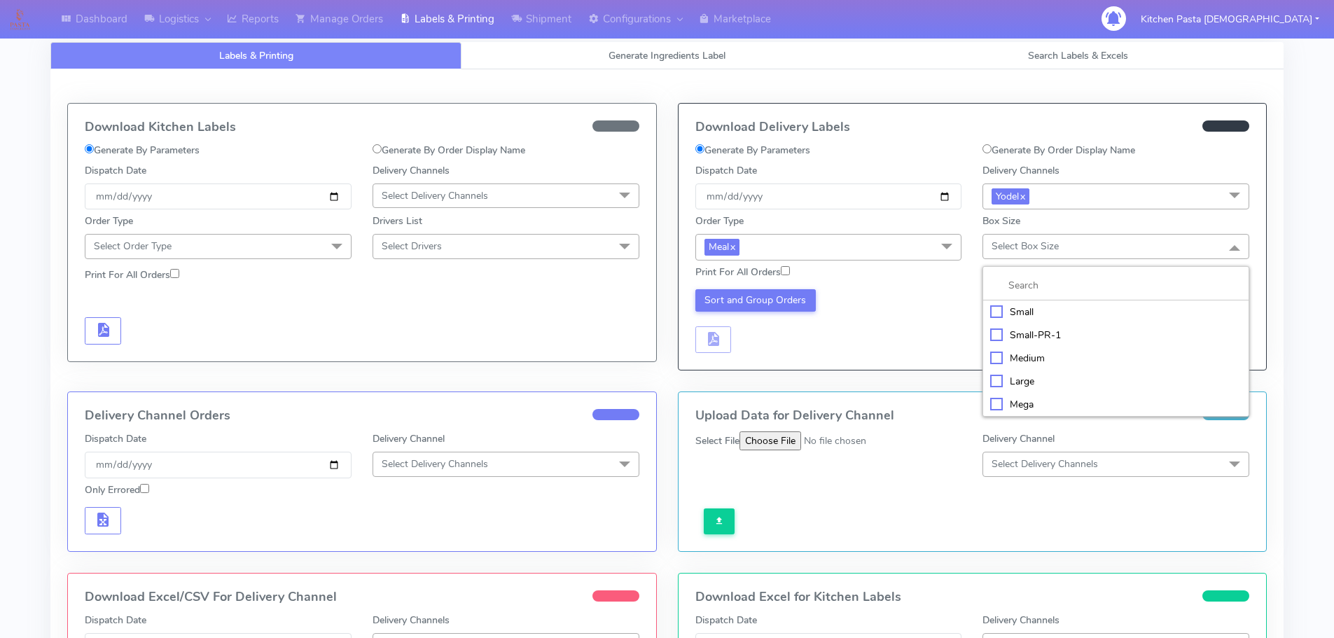
click at [1020, 355] on div "Medium" at bounding box center [1115, 358] width 251 height 15
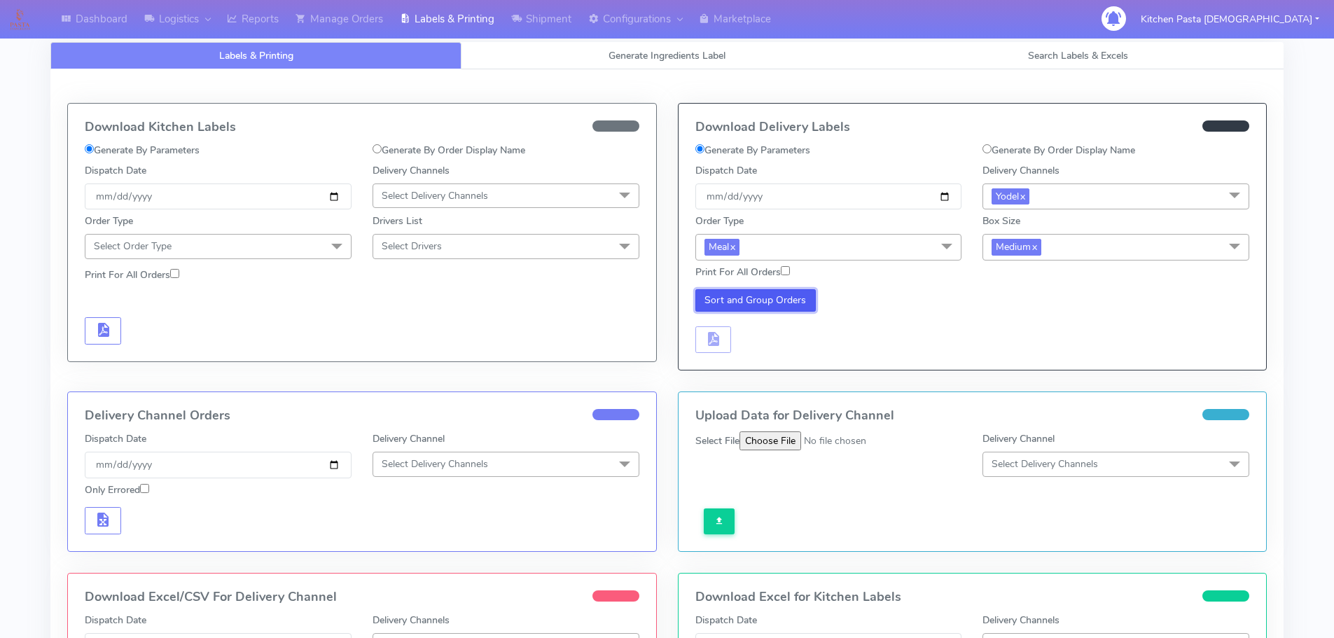
click at [803, 300] on button "Sort and Group Orders" at bounding box center [755, 300] width 121 height 22
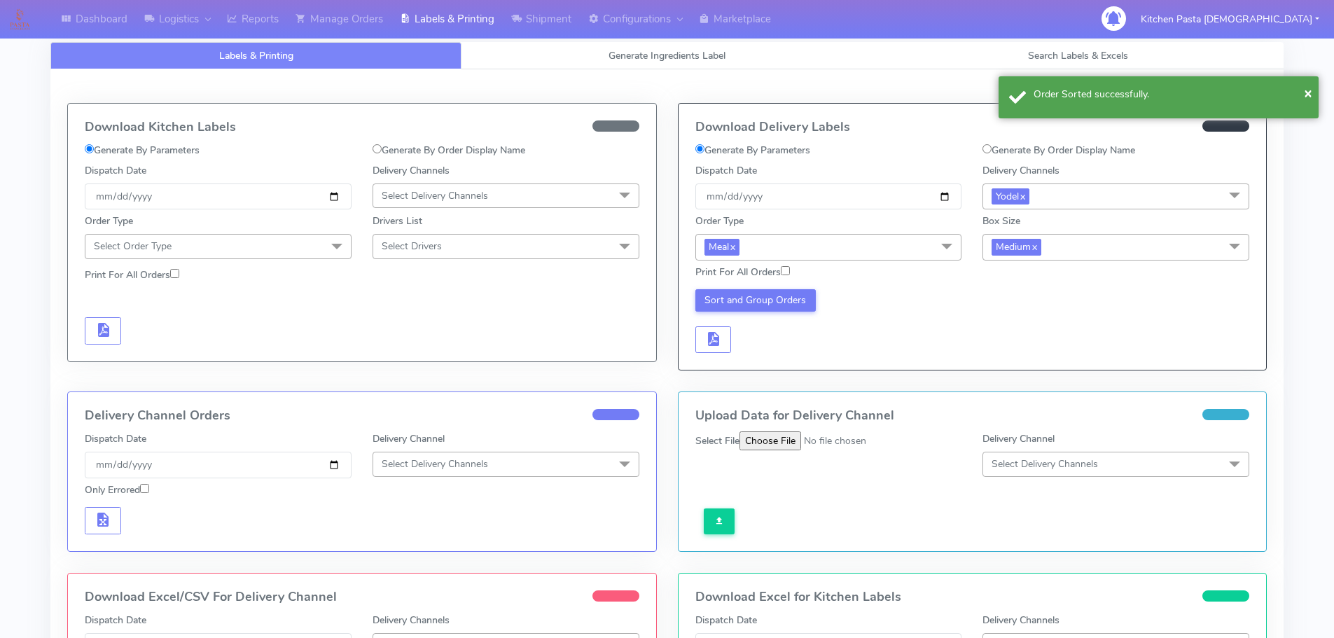
click at [744, 345] on div "Sort and Group Orders" at bounding box center [829, 321] width 288 height 64
click at [722, 341] on button "button" at bounding box center [713, 339] width 36 height 27
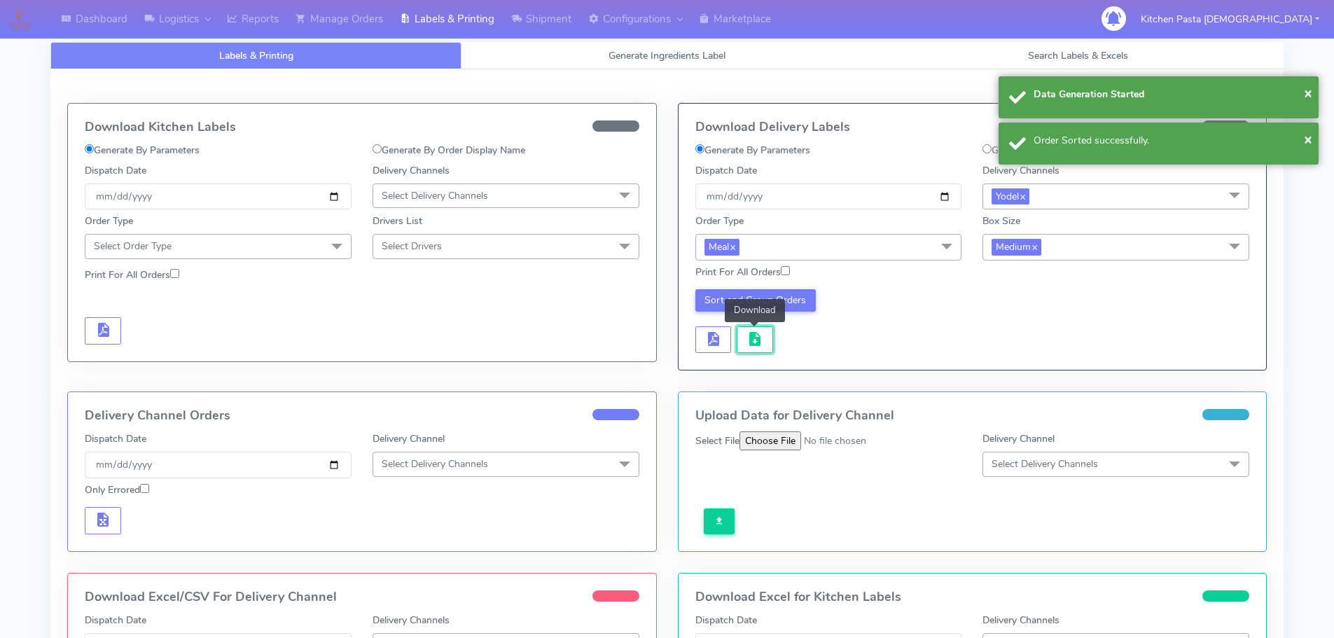
click at [751, 347] on span "button" at bounding box center [754, 341] width 17 height 13
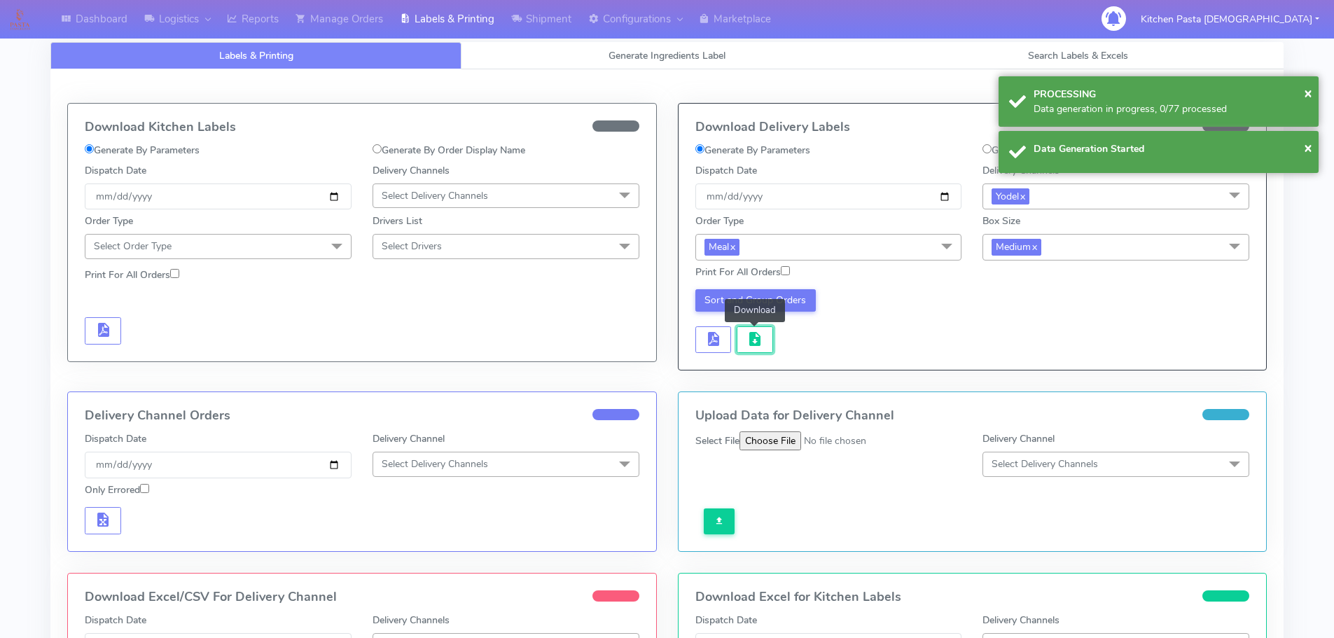
click at [751, 347] on span "button" at bounding box center [754, 341] width 17 height 13
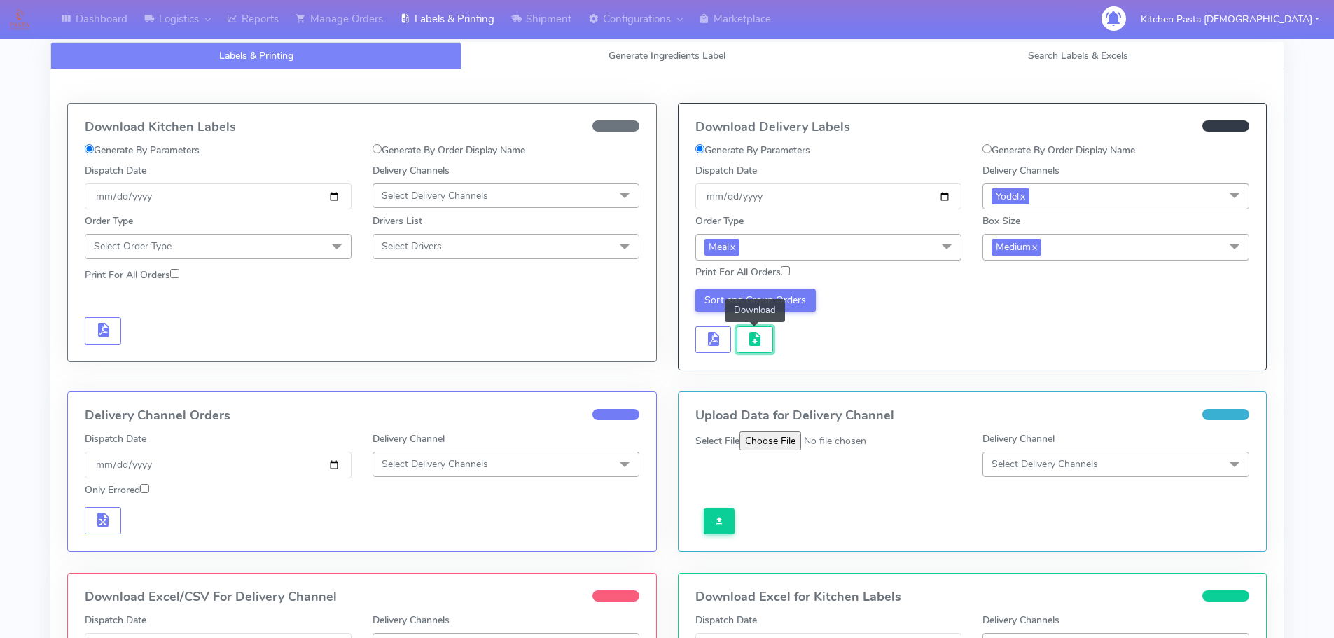
click at [751, 347] on span "button" at bounding box center [754, 341] width 17 height 13
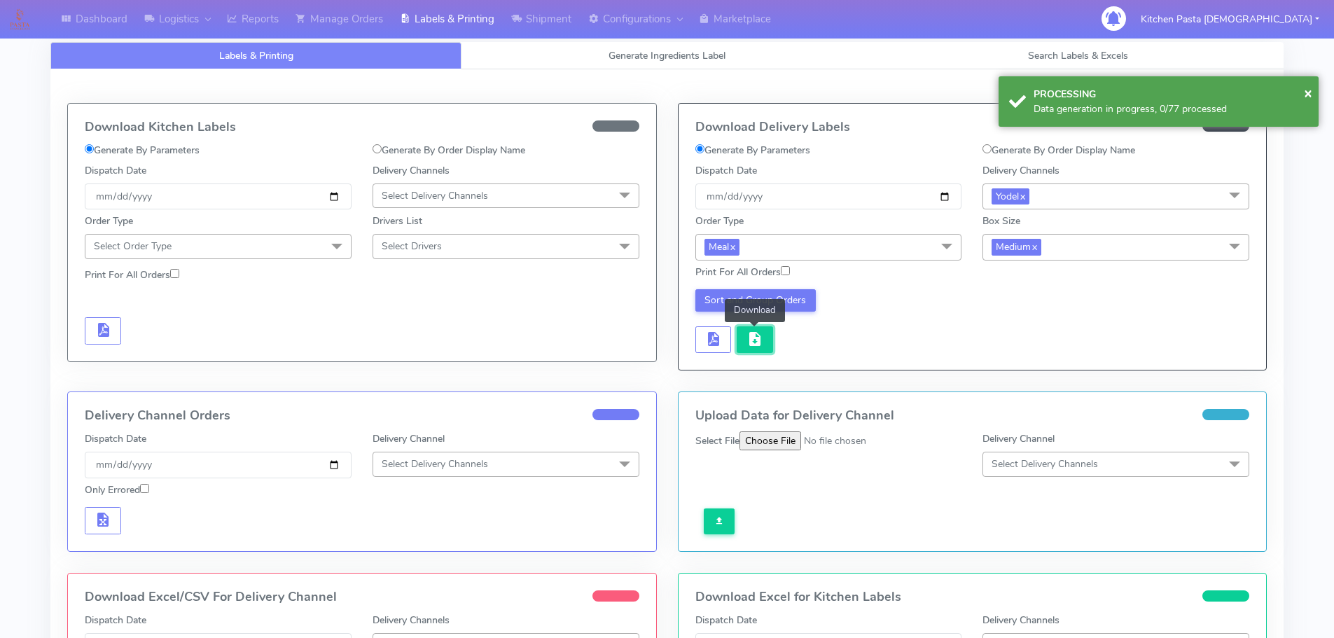
click at [759, 337] on span "button" at bounding box center [754, 341] width 17 height 13
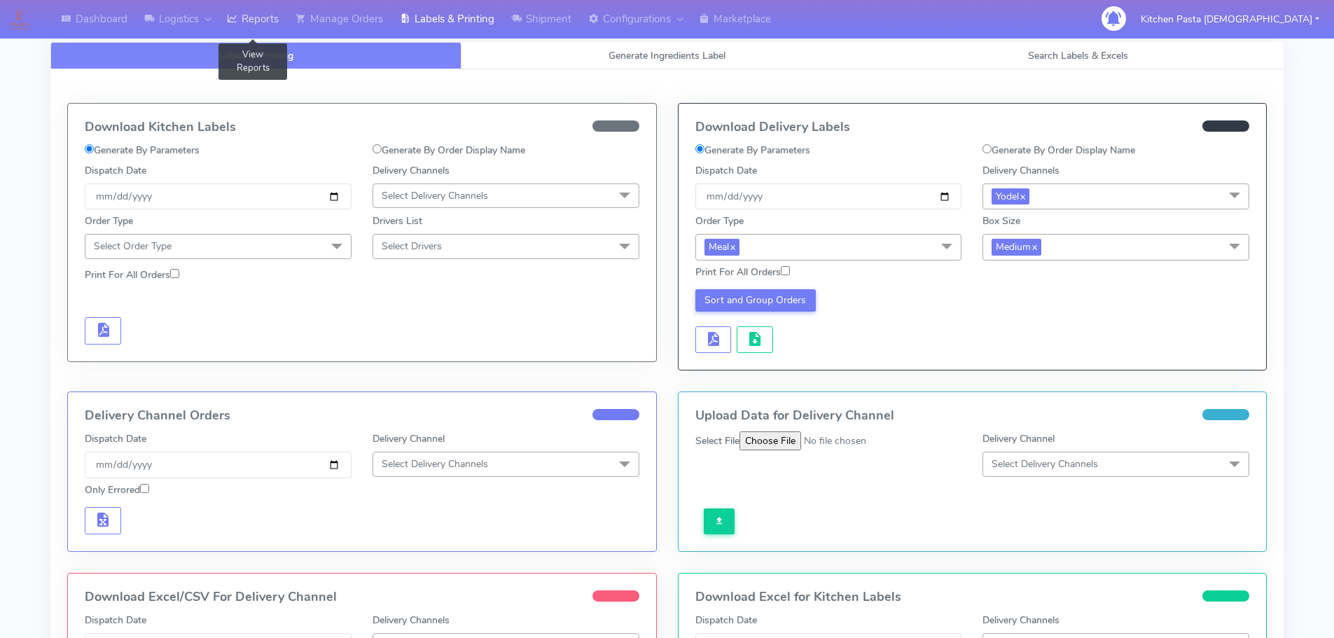
click at [272, 14] on link "Reports" at bounding box center [252, 19] width 69 height 39
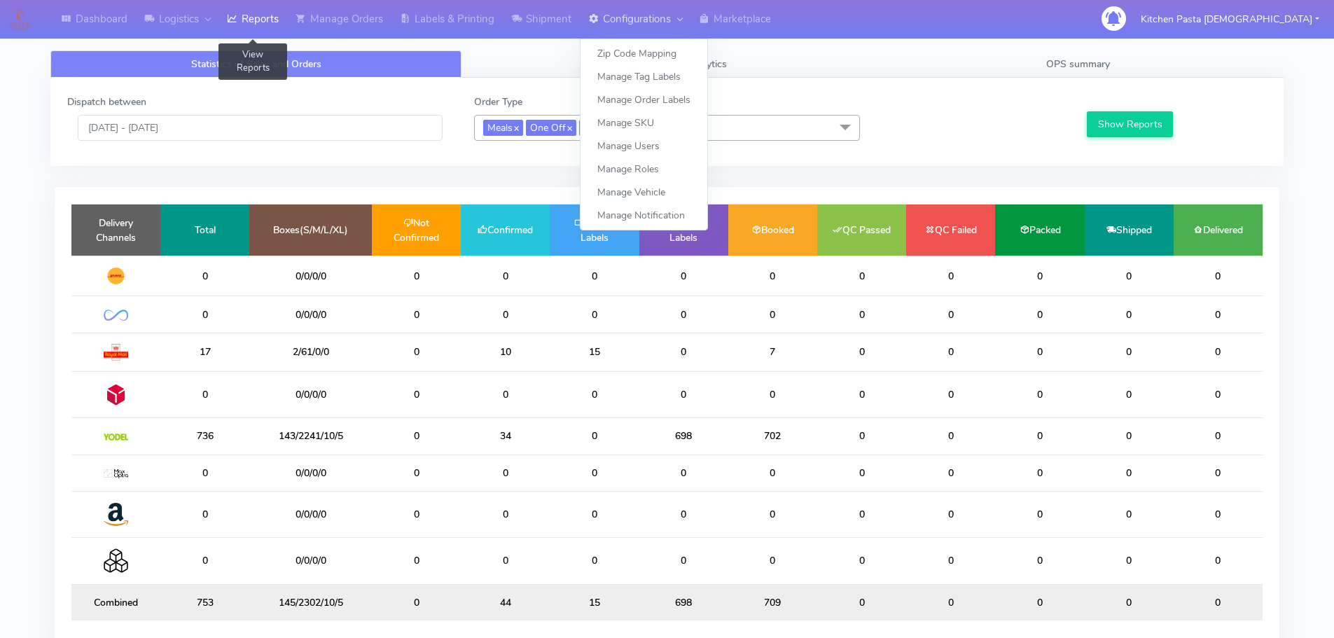
click at [657, 13] on link "Configurations" at bounding box center [635, 19] width 111 height 39
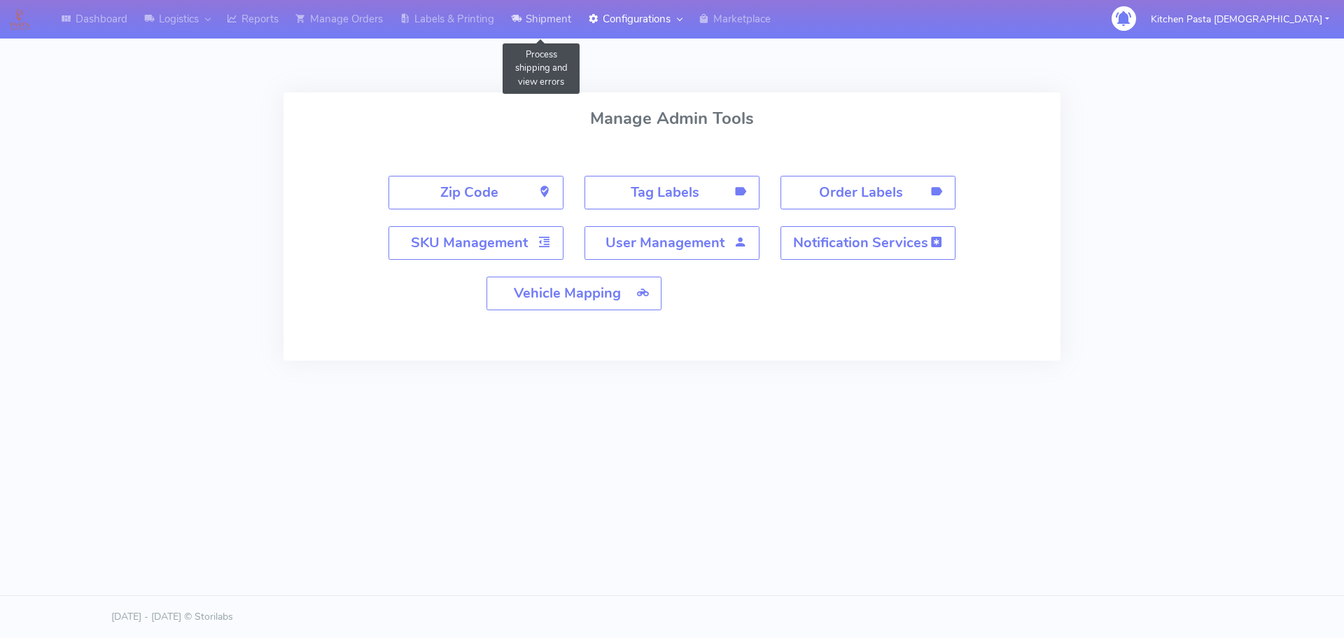
click at [546, 25] on link "Shipment" at bounding box center [541, 19] width 77 height 39
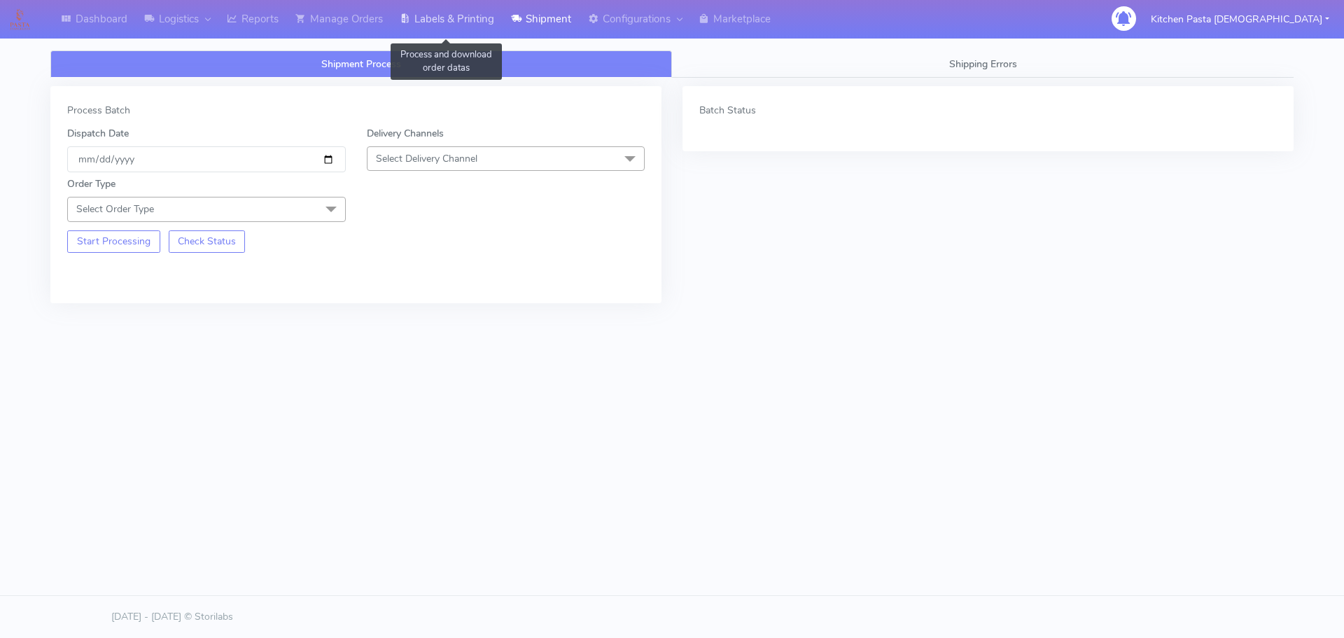
drag, startPoint x: 457, startPoint y: 6, endPoint x: 680, endPoint y: 60, distance: 229.1
click at [459, 6] on link "Labels & Printing" at bounding box center [446, 19] width 111 height 39
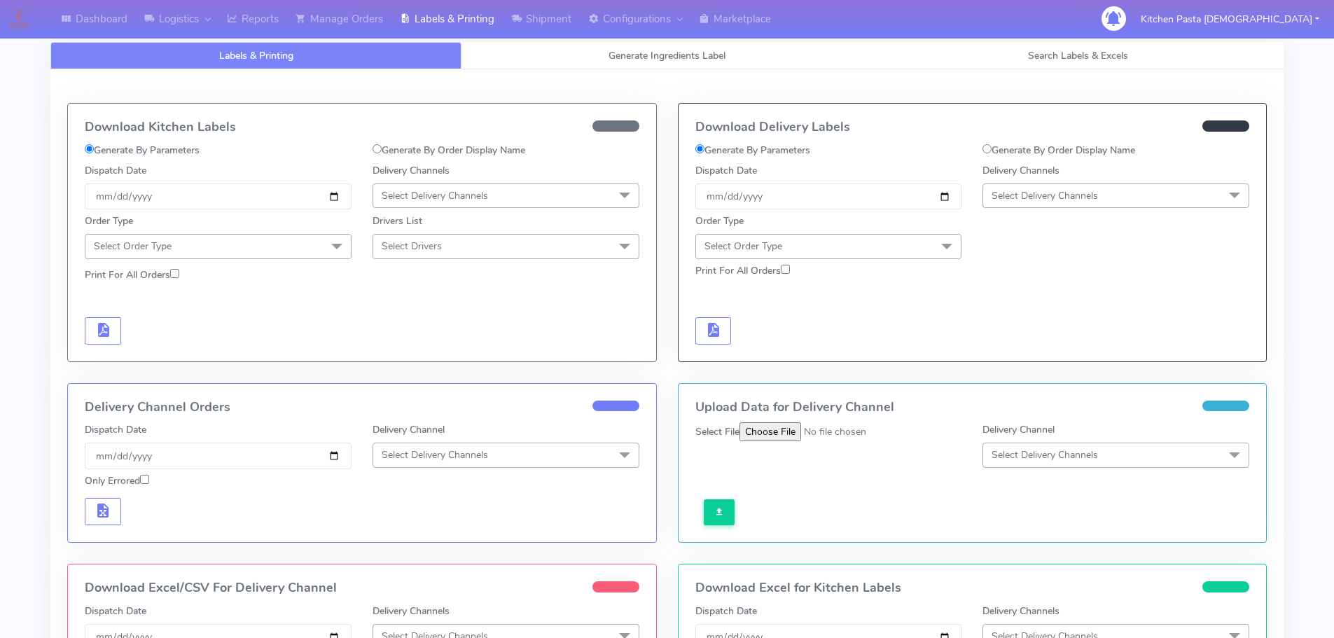
drag, startPoint x: 1079, startPoint y: 197, endPoint x: 1064, endPoint y: 338, distance: 142.3
click at [1079, 198] on span "Select Delivery Channels" at bounding box center [1045, 195] width 106 height 13
click at [1038, 352] on div "Yodel" at bounding box center [1115, 353] width 251 height 15
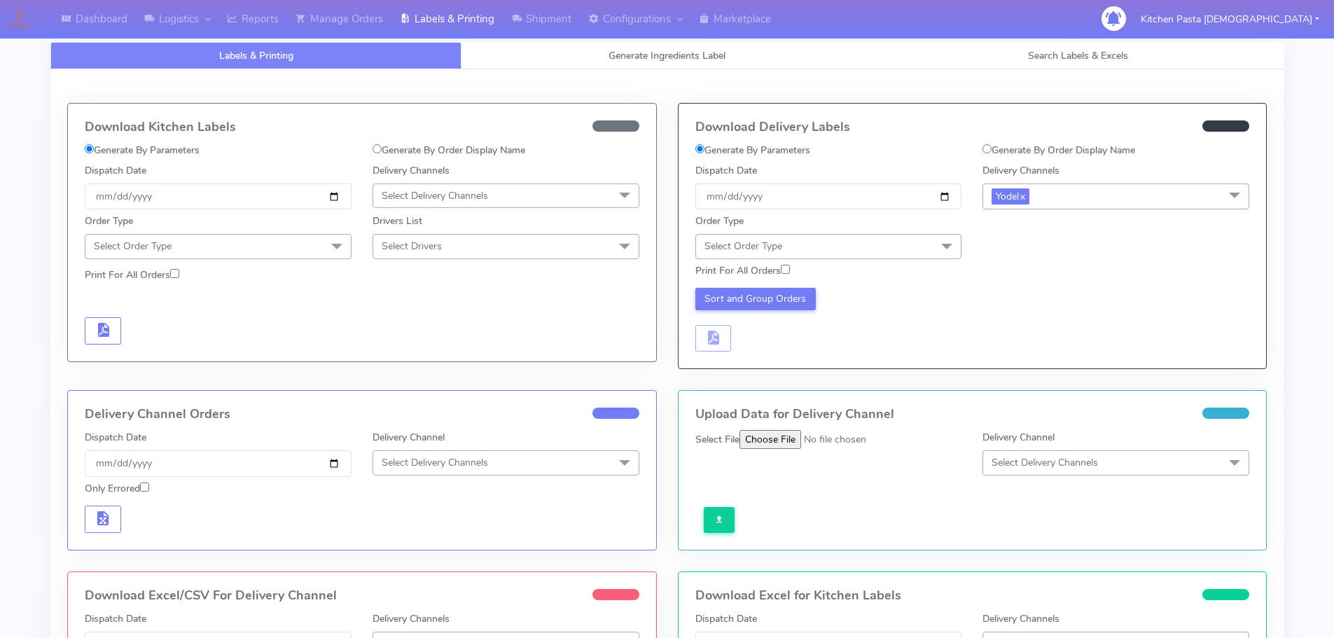
click at [877, 248] on span "Select Order Type" at bounding box center [828, 246] width 267 height 25
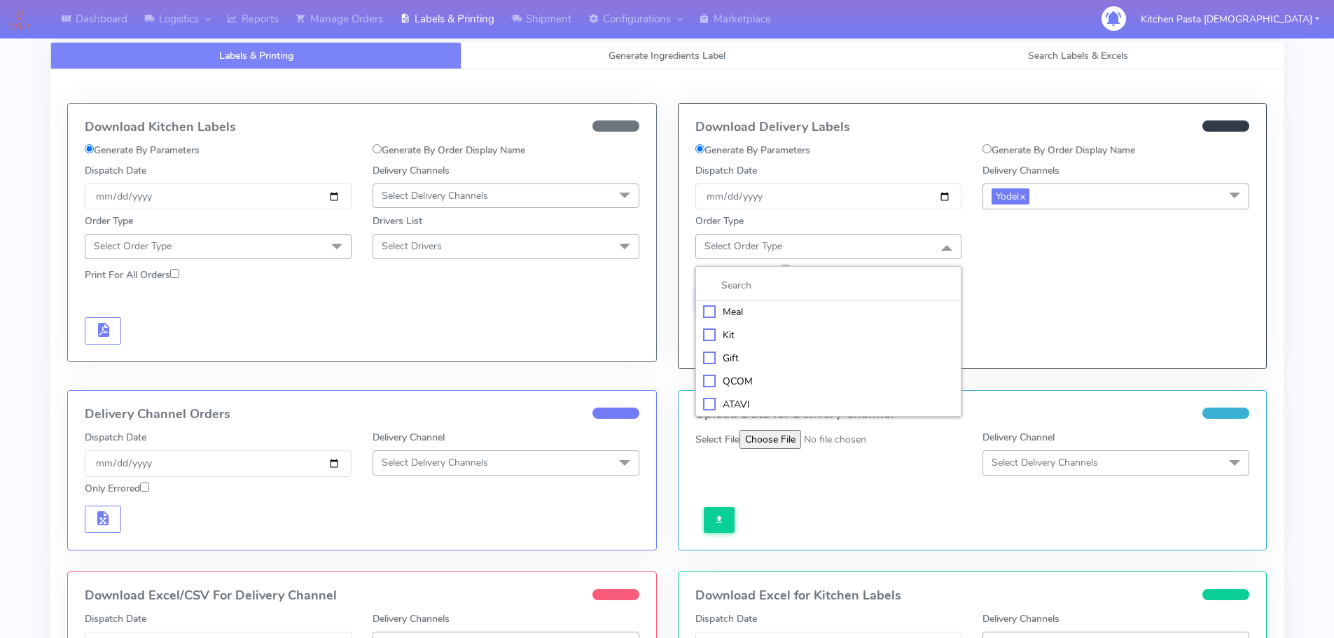
click at [784, 305] on div "Meal" at bounding box center [828, 312] width 251 height 15
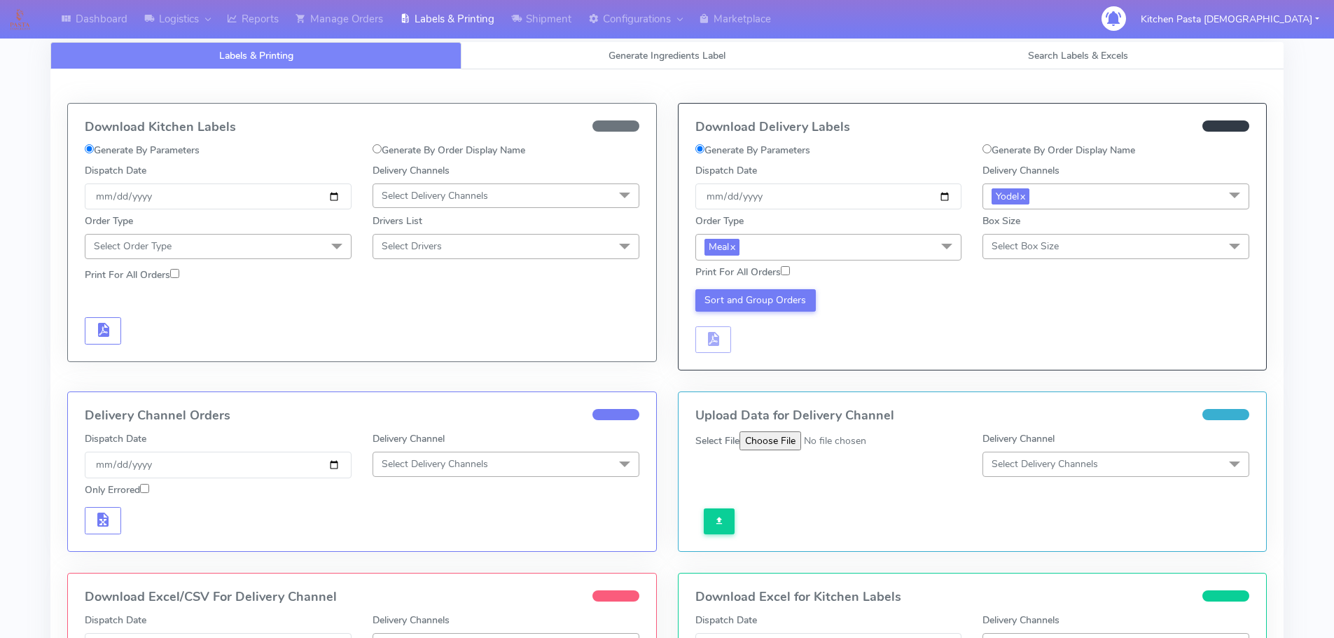
click at [1000, 249] on span "Select Box Size" at bounding box center [1025, 245] width 67 height 13
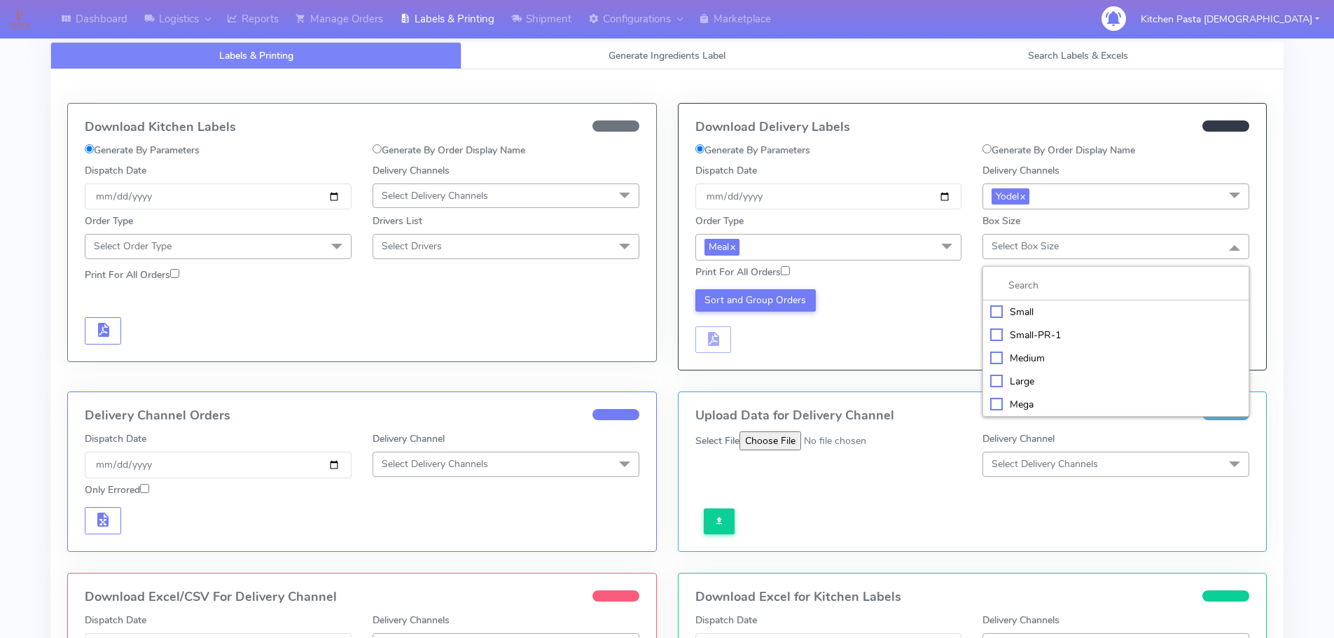
click at [1034, 305] on div "Small" at bounding box center [1115, 312] width 251 height 15
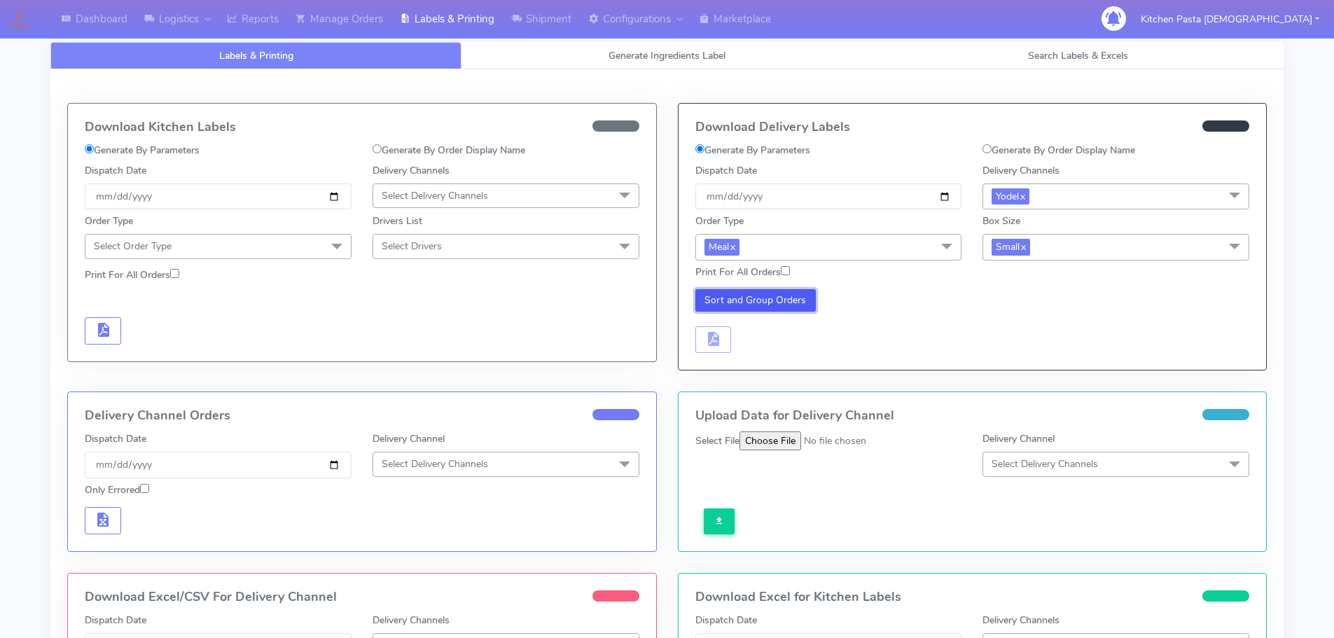
click at [795, 295] on button "Sort and Group Orders" at bounding box center [755, 300] width 121 height 22
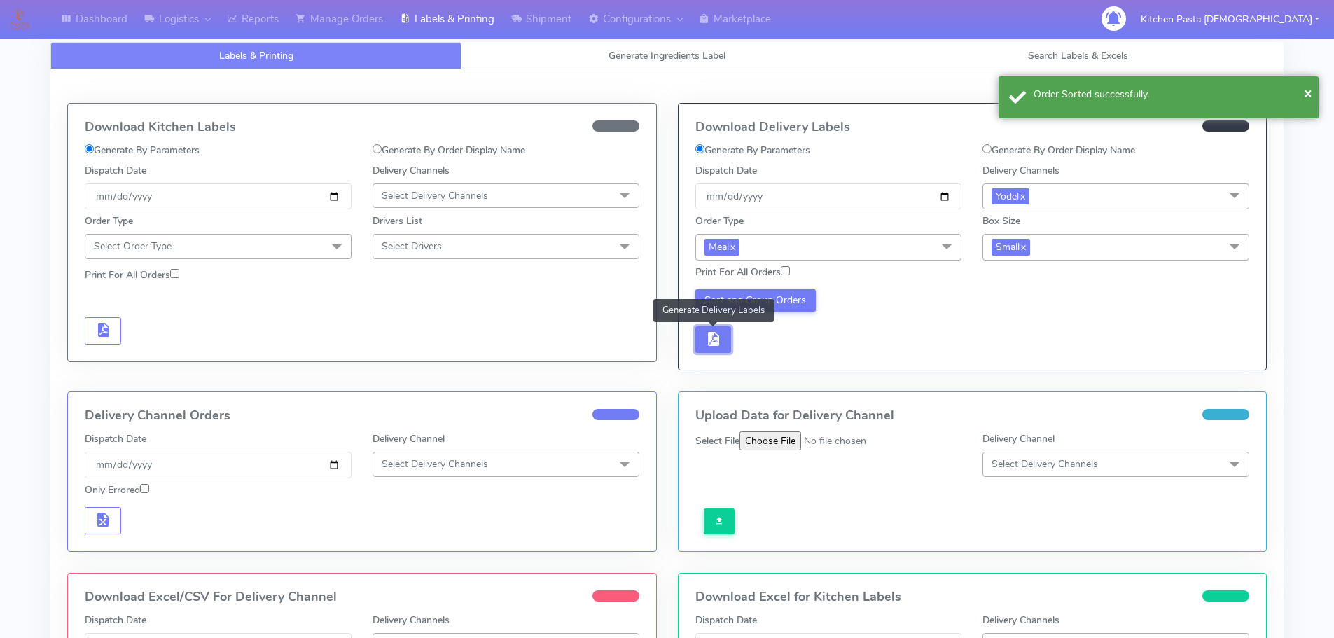
click at [718, 335] on span "button" at bounding box center [712, 341] width 17 height 13
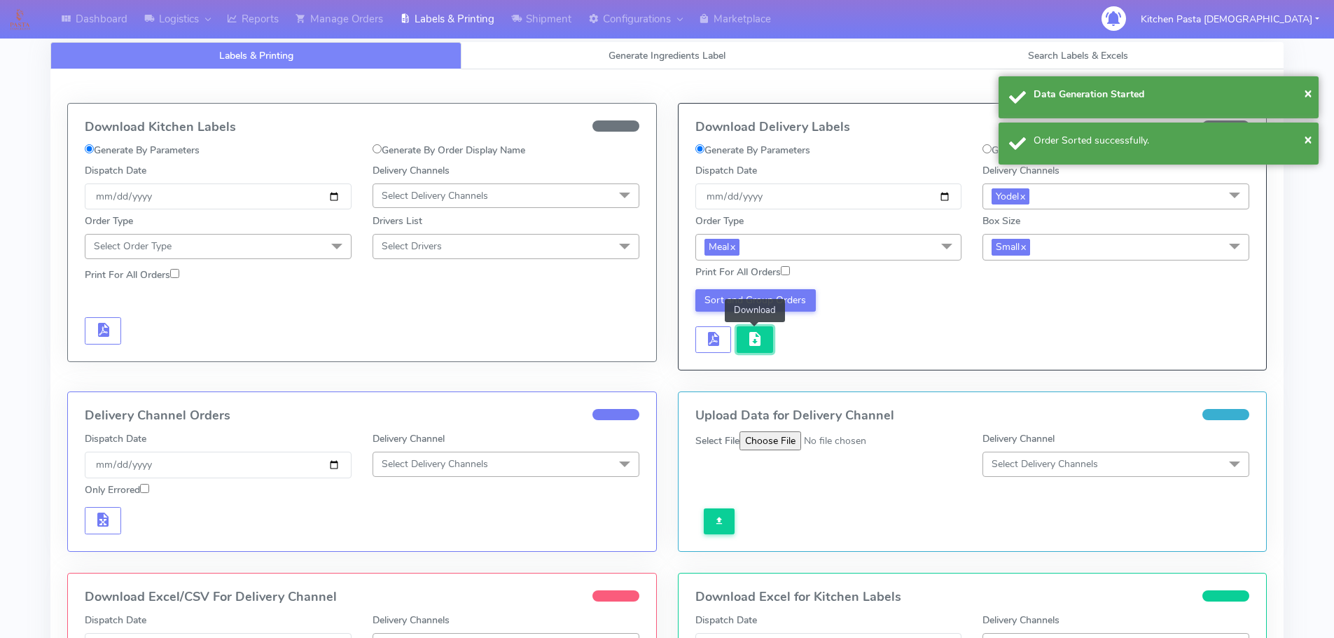
click at [744, 336] on button "button" at bounding box center [755, 339] width 36 height 27
